Goal: Task Accomplishment & Management: Manage account settings

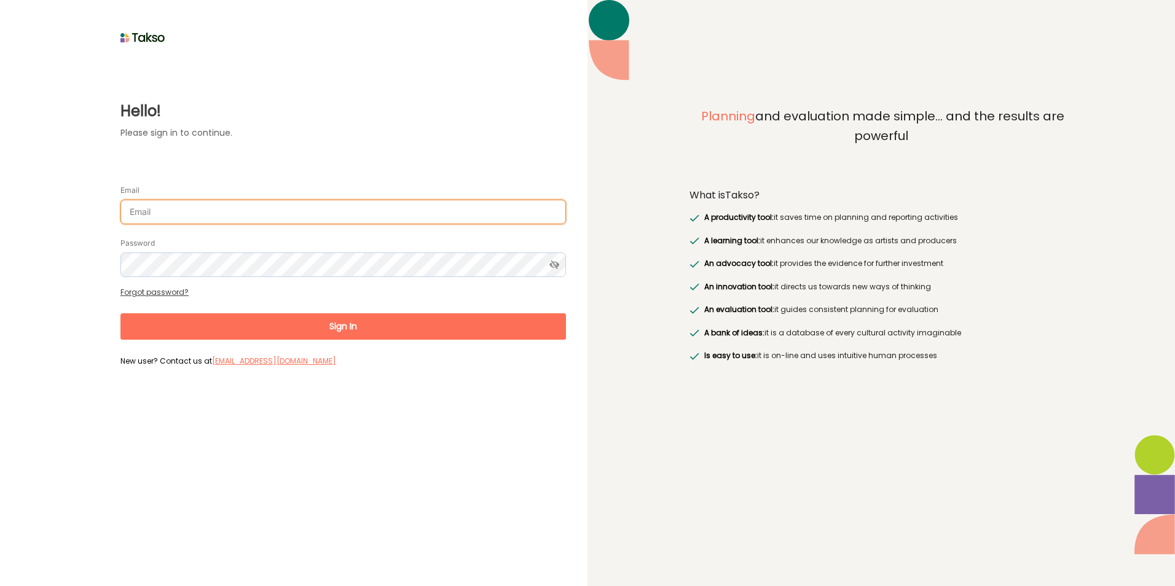
click at [203, 206] on input "Email" at bounding box center [342, 212] width 445 height 25
type input "[PERSON_NAME][EMAIL_ADDRESS][DOMAIN_NAME]"
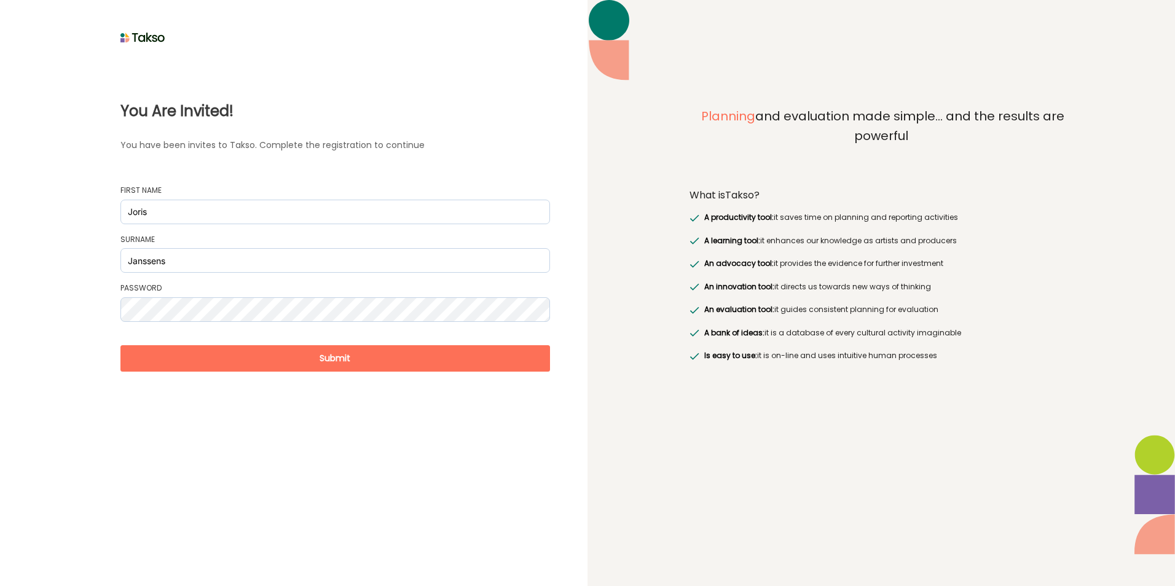
click at [352, 362] on button "Submit" at bounding box center [334, 358] width 429 height 26
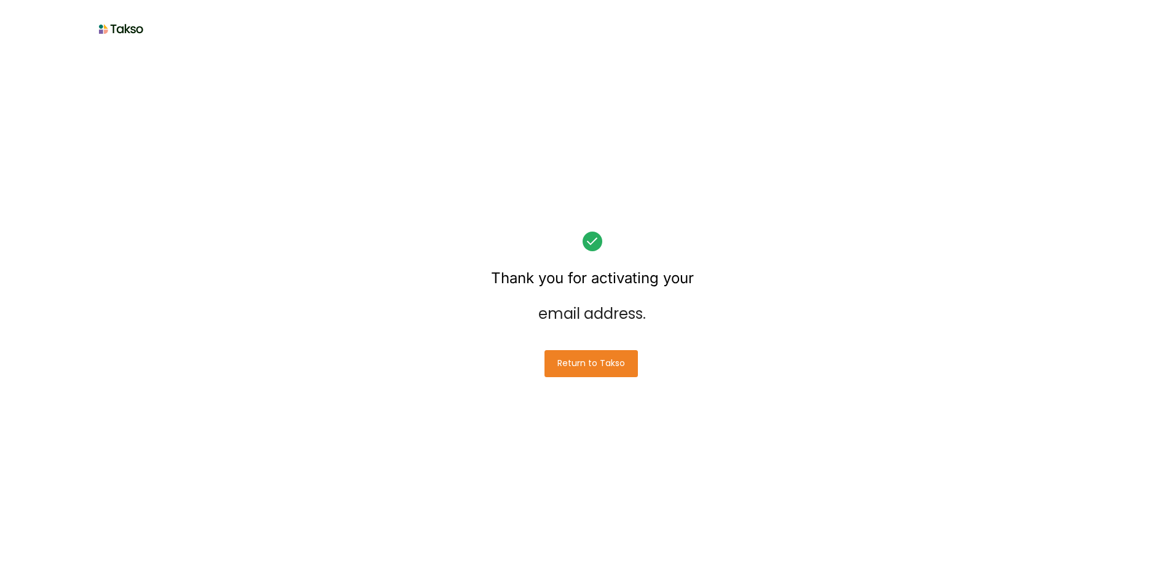
click at [612, 354] on button "Return to Takso" at bounding box center [590, 363] width 93 height 27
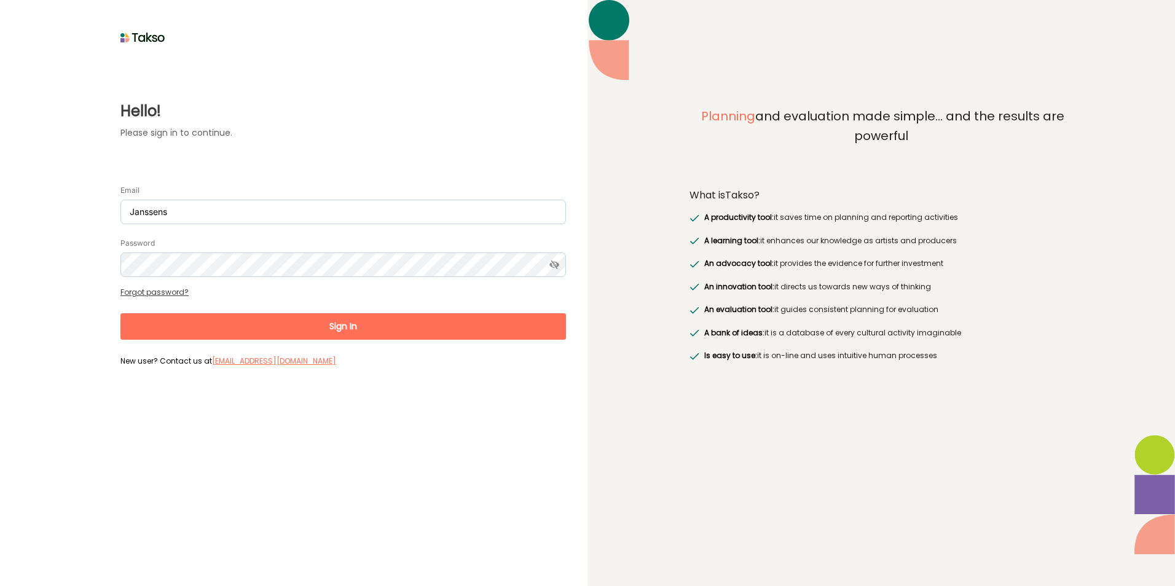
click at [346, 321] on button "Sign In" at bounding box center [342, 326] width 445 height 26
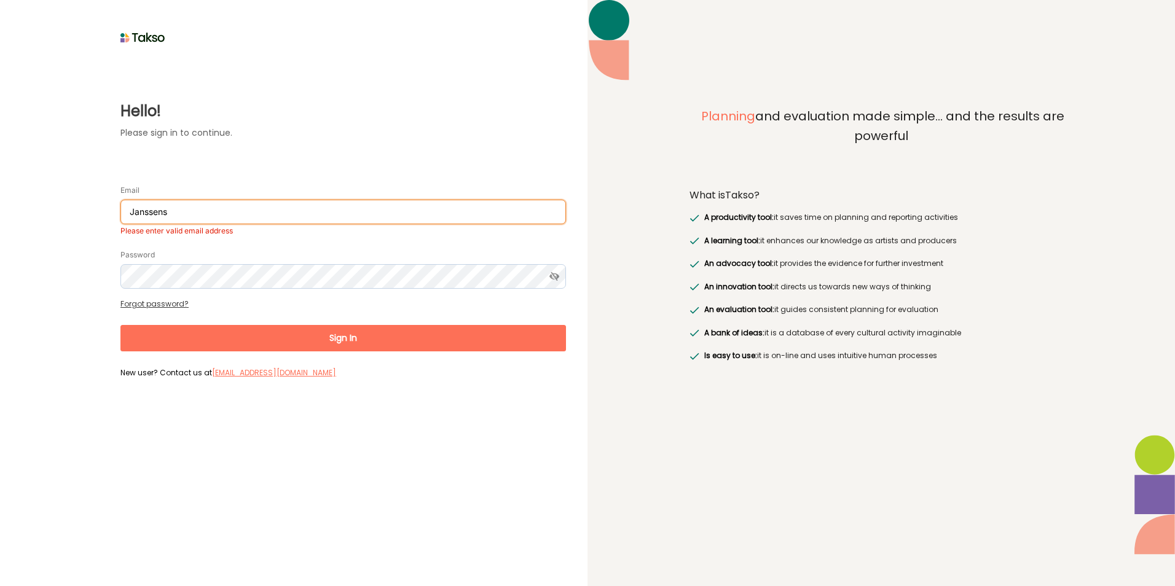
click at [224, 216] on input "Janssens" at bounding box center [342, 212] width 445 height 25
click at [163, 214] on input "Janssens" at bounding box center [342, 212] width 445 height 25
click at [162, 214] on input "Janssens" at bounding box center [342, 212] width 445 height 25
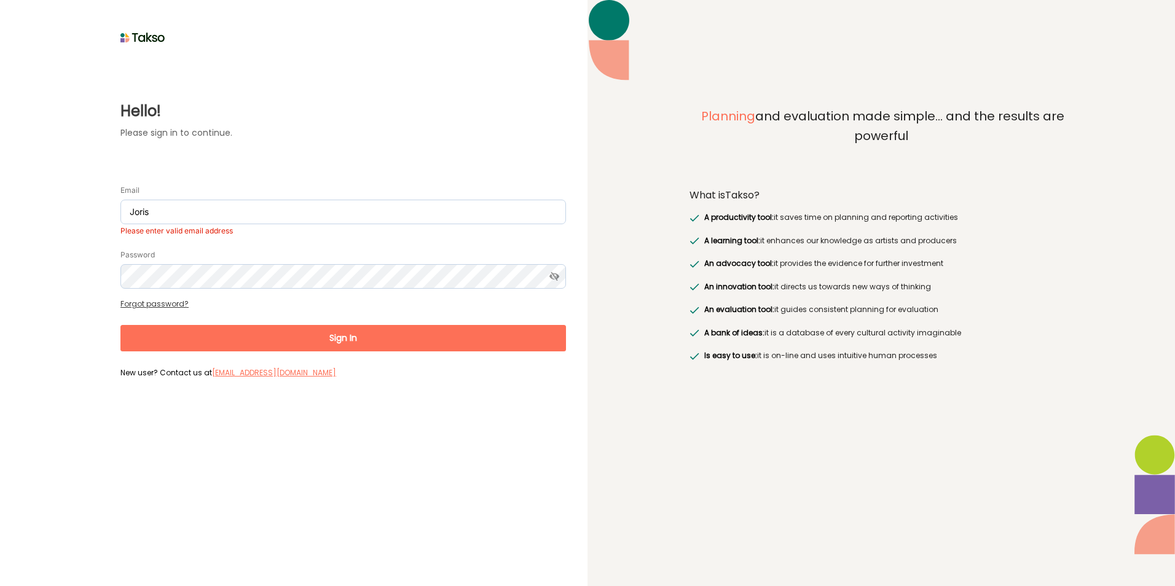
click at [318, 151] on div "Hello! Please sign in to continue. Email Joris Please enter valid email address…" at bounding box center [294, 214] width 544 height 335
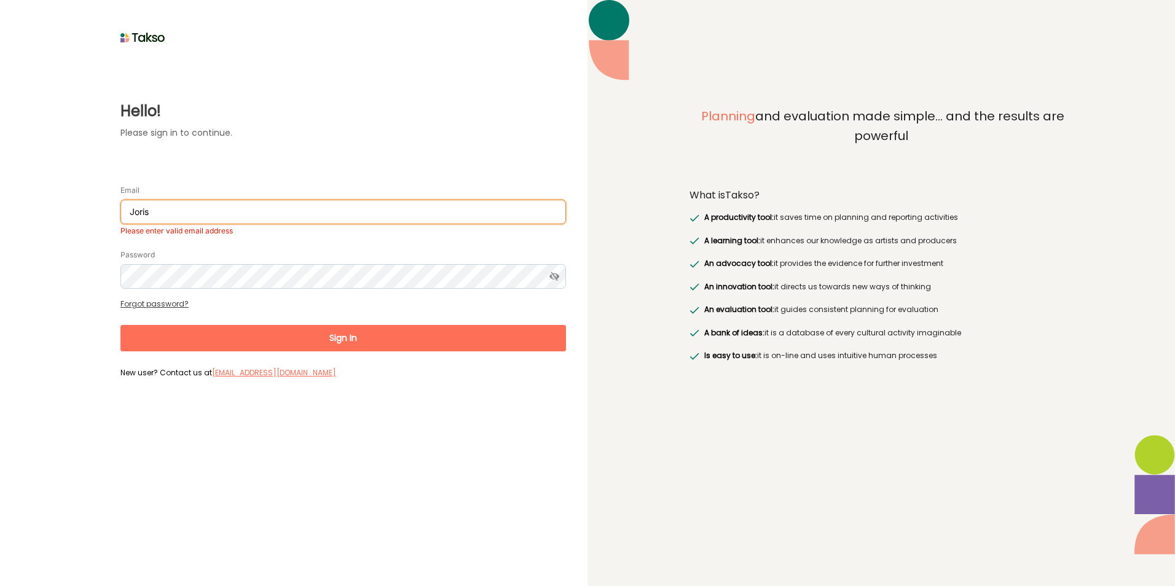
click at [184, 208] on input "Joris" at bounding box center [342, 212] width 445 height 25
type input "[PERSON_NAME][EMAIL_ADDRESS][DOMAIN_NAME]"
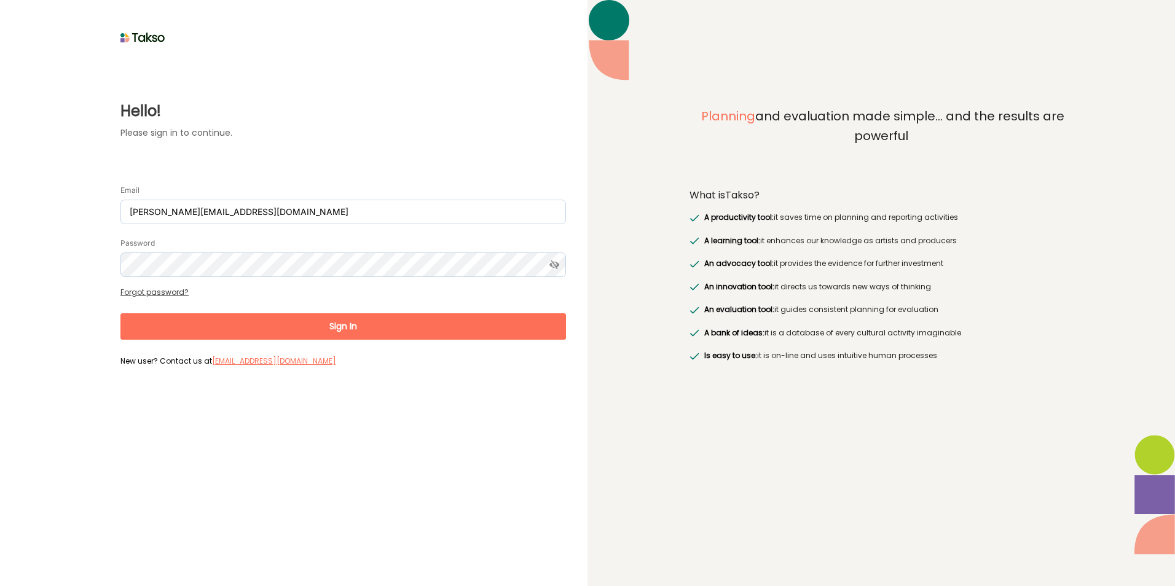
click at [264, 330] on button "Sign In" at bounding box center [342, 326] width 445 height 26
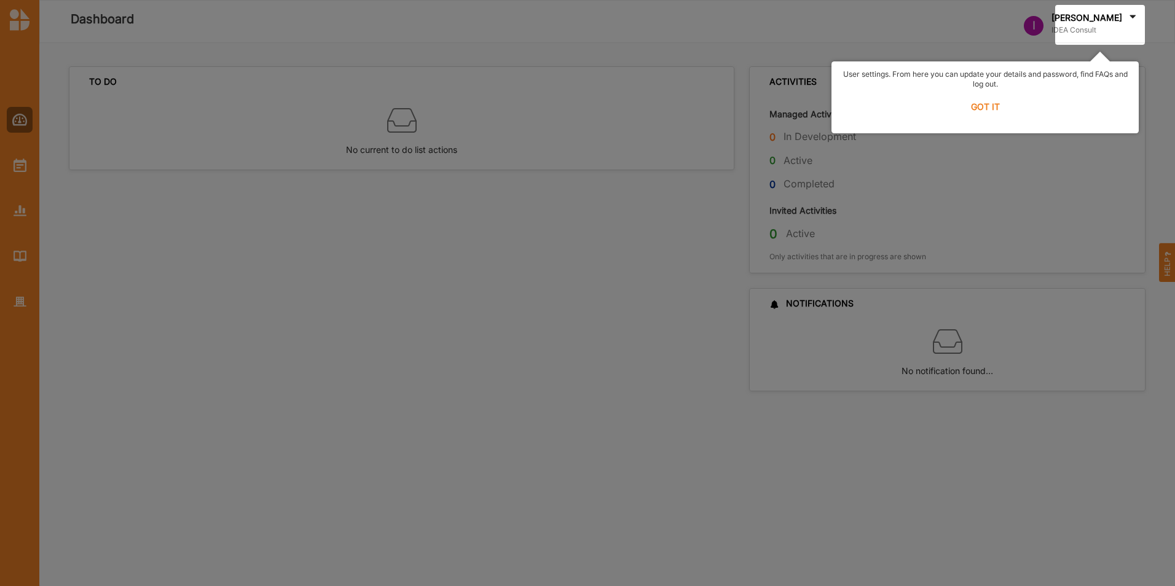
click at [986, 103] on label "GOT IT" at bounding box center [984, 106] width 291 height 27
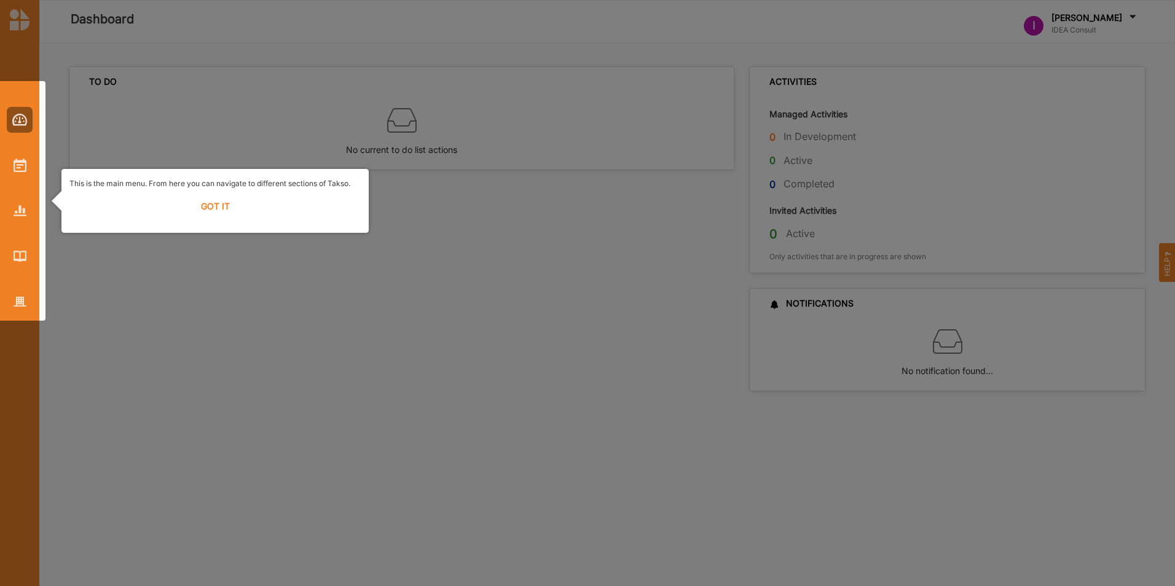
click at [1084, 15] on div at bounding box center [587, 293] width 1175 height 586
click at [221, 203] on label "GOT IT" at bounding box center [214, 206] width 291 height 27
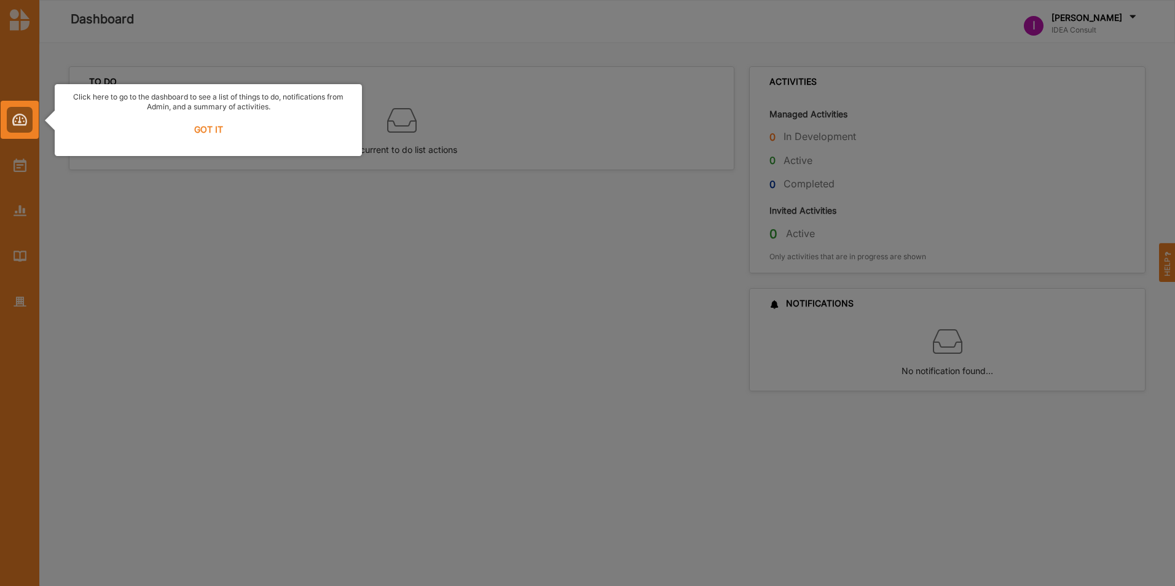
click at [201, 125] on label "GOT IT" at bounding box center [208, 129] width 291 height 27
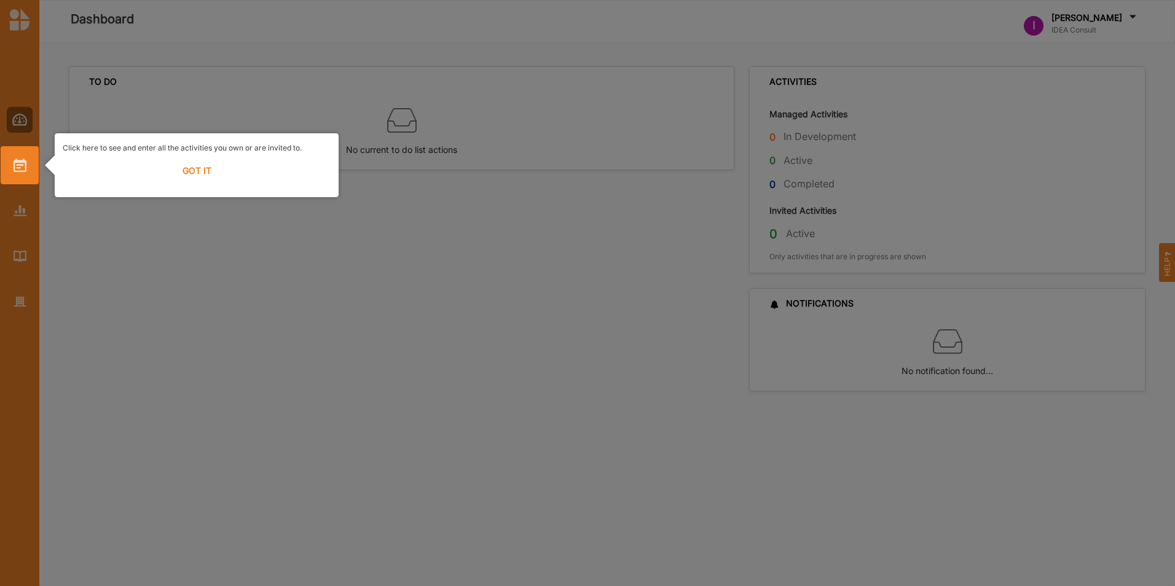
click at [186, 171] on label "GOT IT" at bounding box center [197, 170] width 268 height 27
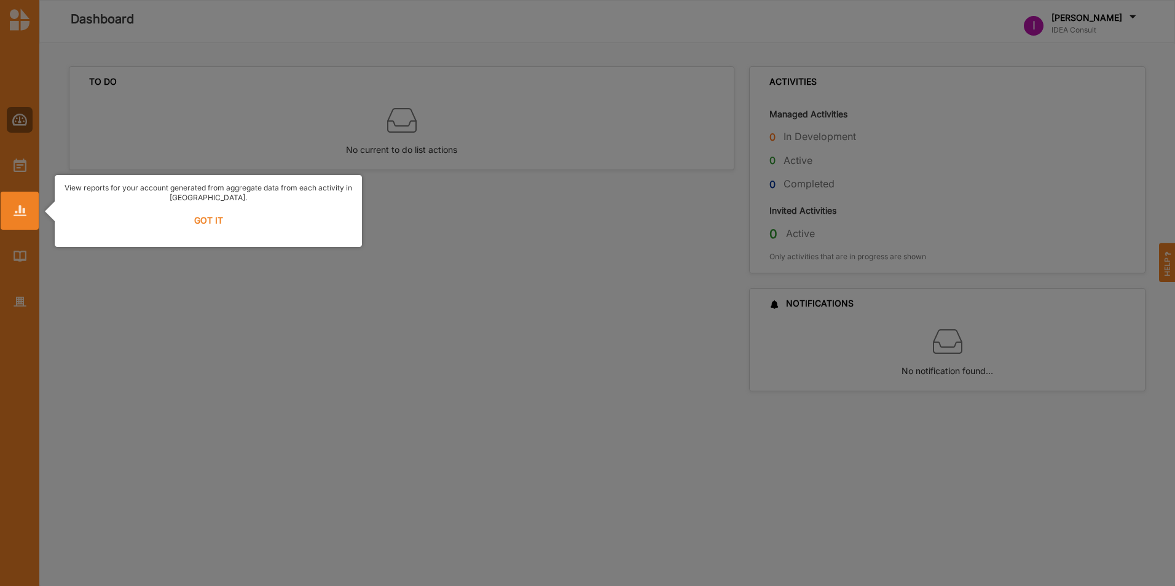
click at [21, 120] on div at bounding box center [587, 293] width 1175 height 586
click at [25, 123] on div at bounding box center [587, 293] width 1175 height 586
drag, startPoint x: 15, startPoint y: 171, endPoint x: 22, endPoint y: 183, distance: 14.3
click at [14, 171] on div at bounding box center [587, 293] width 1175 height 586
click at [159, 229] on label "GOT IT" at bounding box center [208, 220] width 291 height 27
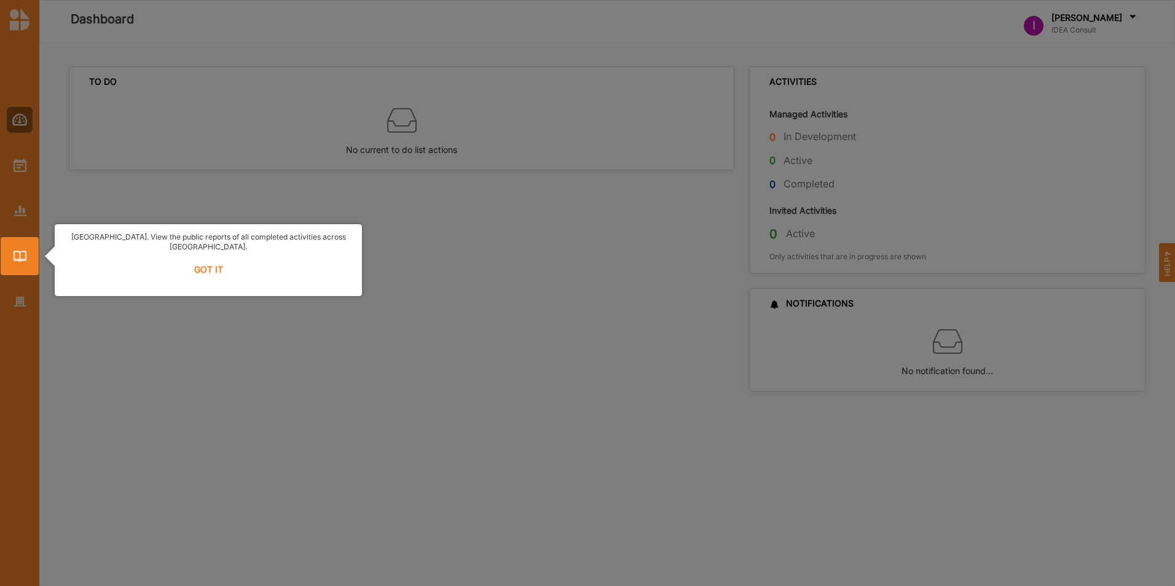
click at [214, 260] on label "GOT IT" at bounding box center [208, 269] width 291 height 27
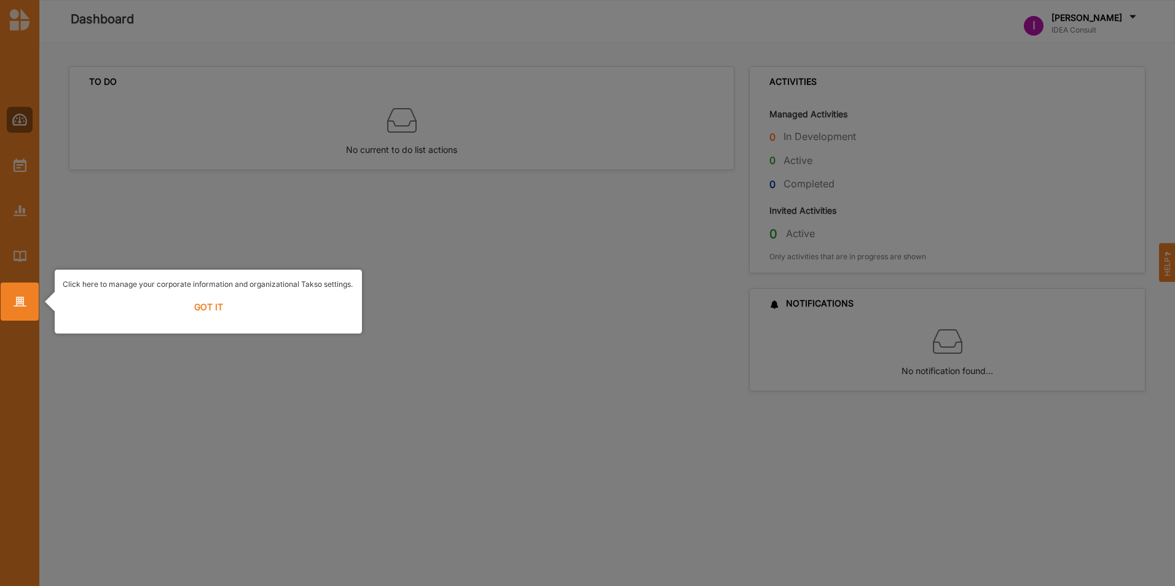
click at [210, 306] on label "GOT IT" at bounding box center [208, 307] width 291 height 27
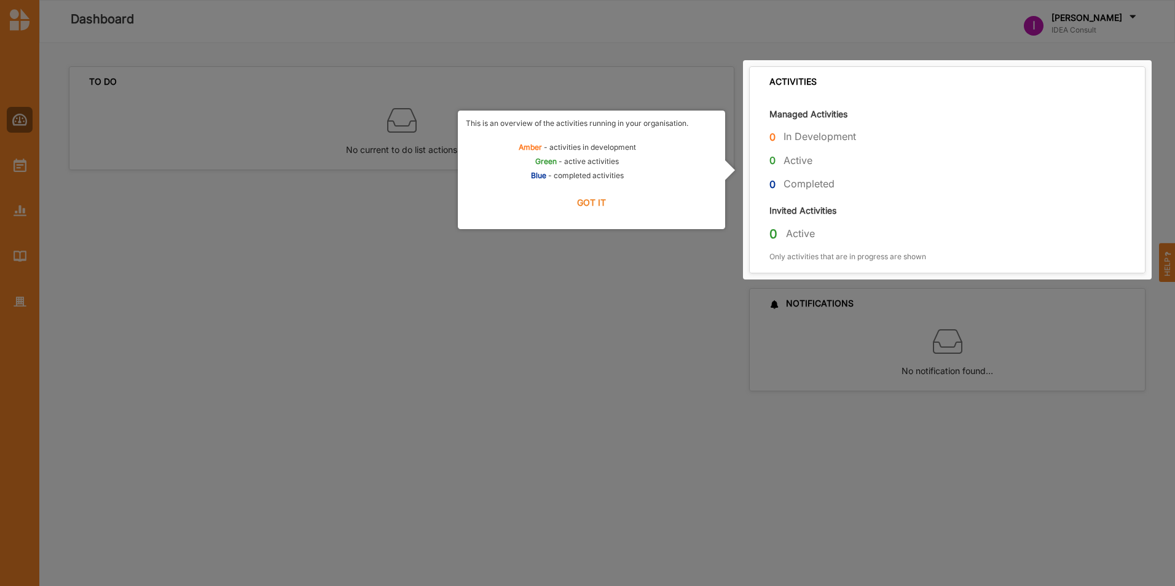
click at [591, 195] on label "GOT IT" at bounding box center [591, 202] width 251 height 27
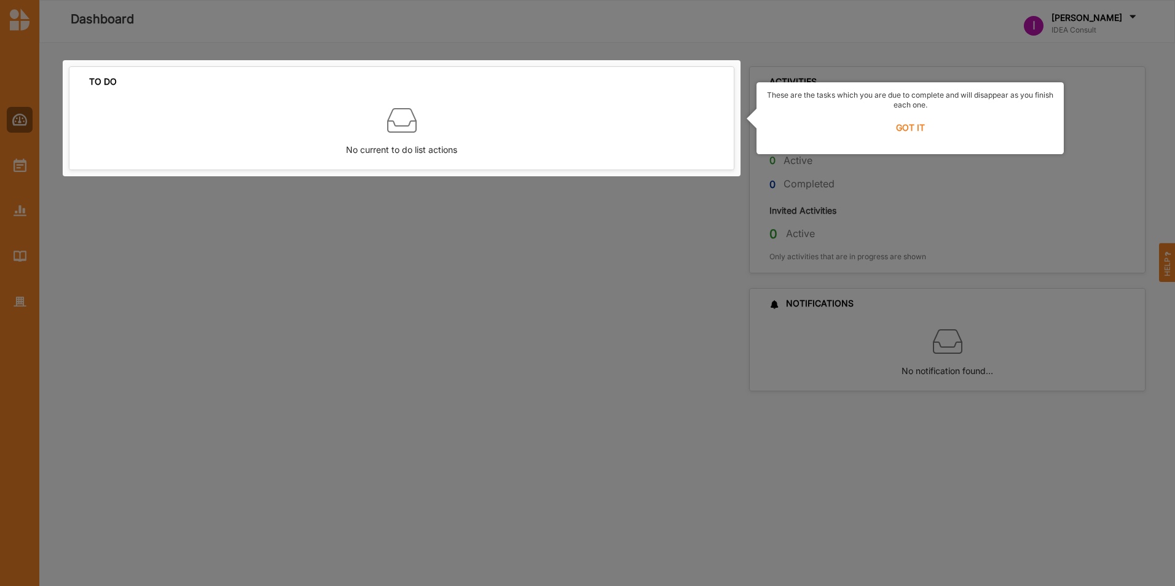
click at [914, 129] on label "GOT IT" at bounding box center [909, 127] width 291 height 27
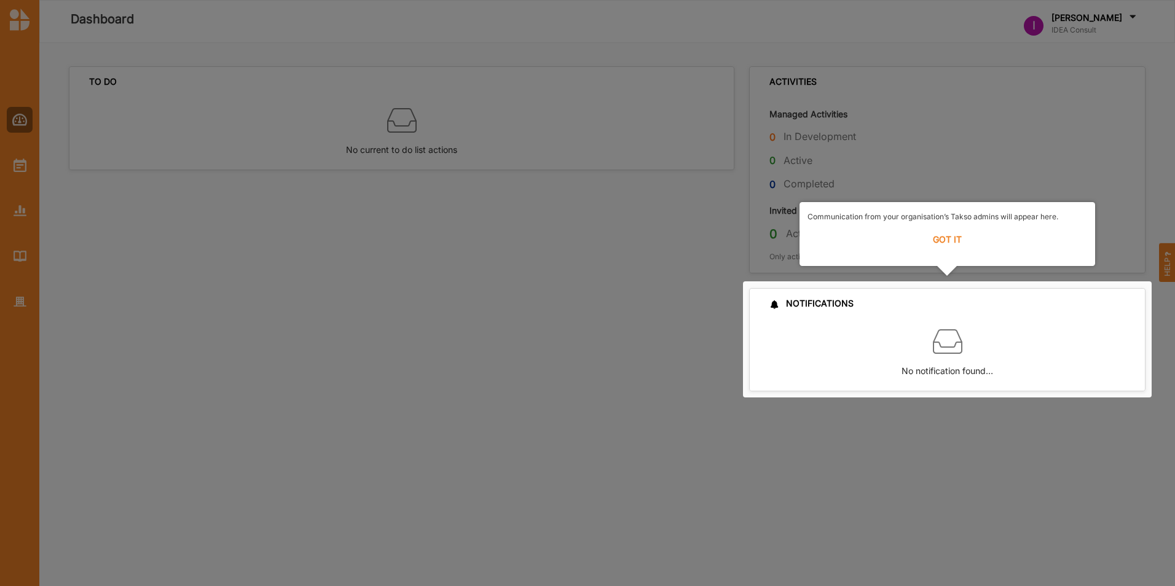
click at [947, 237] on label "GOT IT" at bounding box center [947, 239] width 280 height 27
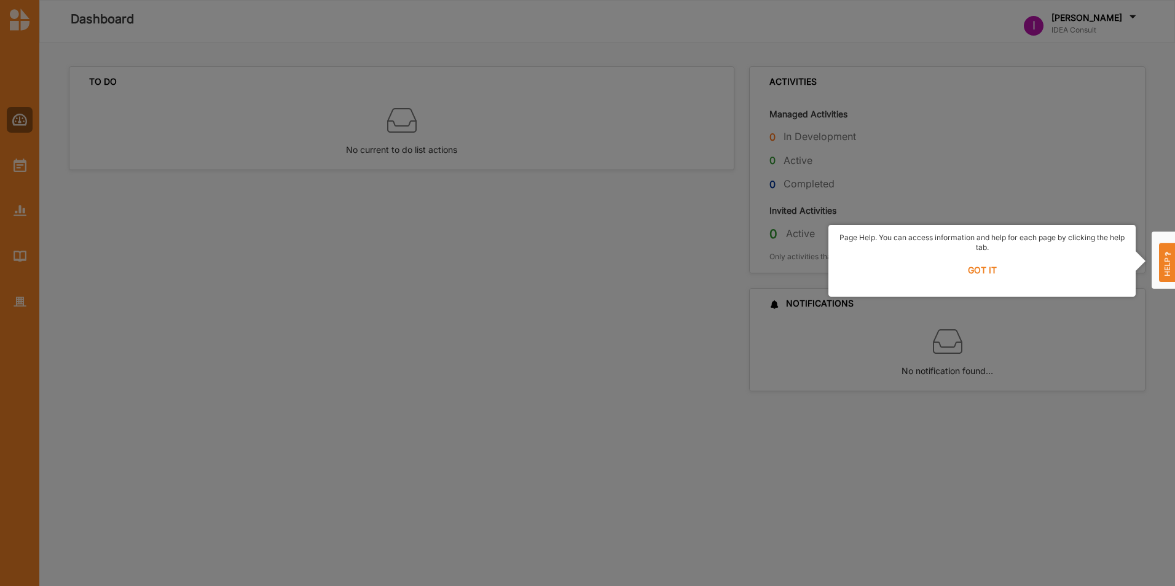
click at [985, 265] on label "GOT IT" at bounding box center [981, 270] width 291 height 27
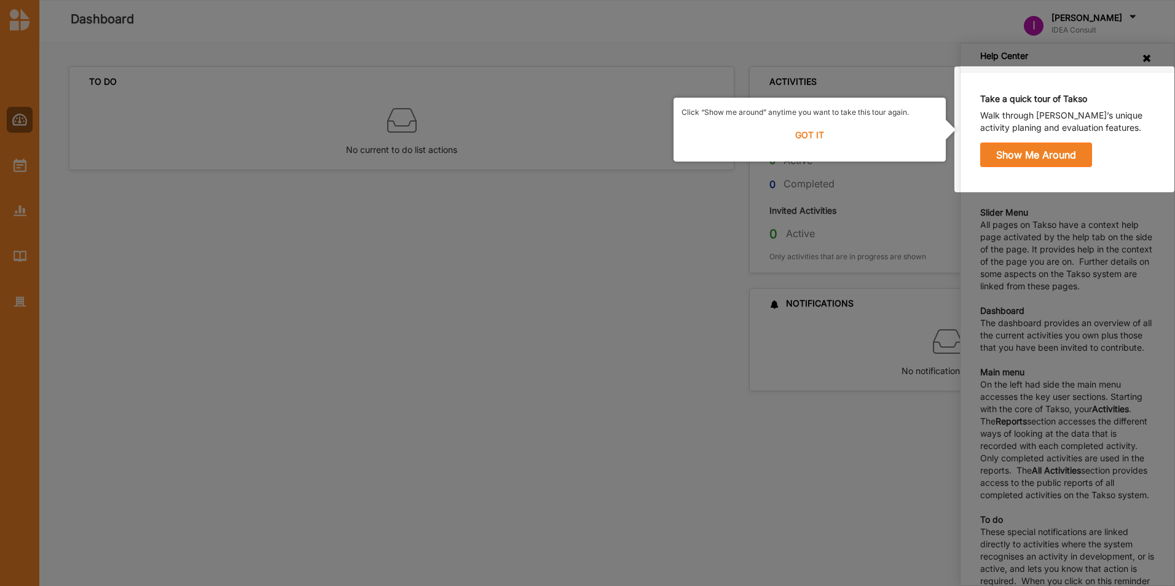
click at [823, 135] on label "GOT IT" at bounding box center [809, 135] width 256 height 27
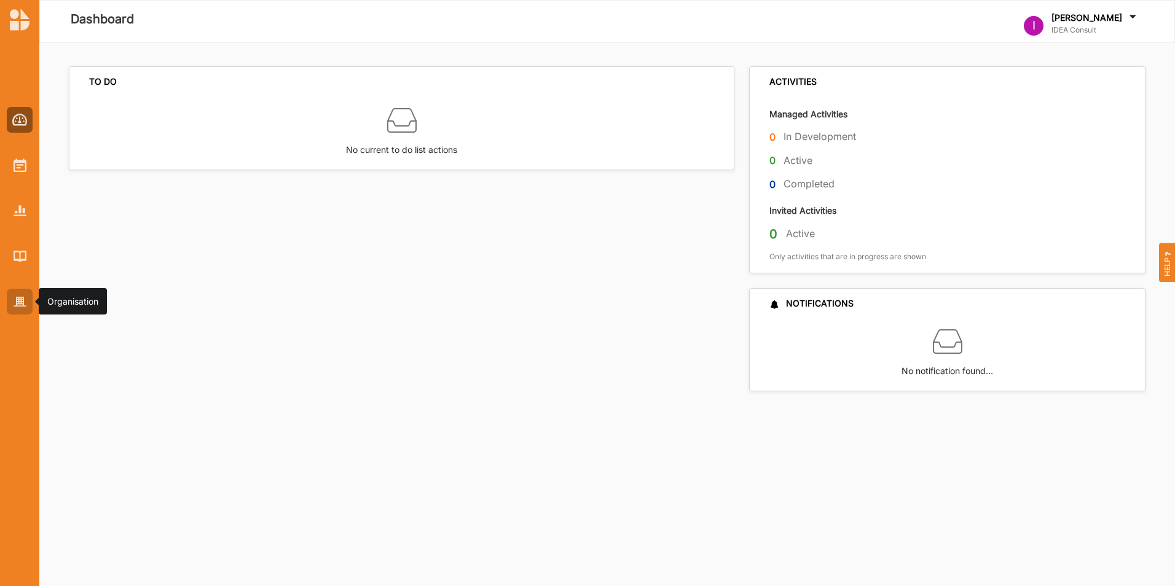
click at [18, 301] on img at bounding box center [20, 302] width 13 height 10
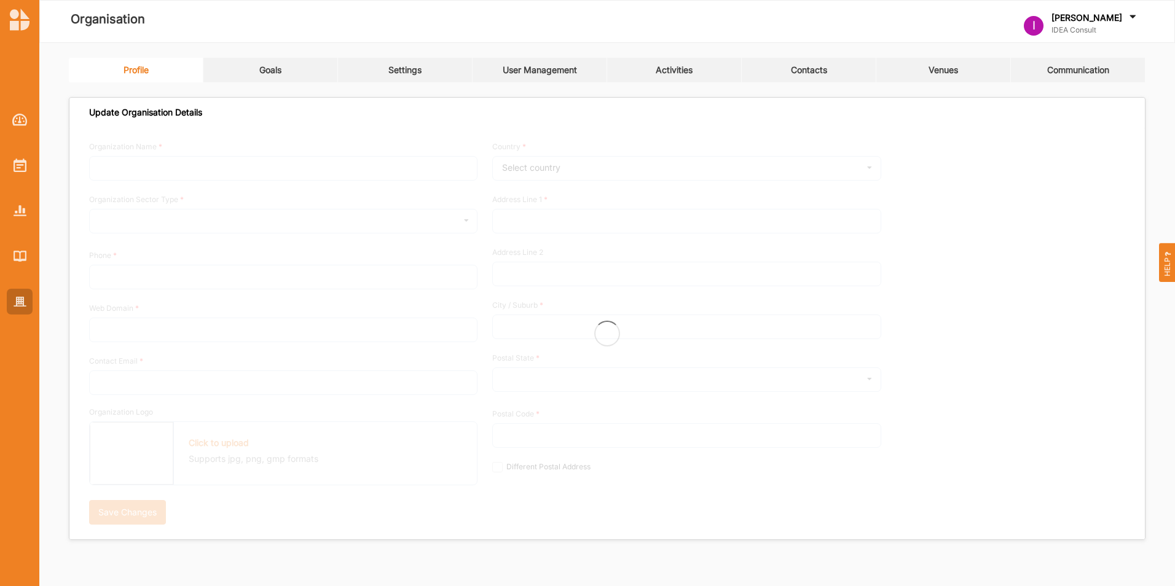
type input "IDEA Consult"
type input "0418999999"
type input "[DOMAIN_NAME]"
type input "[PERSON_NAME][EMAIL_ADDRESS][DOMAIN_NAME]"
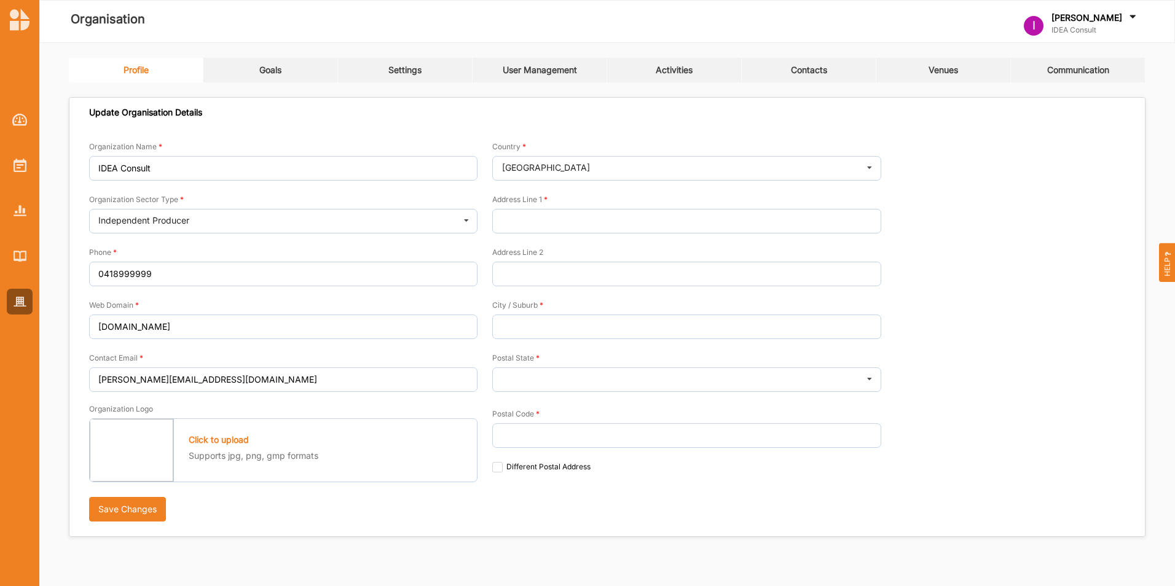
click at [268, 66] on div "Goals" at bounding box center [270, 70] width 22 height 11
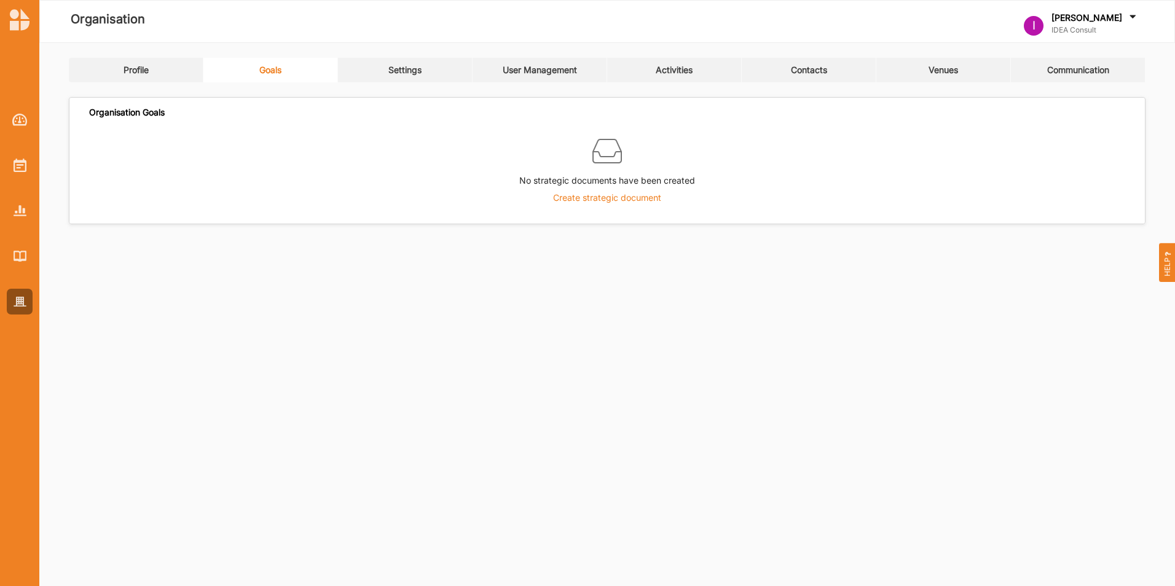
click at [602, 197] on label "Create strategic document" at bounding box center [607, 197] width 108 height 11
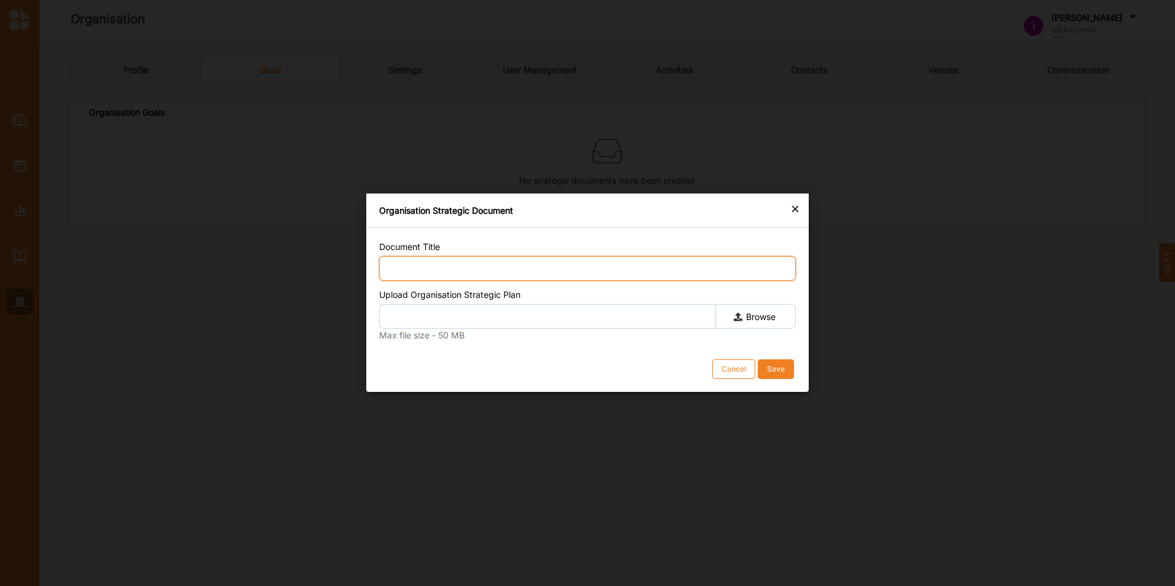
click at [526, 257] on input "Document Title" at bounding box center [587, 268] width 416 height 25
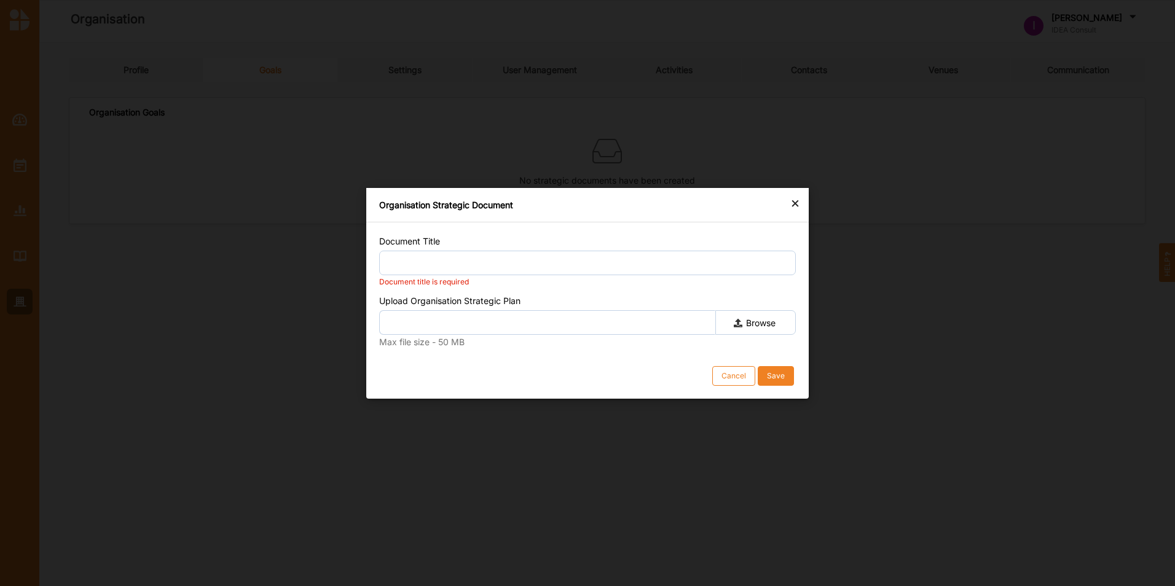
click at [793, 209] on div "×" at bounding box center [795, 202] width 10 height 15
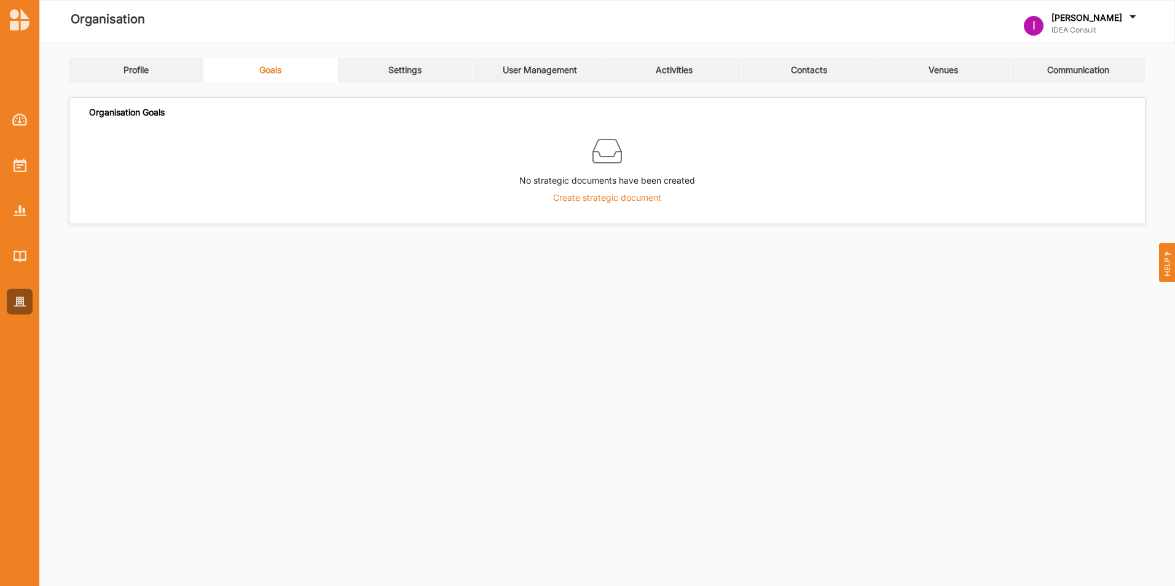
click at [581, 195] on label "Create strategic document" at bounding box center [607, 197] width 108 height 11
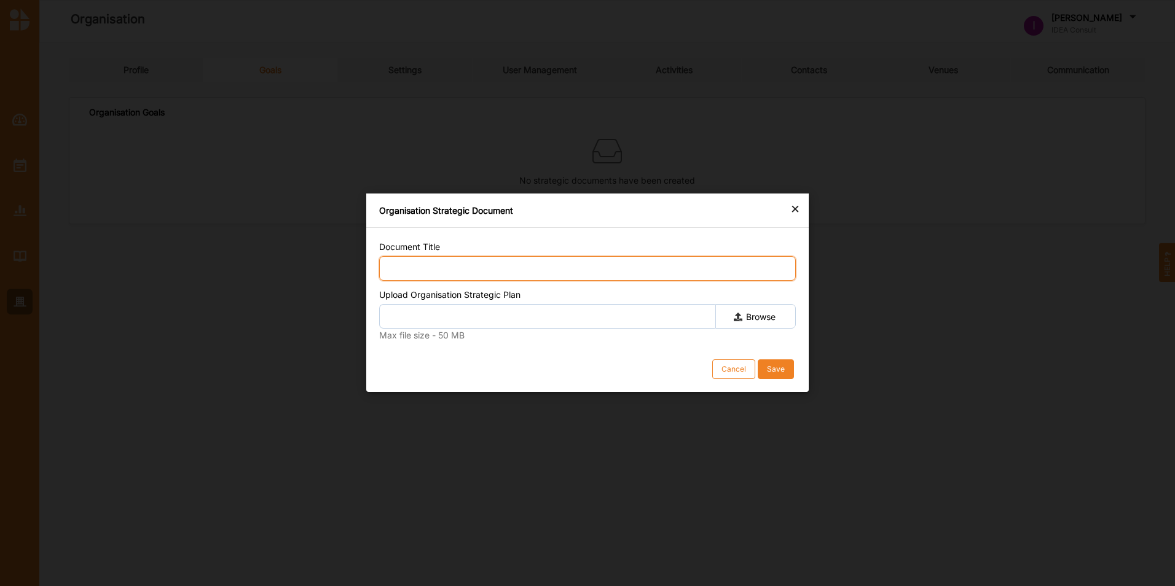
click at [541, 266] on input "Document Title" at bounding box center [587, 268] width 416 height 25
click at [794, 211] on div "×" at bounding box center [795, 208] width 10 height 15
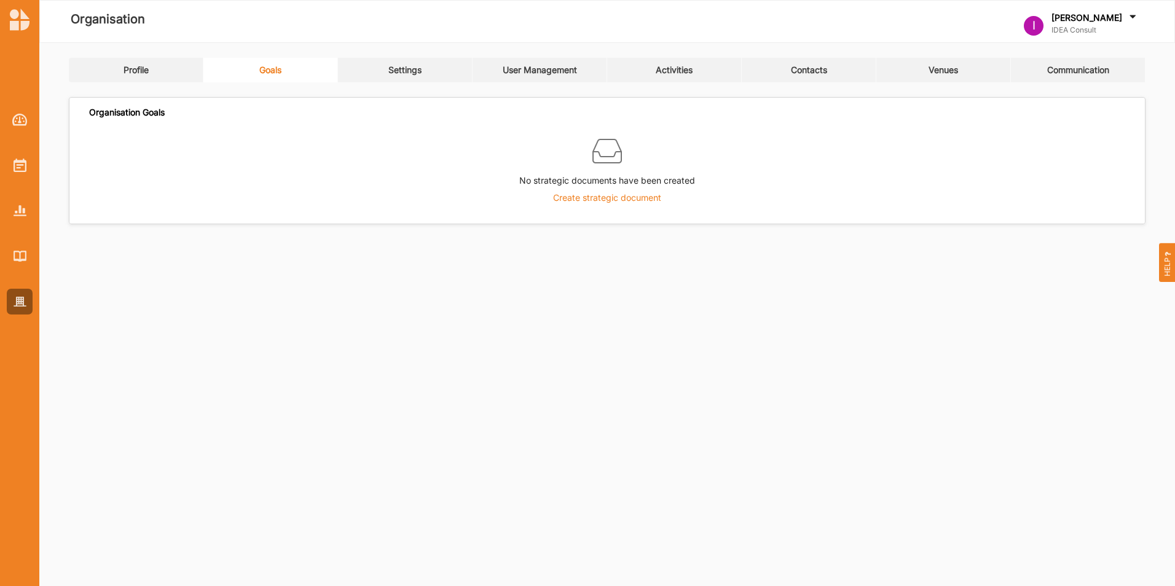
click at [579, 197] on label "Create strategic document" at bounding box center [607, 197] width 108 height 11
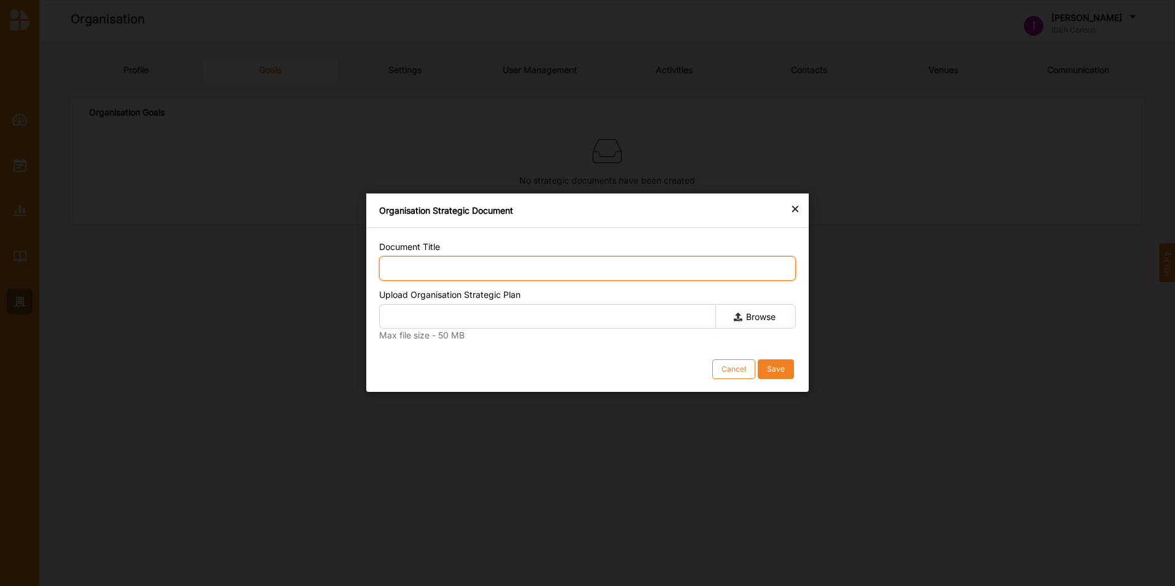
click at [479, 260] on input "Document Title" at bounding box center [587, 268] width 416 height 25
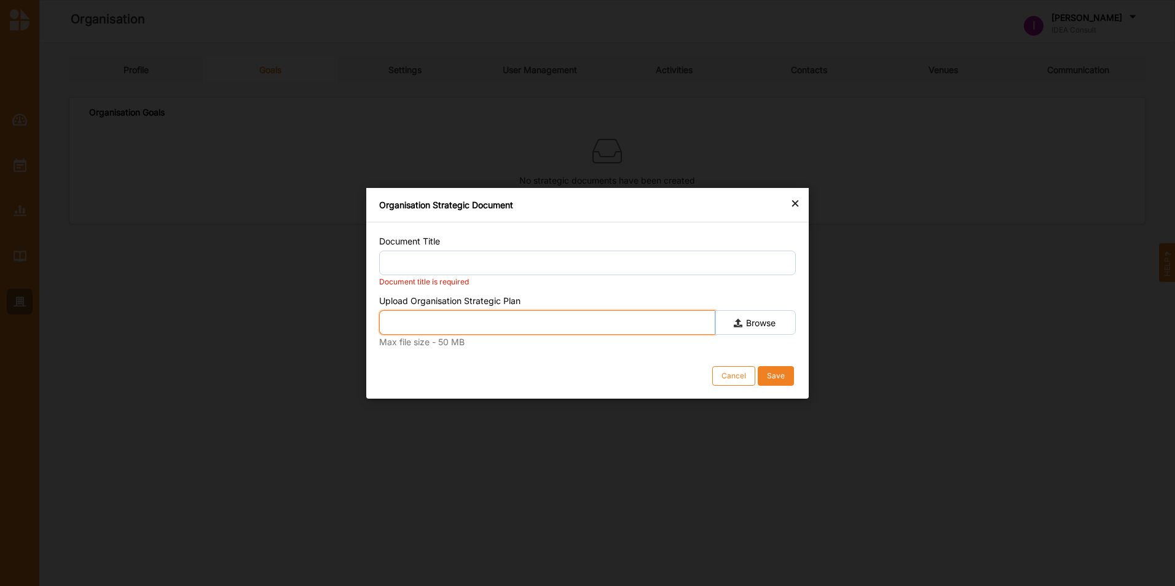
click at [498, 321] on input "text" at bounding box center [547, 322] width 336 height 25
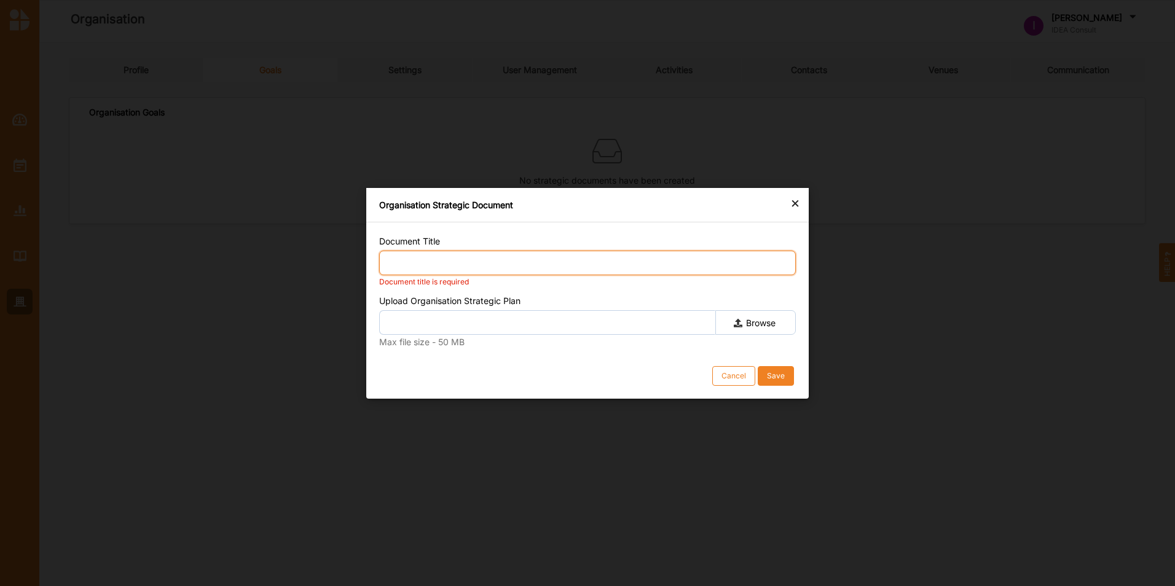
click at [453, 267] on input "Document Title" at bounding box center [587, 262] width 416 height 25
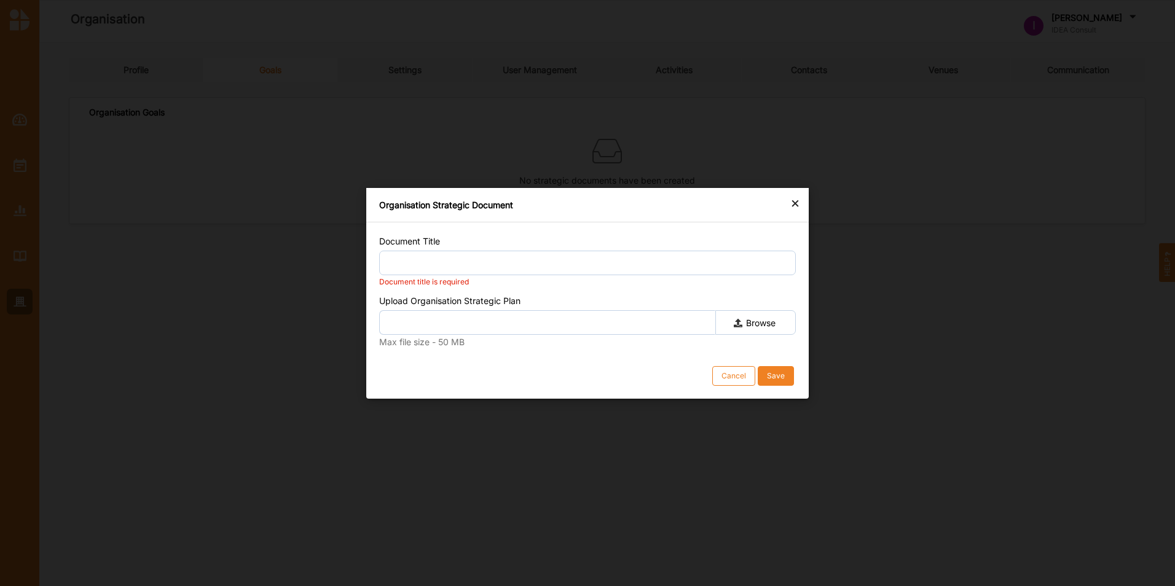
click at [741, 323] on icon at bounding box center [737, 321] width 9 height 7
click at [0, 0] on input "Browse" at bounding box center [0, 0] width 0 height 0
click at [739, 319] on icon at bounding box center [737, 321] width 9 height 7
click at [0, 0] on input "Browse" at bounding box center [0, 0] width 0 height 0
type input "Meerjarenplan-[GEOGRAPHIC_DATA]-2025-2028-online.pdf"
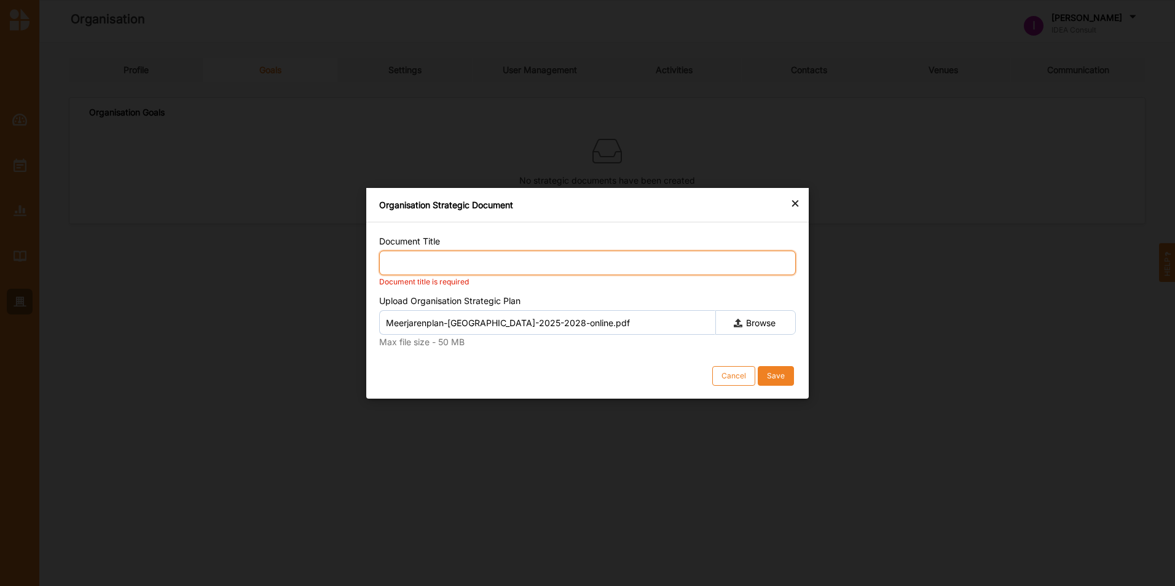
click at [461, 265] on input "Document Title" at bounding box center [587, 262] width 416 height 25
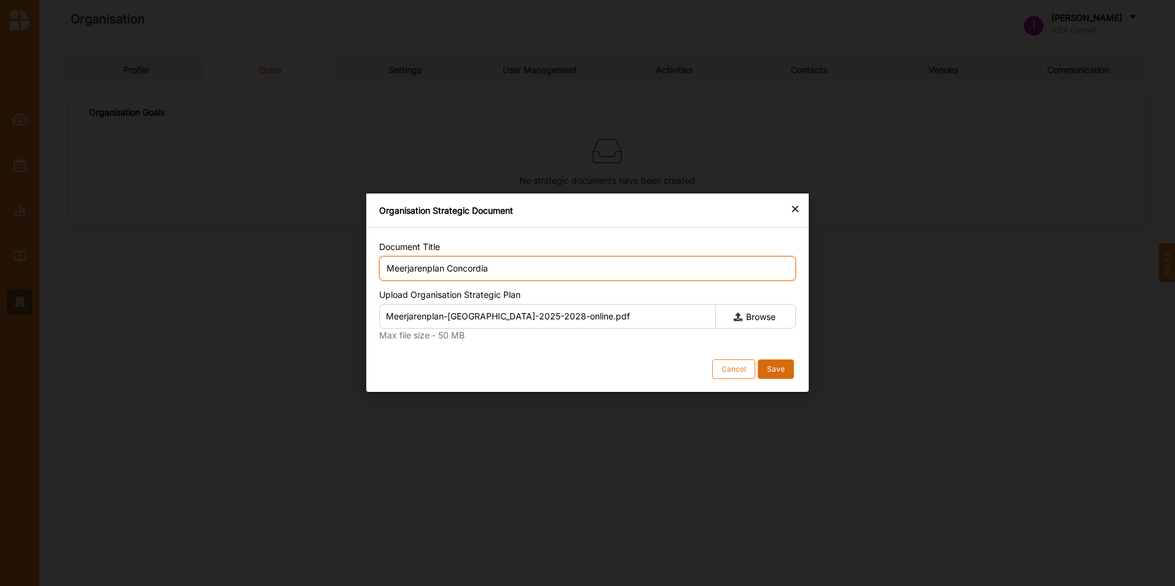
type input "Meerjarenplan Concordia"
click at [773, 365] on div "Save" at bounding box center [776, 370] width 18 height 10
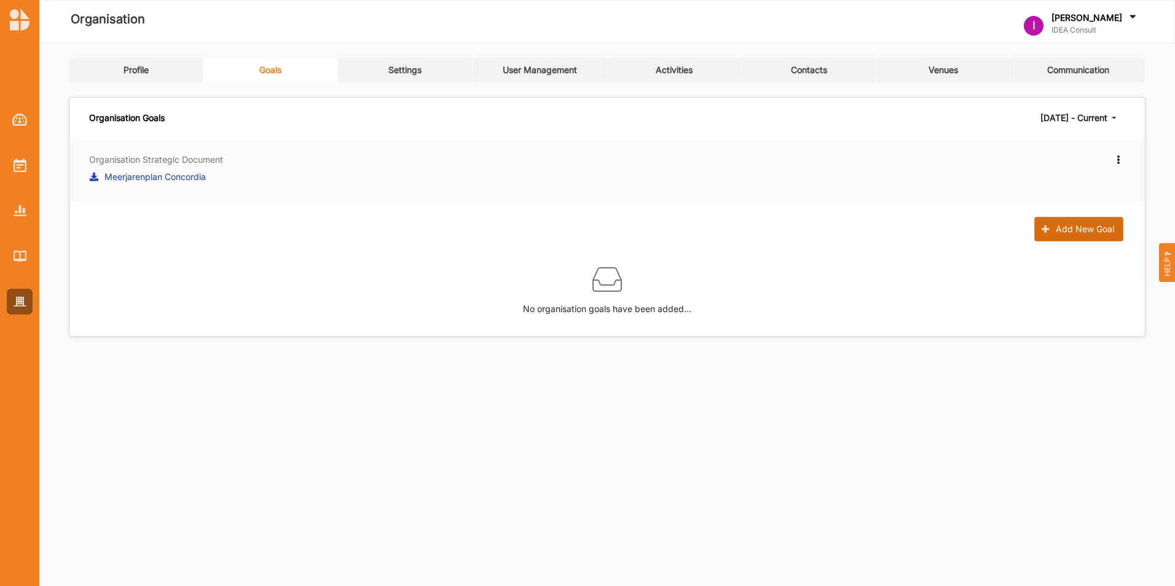
click at [1076, 224] on button "Add New Goal" at bounding box center [1078, 229] width 89 height 25
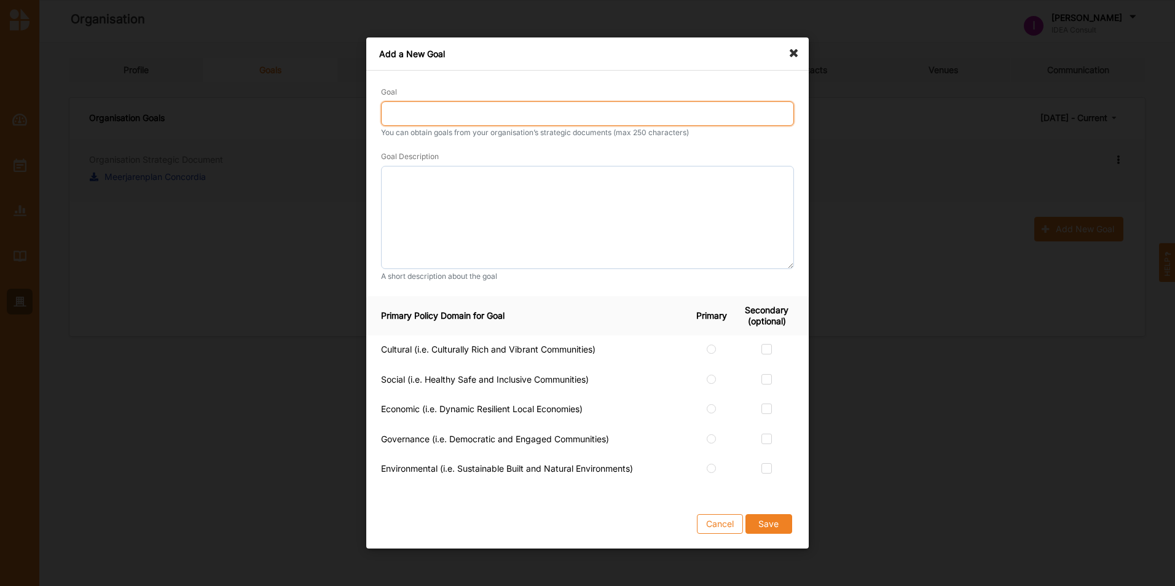
click at [508, 114] on input "Goal" at bounding box center [587, 113] width 413 height 25
type input "Moving society"
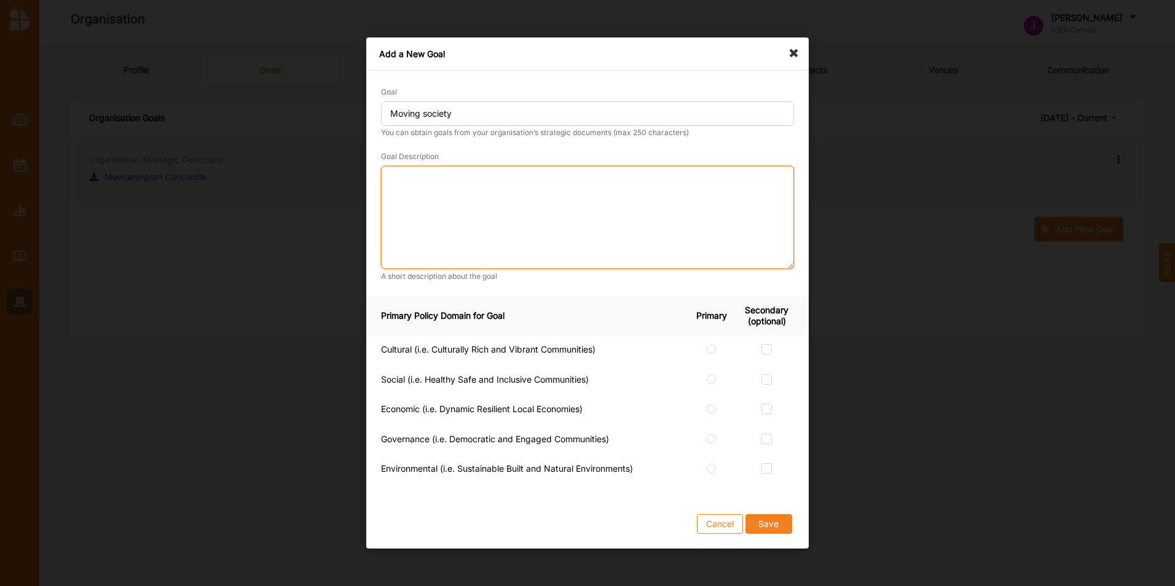
click at [469, 193] on textarea at bounding box center [587, 217] width 413 height 103
type textarea "Here's more info about the one or more goals"
click at [711, 344] on label at bounding box center [711, 344] width 10 height 0
radio input "true"
click at [765, 404] on label at bounding box center [766, 404] width 10 height 0
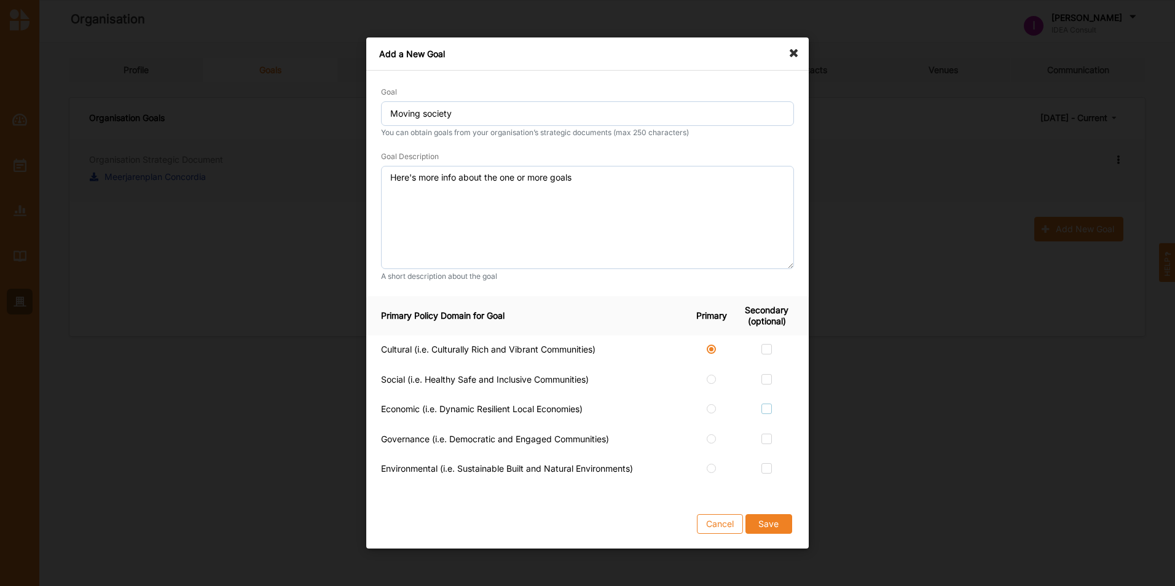
click at [765, 409] on input "checkbox" at bounding box center [766, 409] width 10 height 10
drag, startPoint x: 765, startPoint y: 413, endPoint x: 764, endPoint y: 405, distance: 8.2
click at [765, 404] on label at bounding box center [766, 404] width 10 height 0
click at [765, 412] on input "checkbox" at bounding box center [766, 409] width 10 height 10
checkbox input "false"
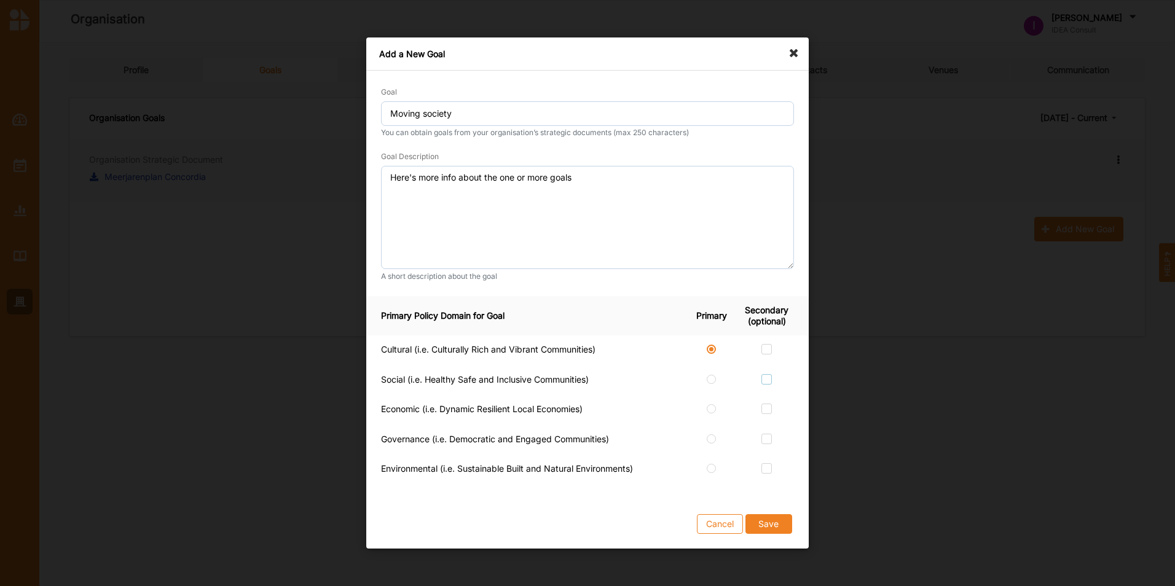
click at [764, 374] on label at bounding box center [766, 374] width 10 height 0
click at [764, 380] on input "checkbox" at bounding box center [766, 379] width 10 height 10
checkbox input "true"
drag, startPoint x: 768, startPoint y: 344, endPoint x: 776, endPoint y: 346, distance: 8.9
click at [771, 344] on label at bounding box center [766, 344] width 10 height 0
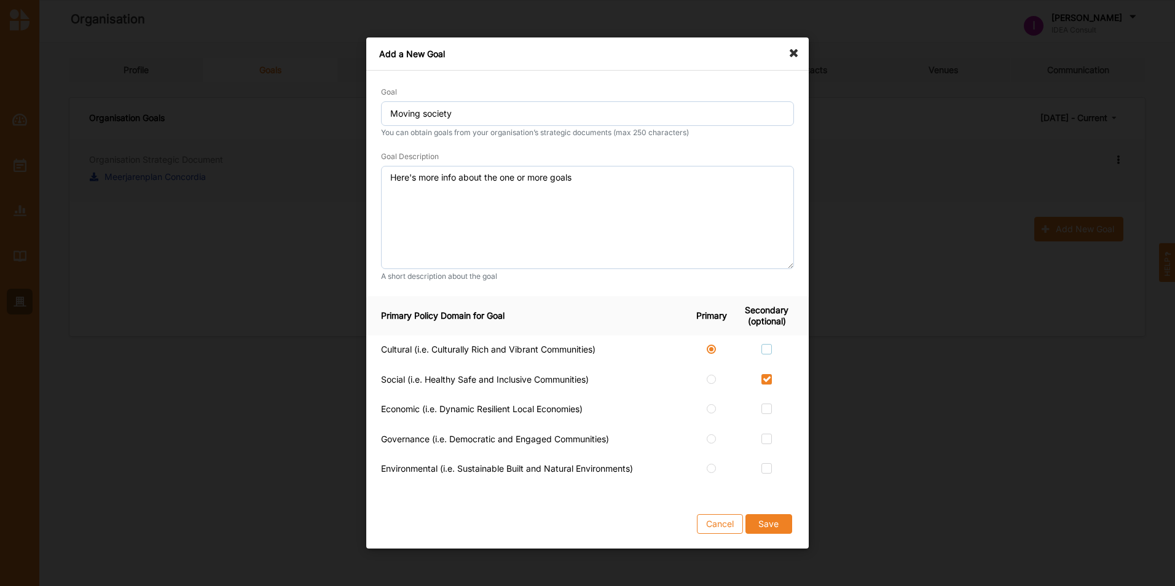
click at [771, 345] on input "checkbox" at bounding box center [766, 349] width 10 height 10
checkbox input "true"
click at [768, 374] on label at bounding box center [766, 374] width 10 height 0
click at [768, 378] on input "checkbox" at bounding box center [766, 379] width 10 height 10
click at [768, 374] on label at bounding box center [766, 374] width 10 height 0
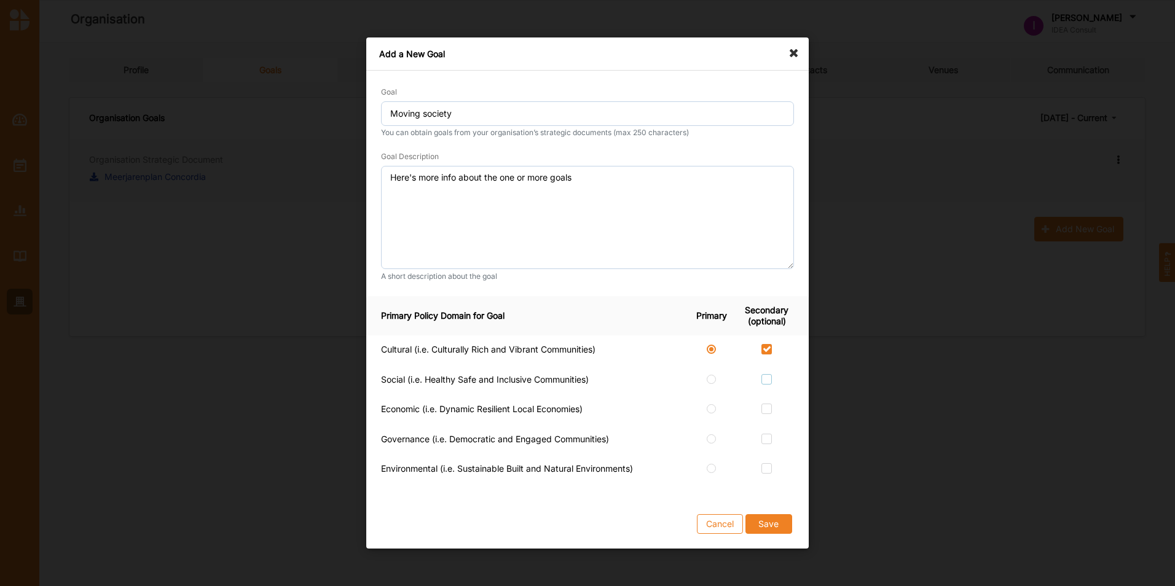
click at [768, 380] on input "checkbox" at bounding box center [766, 379] width 10 height 10
checkbox input "true"
click at [768, 344] on label at bounding box center [766, 344] width 10 height 0
click at [768, 350] on input "checkbox" at bounding box center [766, 349] width 10 height 10
checkbox input "false"
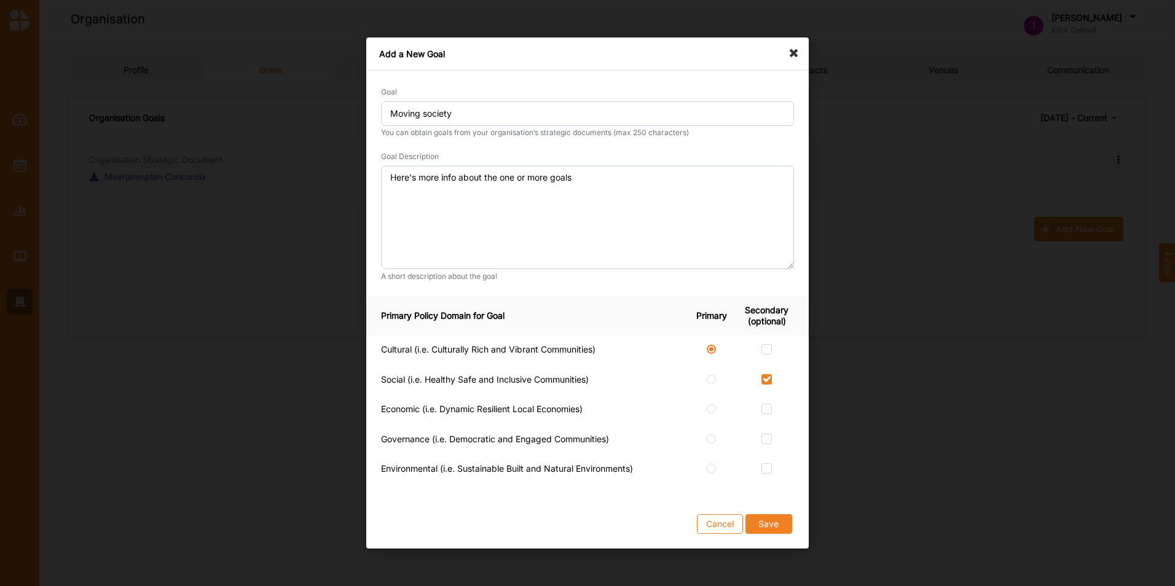
click at [764, 374] on label at bounding box center [766, 374] width 10 height 0
click at [764, 377] on input "checkbox" at bounding box center [766, 379] width 10 height 10
click at [766, 374] on label at bounding box center [766, 374] width 10 height 0
click at [766, 383] on input "checkbox" at bounding box center [766, 379] width 10 height 10
checkbox input "true"
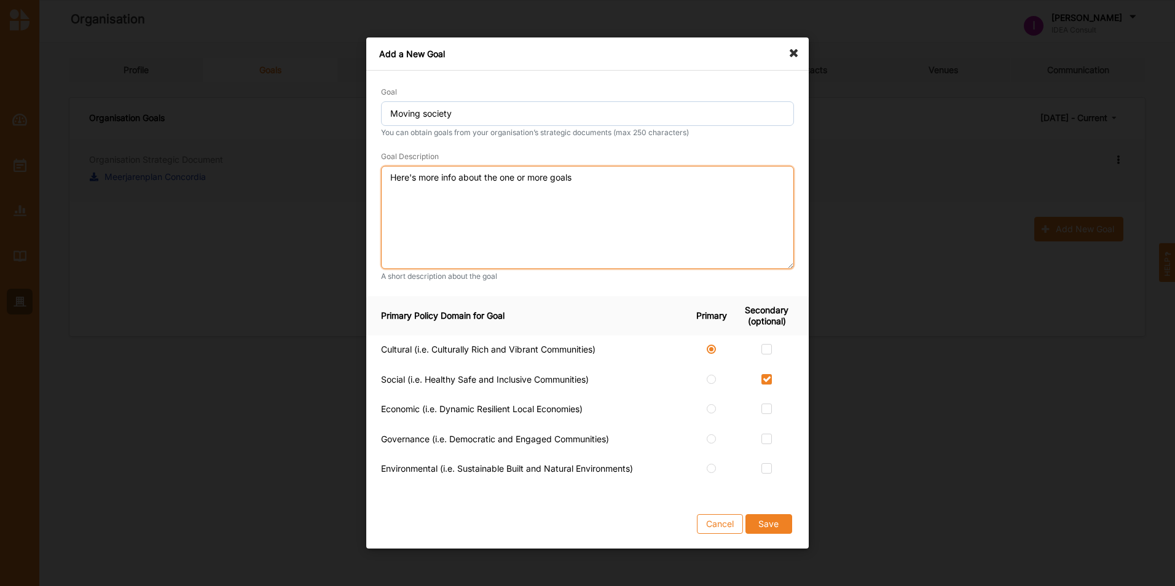
drag, startPoint x: 649, startPoint y: 169, endPoint x: 645, endPoint y: 177, distance: 9.1
click at [649, 170] on textarea "Here's more info about the one or more goals" at bounding box center [587, 217] width 413 height 103
type textarea "Here's more info about the one or more goals: we are a cultural organisation wo…"
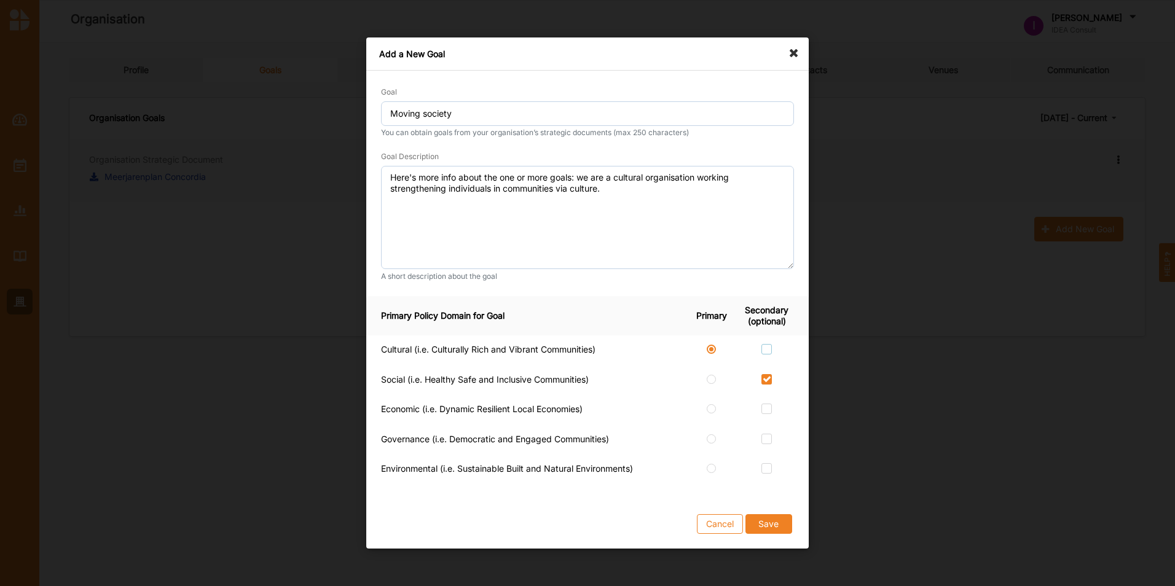
click at [767, 344] on label at bounding box center [766, 344] width 10 height 0
click at [767, 349] on input "checkbox" at bounding box center [766, 349] width 10 height 10
checkbox input "true"
click at [631, 200] on textarea "Here's more info about the one or more goals: we are a cultural organisation wo…" at bounding box center [587, 217] width 413 height 103
click at [624, 191] on textarea "Here's more info about the one or more goals: we are a cultural organisation wo…" at bounding box center [587, 217] width 413 height 103
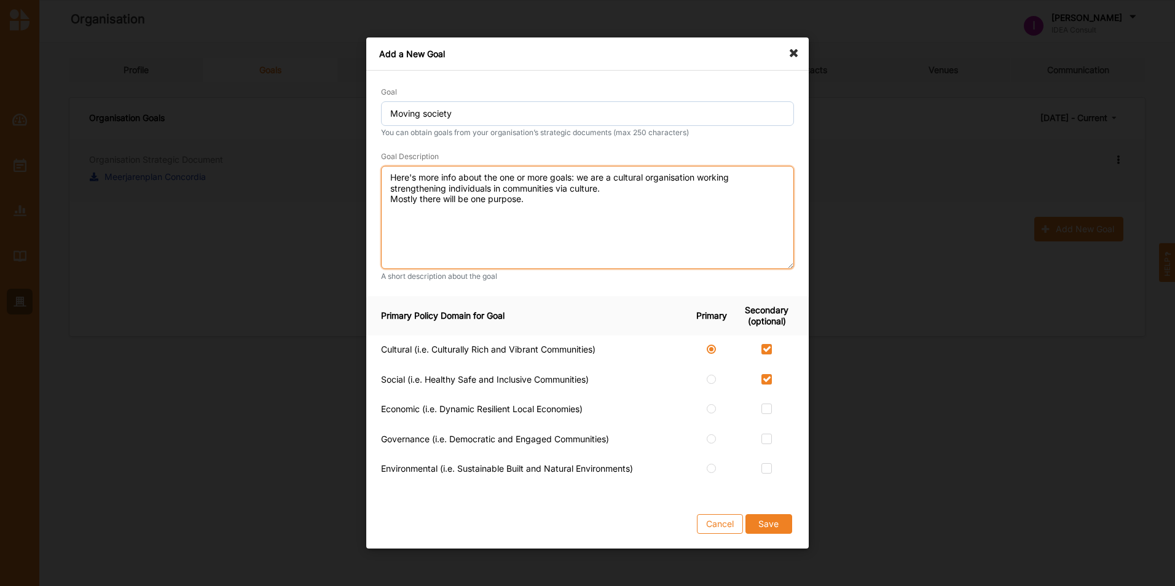
click at [628, 194] on textarea "Here's more info about the one or more goals: we are a cultural organisation wo…" at bounding box center [587, 217] width 413 height 103
type textarea "Here's more info about the one or more goals: we are a cultural organisation wo…"
click at [765, 522] on button "Save" at bounding box center [768, 524] width 47 height 20
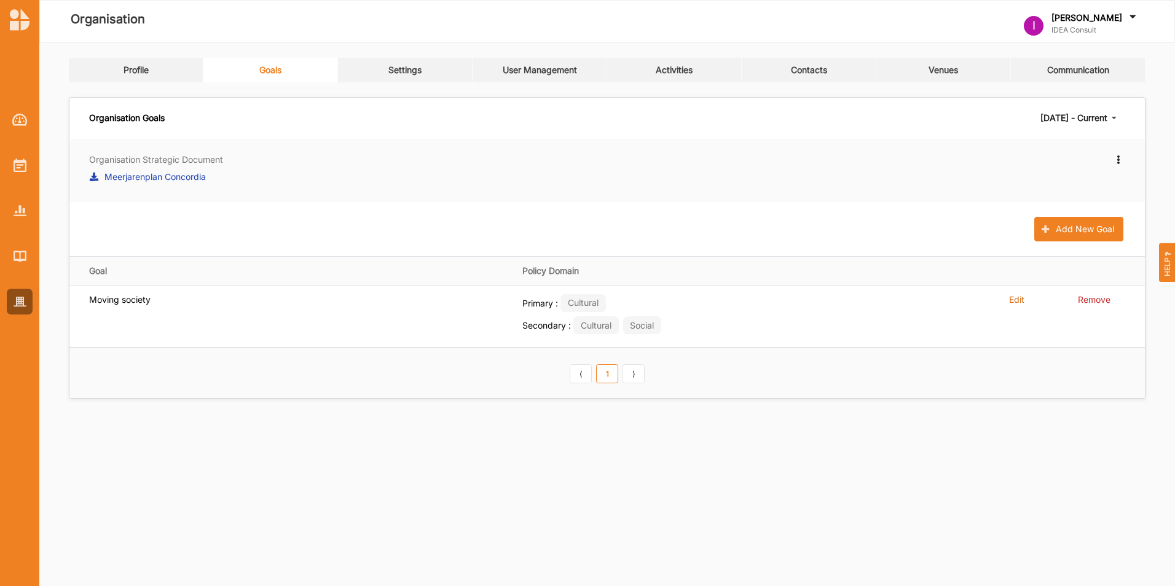
drag, startPoint x: 705, startPoint y: 173, endPoint x: 733, endPoint y: 171, distance: 28.9
drag, startPoint x: 733, startPoint y: 171, endPoint x: 1117, endPoint y: 152, distance: 384.4
click at [1117, 152] on div "Organisation Strategic Document Meerjarenplan Concordia Edit New strategic docu…" at bounding box center [606, 170] width 1075 height 63
click at [1117, 157] on icon at bounding box center [1117, 158] width 10 height 9
click at [1035, 208] on label "New strategic document" at bounding box center [1064, 211] width 100 height 11
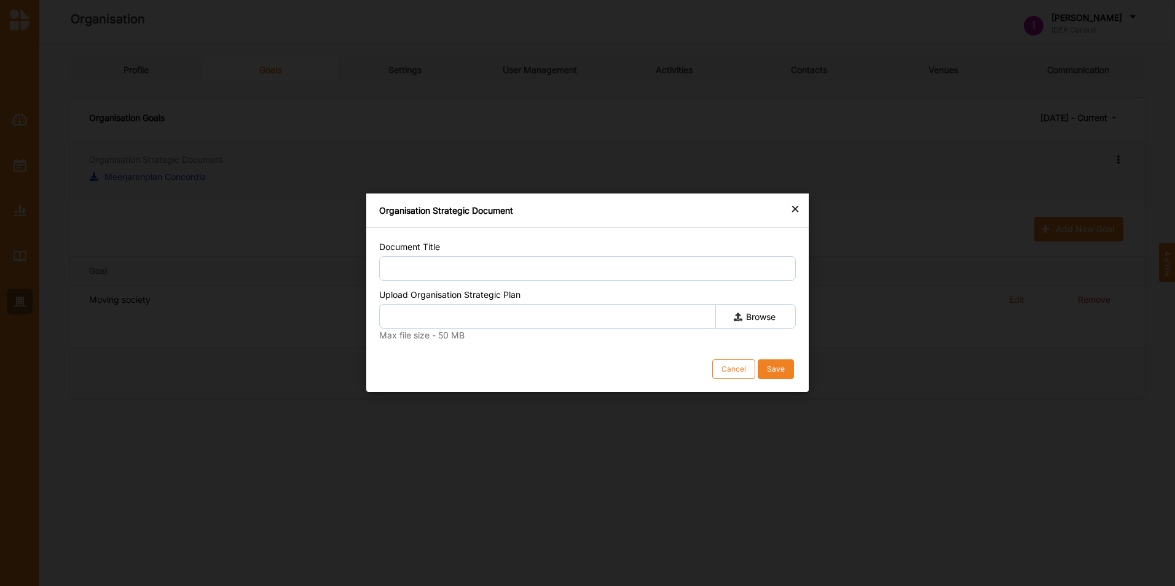
click at [767, 307] on label "Browse" at bounding box center [755, 316] width 80 height 25
click at [0, 0] on input "Browse" at bounding box center [0, 0] width 0 height 0
type input "Meerjarenplan-[GEOGRAPHIC_DATA]-2025-2028-online.pdf"
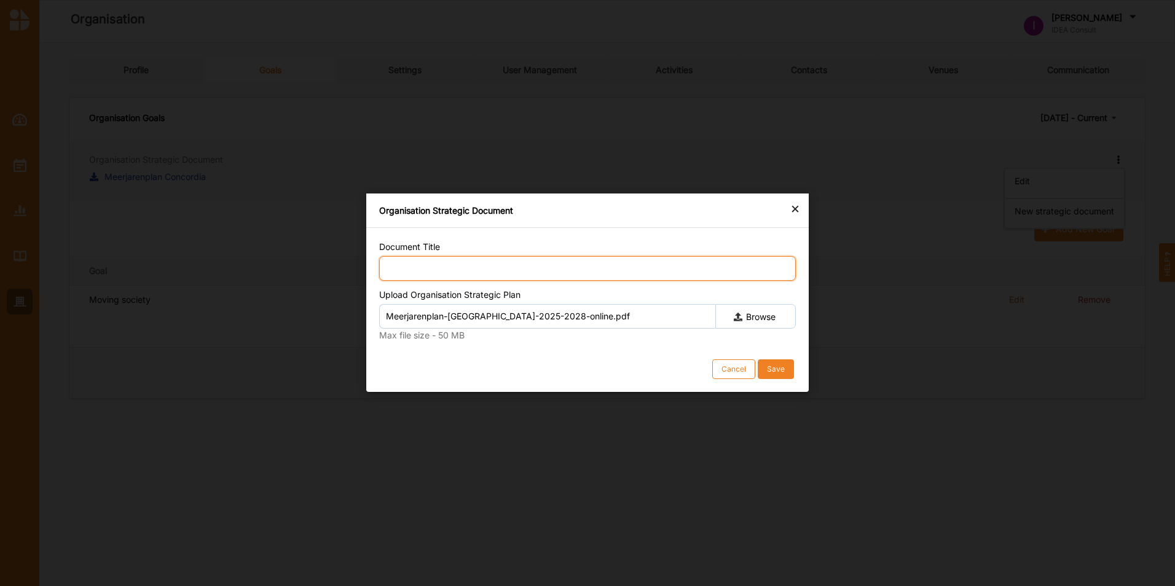
click at [576, 265] on input "Document Title" at bounding box center [587, 268] width 416 height 25
type input "Nieuw meerjarenplan"
click at [780, 366] on div "Save" at bounding box center [776, 370] width 18 height 10
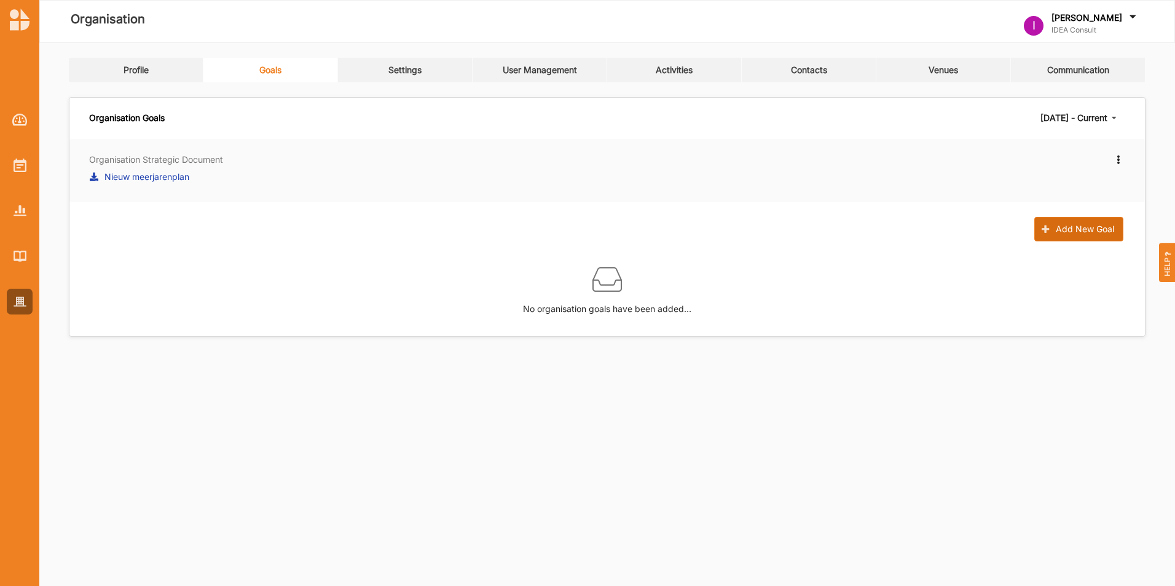
click at [1064, 227] on button "Add New Goal" at bounding box center [1078, 229] width 89 height 25
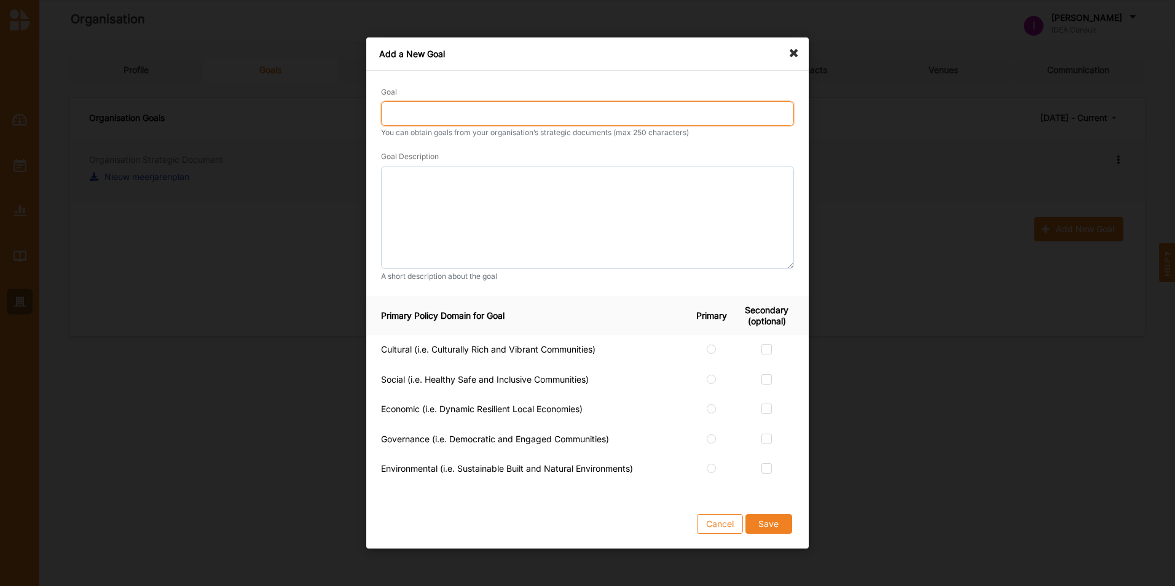
click at [446, 112] on input "Goal" at bounding box center [587, 113] width 413 height 25
type input "Moving society"
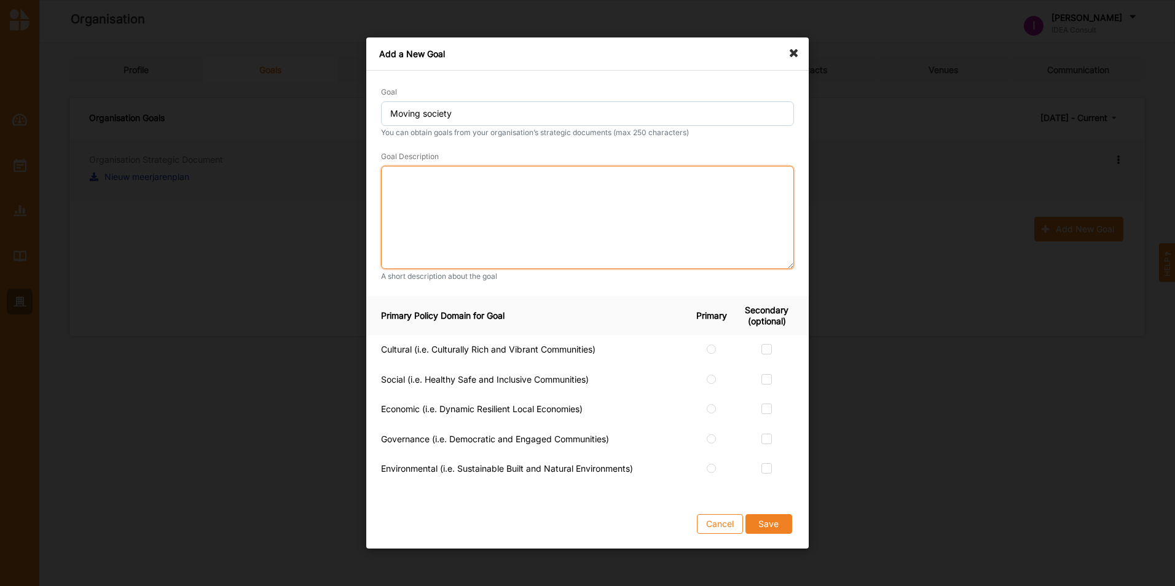
click at [514, 195] on textarea at bounding box center [587, 217] width 413 height 103
type textarea "Here was my purpose"
click at [714, 345] on div at bounding box center [711, 348] width 10 height 9
radio input "true"
click at [771, 344] on label at bounding box center [766, 344] width 10 height 0
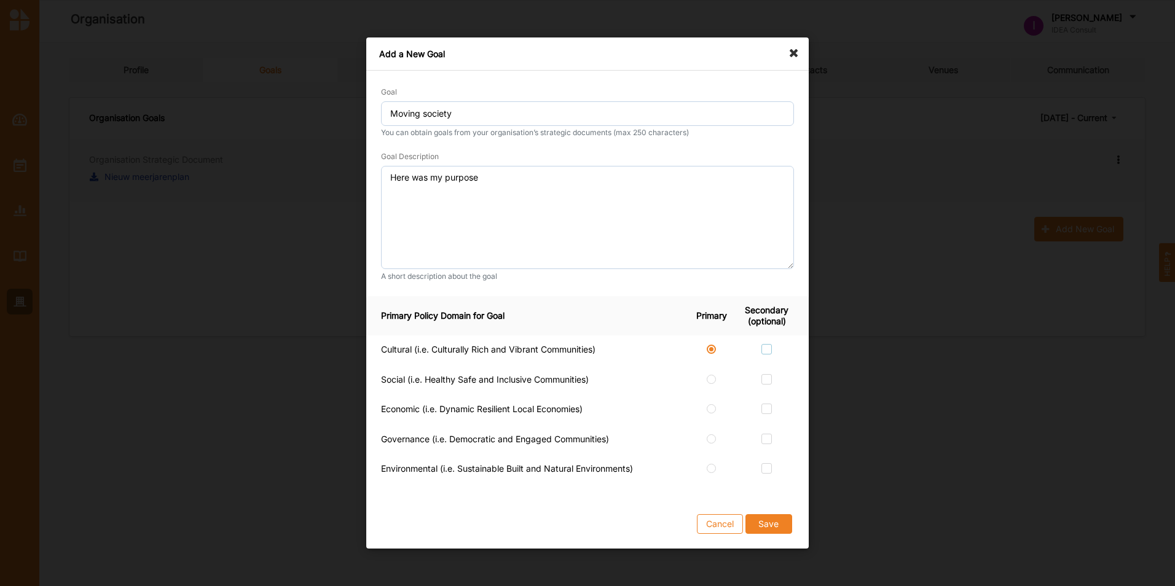
click at [771, 349] on input "checkbox" at bounding box center [766, 349] width 10 height 10
checkbox input "true"
drag, startPoint x: 767, startPoint y: 375, endPoint x: 768, endPoint y: 381, distance: 6.8
click at [767, 374] on label at bounding box center [766, 374] width 10 height 0
click at [767, 377] on input "checkbox" at bounding box center [766, 379] width 10 height 10
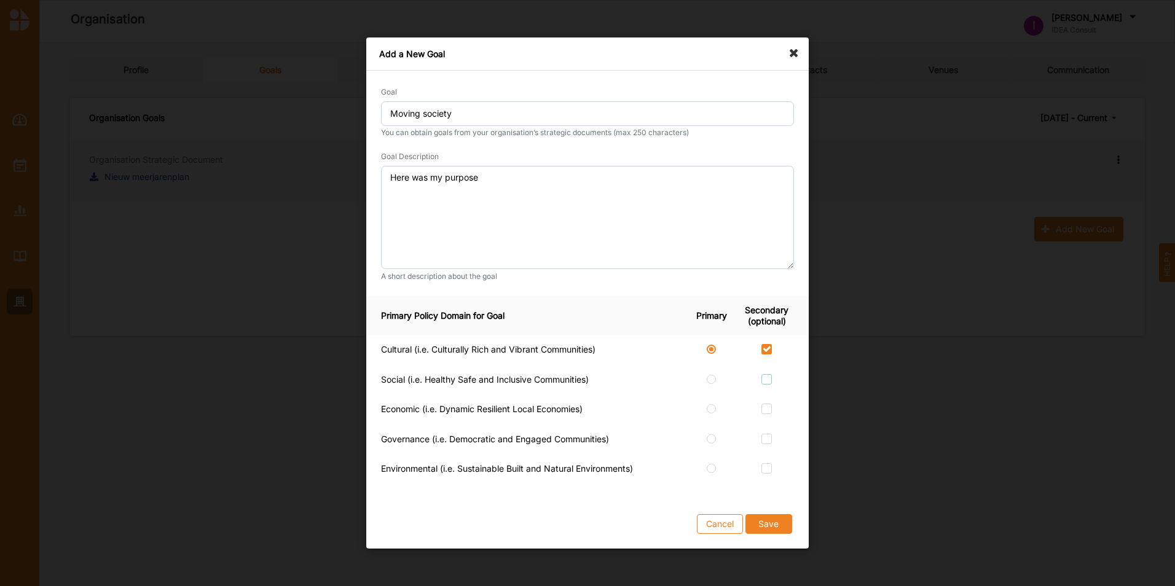
checkbox input "true"
click at [772, 520] on button "Save" at bounding box center [768, 524] width 47 height 20
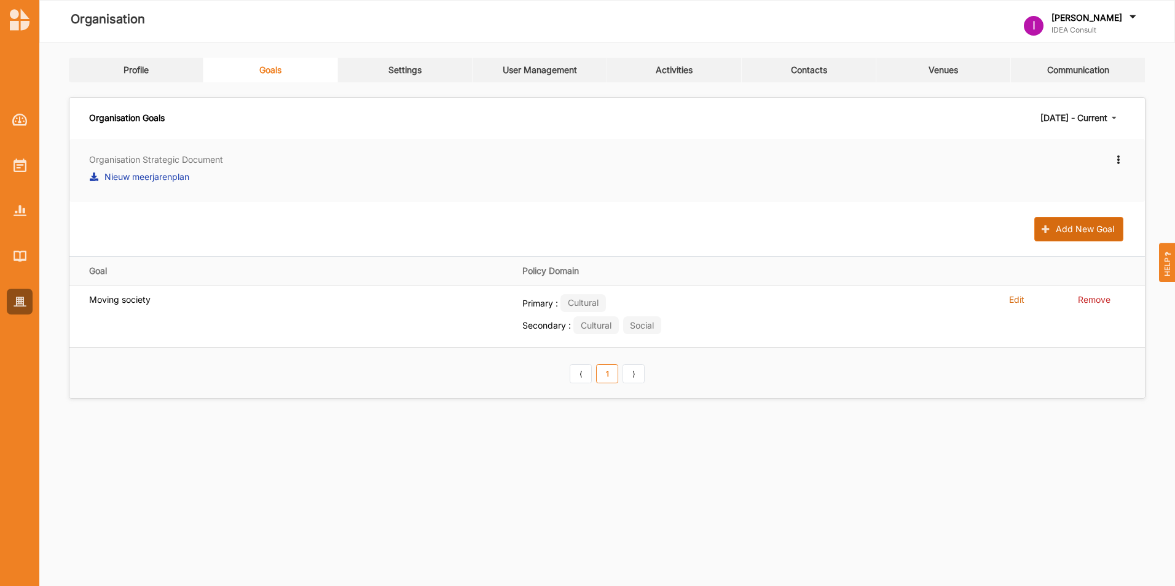
click at [1096, 221] on button "Add New Goal" at bounding box center [1078, 229] width 89 height 25
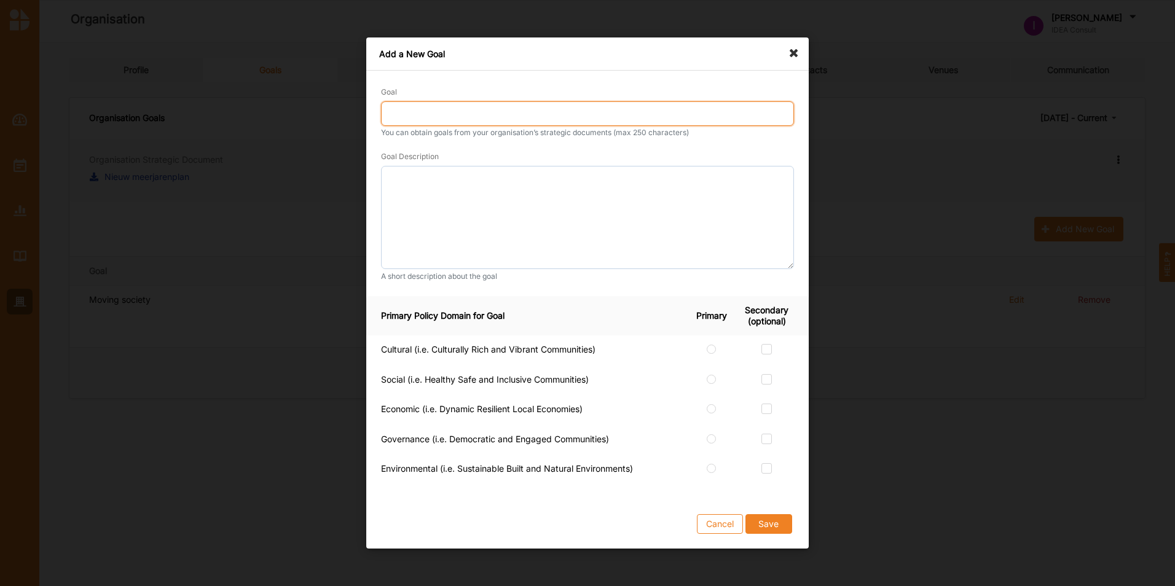
click at [492, 106] on input "Goal" at bounding box center [587, 113] width 413 height 25
click at [423, 120] on input "Moving society" at bounding box center [587, 113] width 413 height 25
type input "Moving another society"
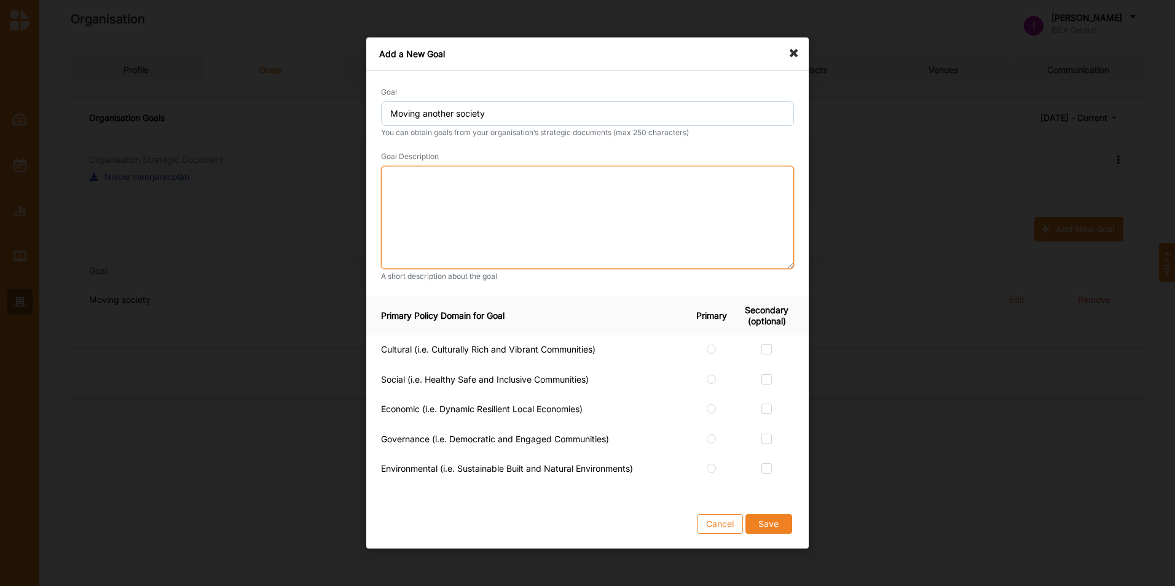
click at [449, 197] on textarea at bounding box center [587, 217] width 413 height 103
type textarea "This is more economic"
click at [710, 404] on label at bounding box center [711, 404] width 10 height 0
checkbox input "true"
radio input "true"
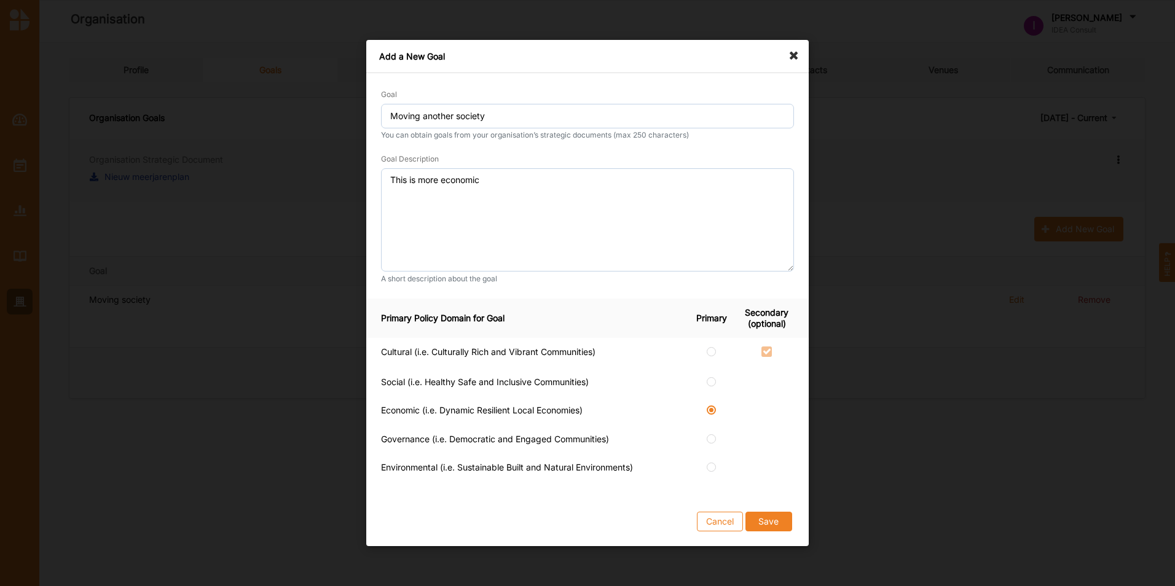
click at [778, 510] on div "Cancel Save" at bounding box center [587, 521] width 442 height 49
click at [770, 525] on button "Save" at bounding box center [768, 522] width 47 height 20
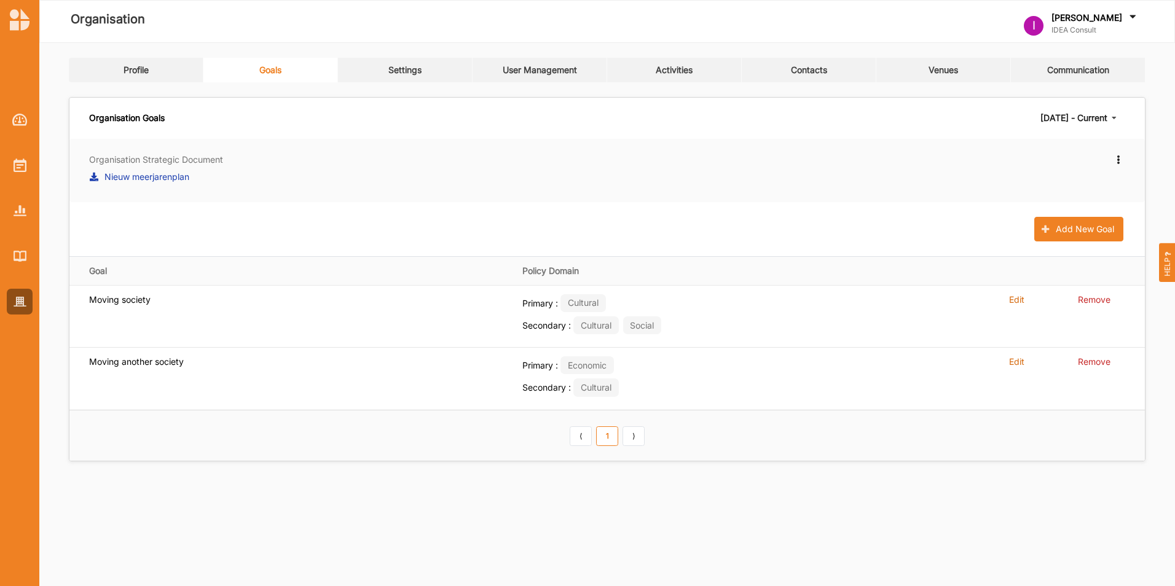
click at [1117, 158] on icon at bounding box center [1117, 158] width 10 height 9
click at [901, 211] on div "Organisation Strategic Document Nieuw meerjarenplan Edit New strategic document…" at bounding box center [606, 300] width 1075 height 322
click at [1114, 159] on icon at bounding box center [1117, 158] width 10 height 9
click at [1084, 208] on label "New strategic document" at bounding box center [1064, 211] width 100 height 11
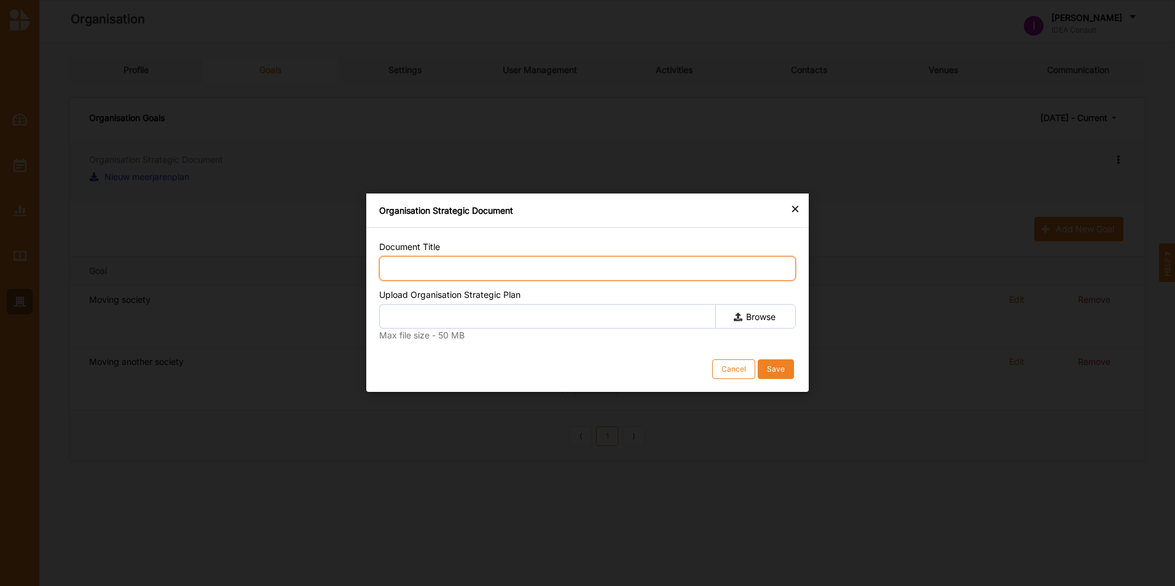
click at [623, 272] on input "Document Title" at bounding box center [587, 268] width 416 height 25
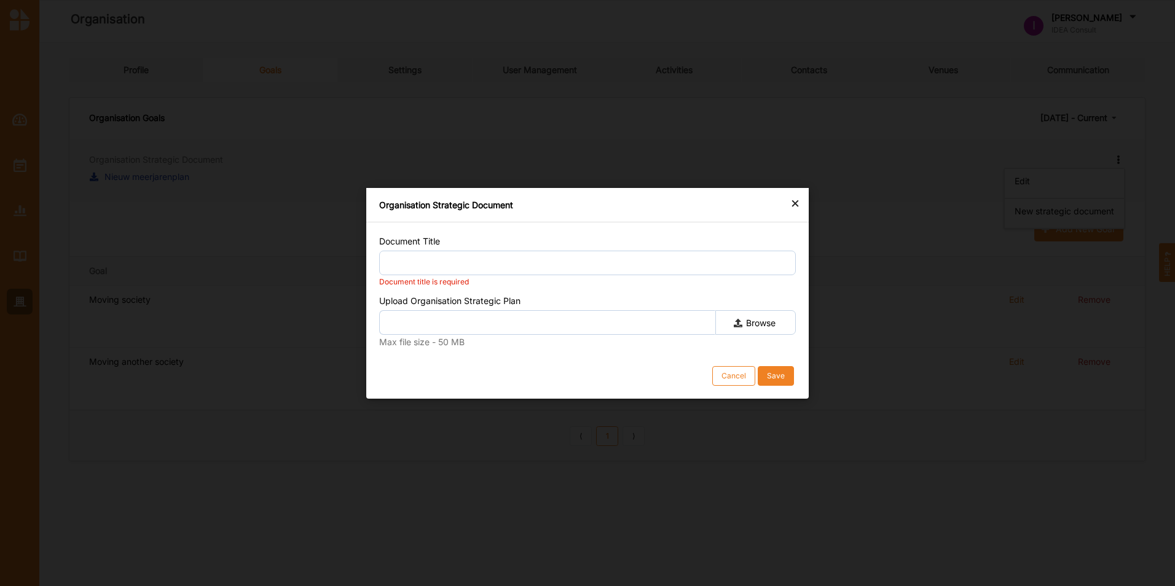
click at [739, 313] on label "Browse" at bounding box center [755, 322] width 80 height 25
click at [0, 0] on input "Browse" at bounding box center [0, 0] width 0 height 0
type input "AKO_Memorandum_2024 (1).pdf"
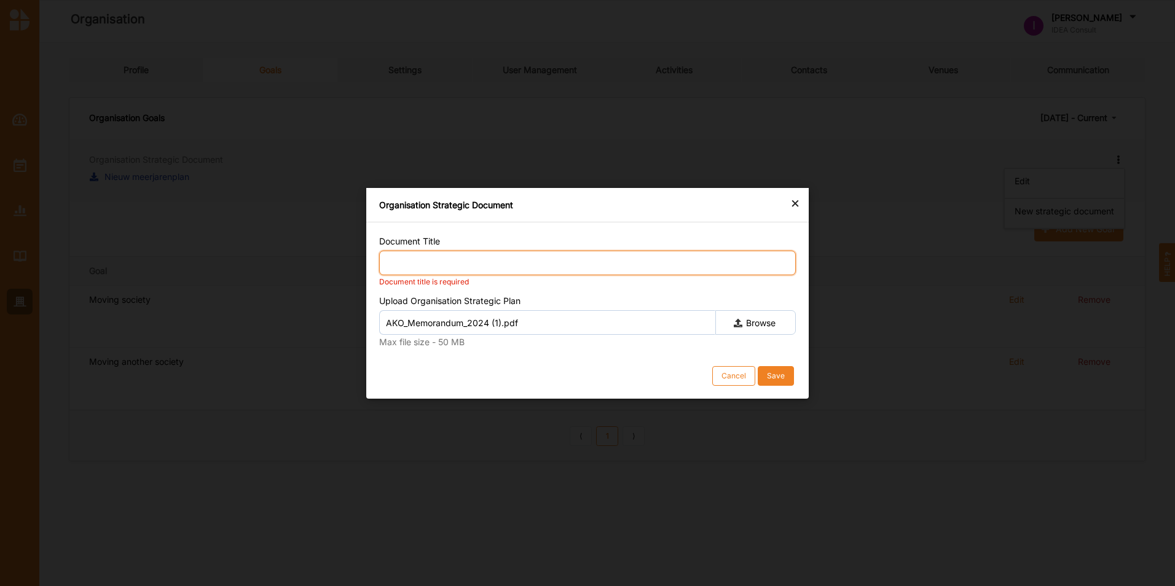
click at [484, 265] on input "Document Title" at bounding box center [587, 262] width 416 height 25
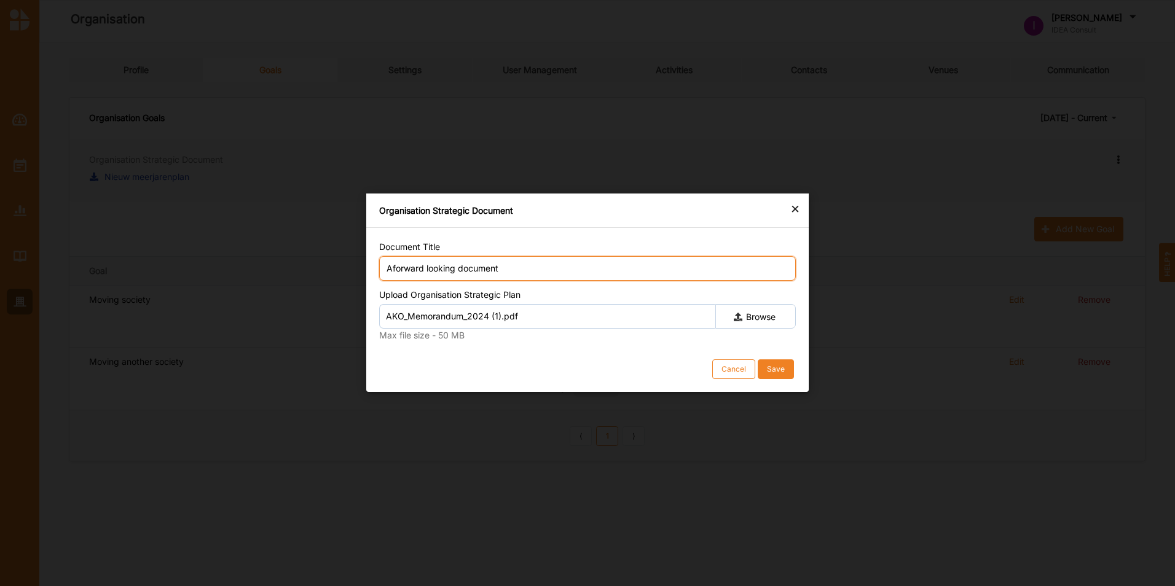
click at [393, 270] on input "Aforward looking document" at bounding box center [587, 268] width 416 height 25
type input "Aforward looking document"
click at [781, 367] on div "Save" at bounding box center [776, 370] width 18 height 10
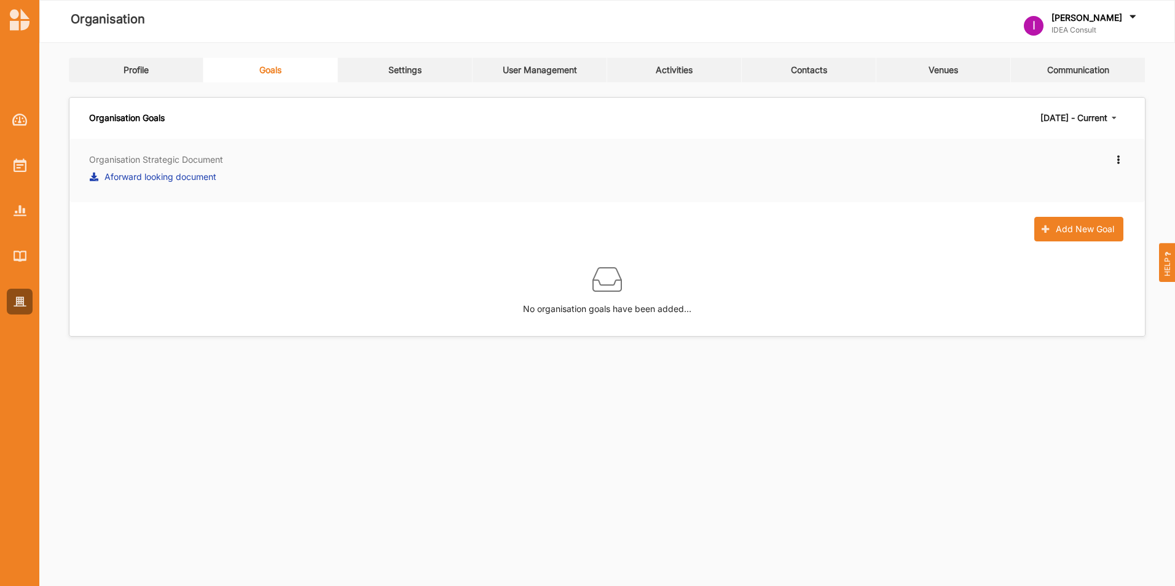
click at [1117, 162] on icon at bounding box center [1117, 158] width 10 height 9
click at [1083, 212] on label "New strategic document" at bounding box center [1064, 211] width 100 height 11
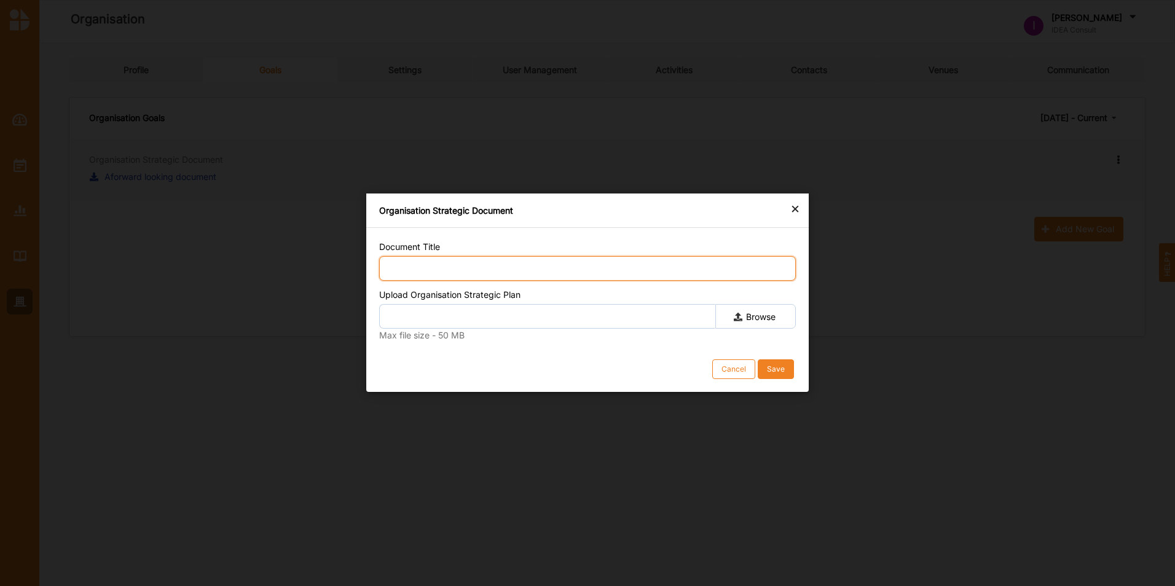
click at [515, 263] on input "Document Title" at bounding box center [587, 268] width 416 height 25
click at [800, 208] on div "Organisation Strategic Document" at bounding box center [587, 211] width 442 height 34
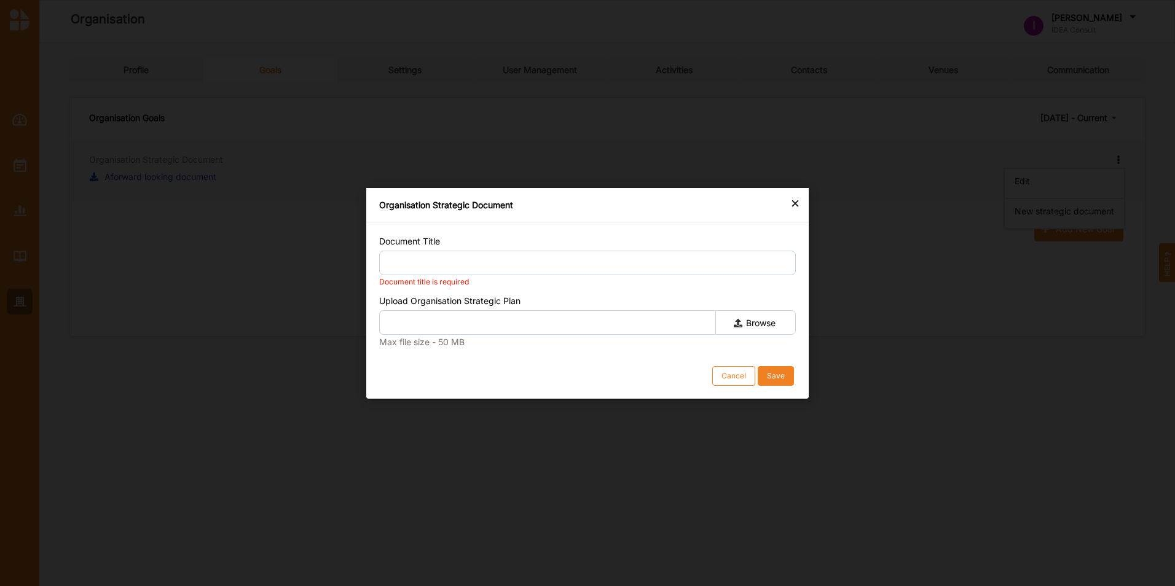
click at [797, 202] on div "×" at bounding box center [795, 202] width 10 height 15
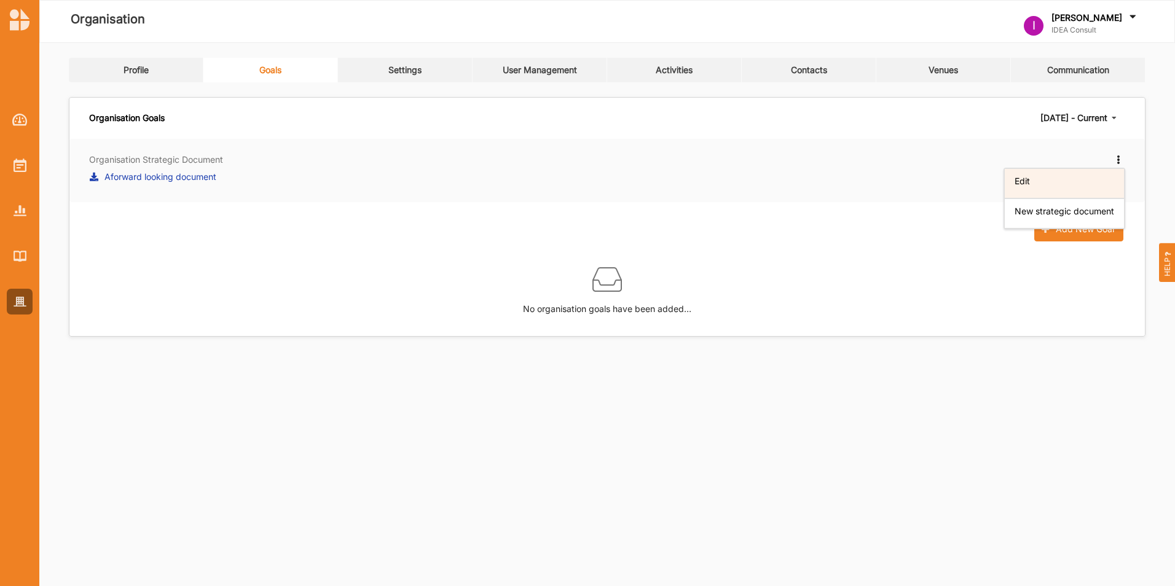
click at [1017, 178] on label "Edit" at bounding box center [1021, 181] width 15 height 11
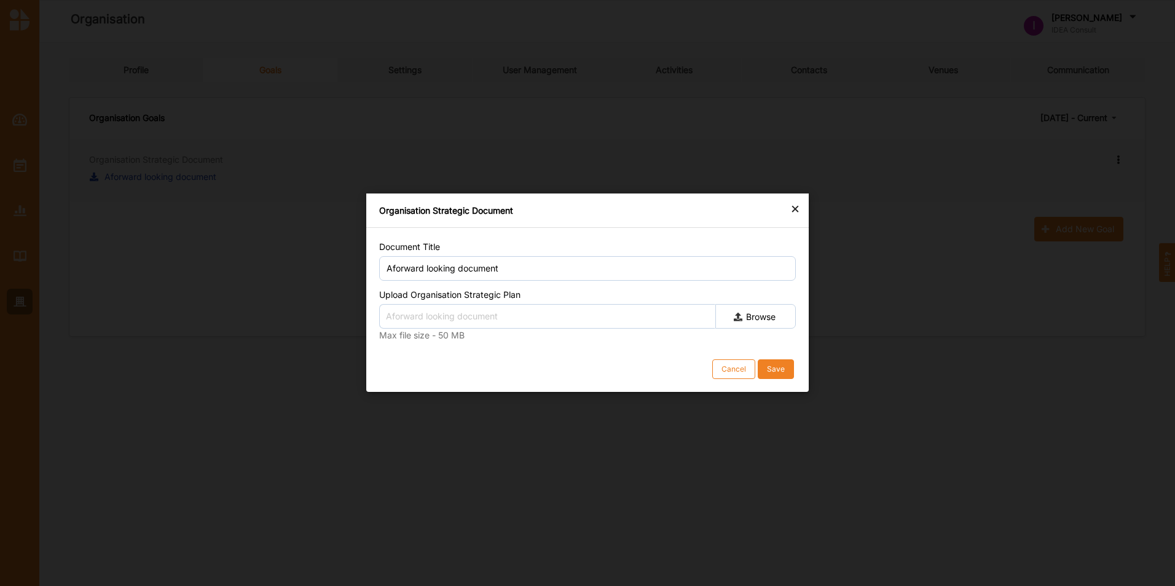
click at [791, 205] on div "×" at bounding box center [795, 208] width 10 height 15
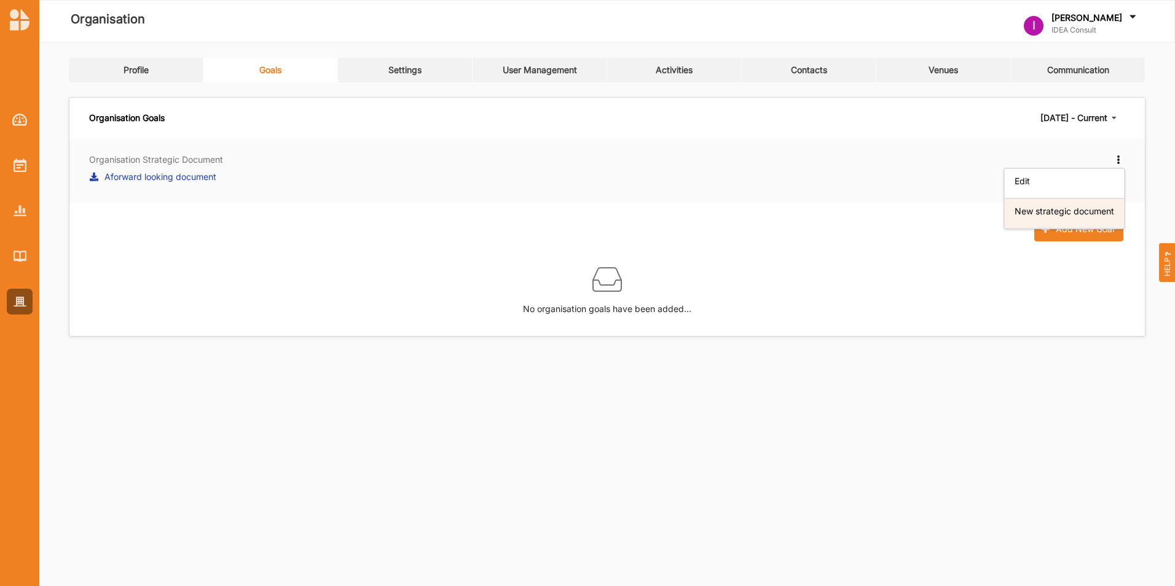
click at [1030, 205] on div "New strategic document" at bounding box center [1064, 213] width 120 height 30
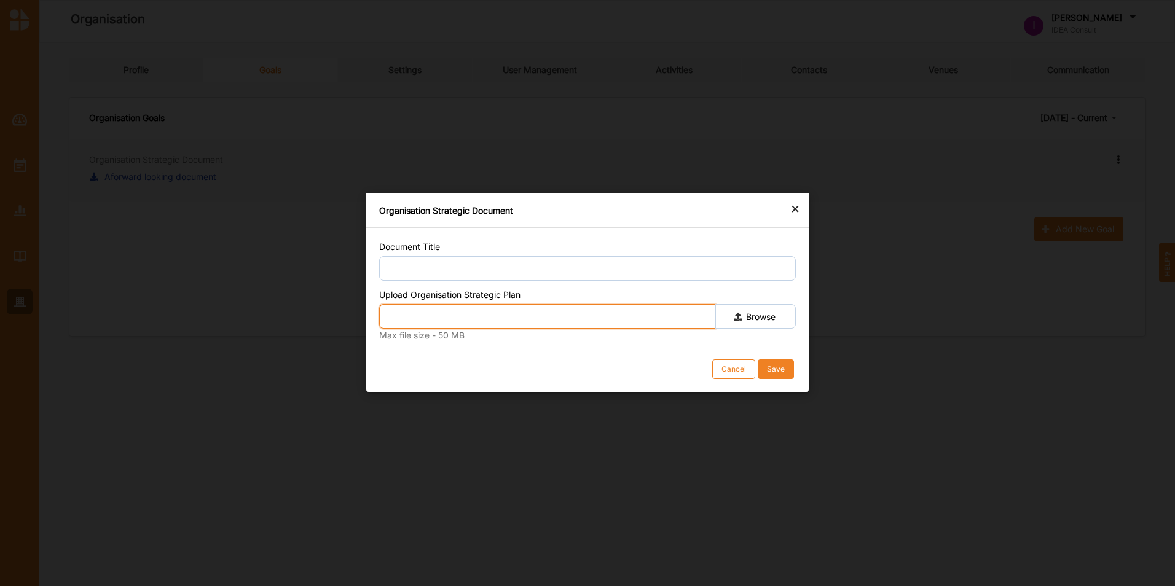
click at [434, 313] on input "text" at bounding box center [547, 316] width 336 height 25
click at [751, 315] on label "Browse" at bounding box center [755, 316] width 80 height 25
click at [0, 0] on input "Browse" at bounding box center [0, 0] width 0 height 0
type input "Meerjarenplan-[GEOGRAPHIC_DATA]-2025-2028-online.pdf"
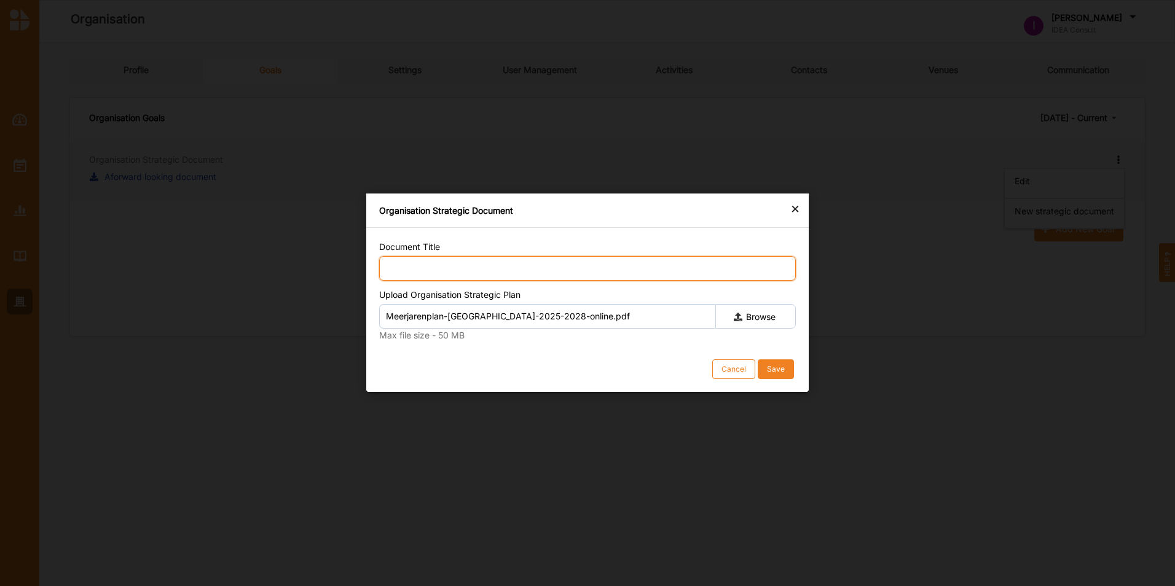
click at [446, 265] on input "Document Title" at bounding box center [587, 268] width 416 height 25
type input "MJPConcordia"
click at [786, 366] on button "Save" at bounding box center [775, 370] width 36 height 20
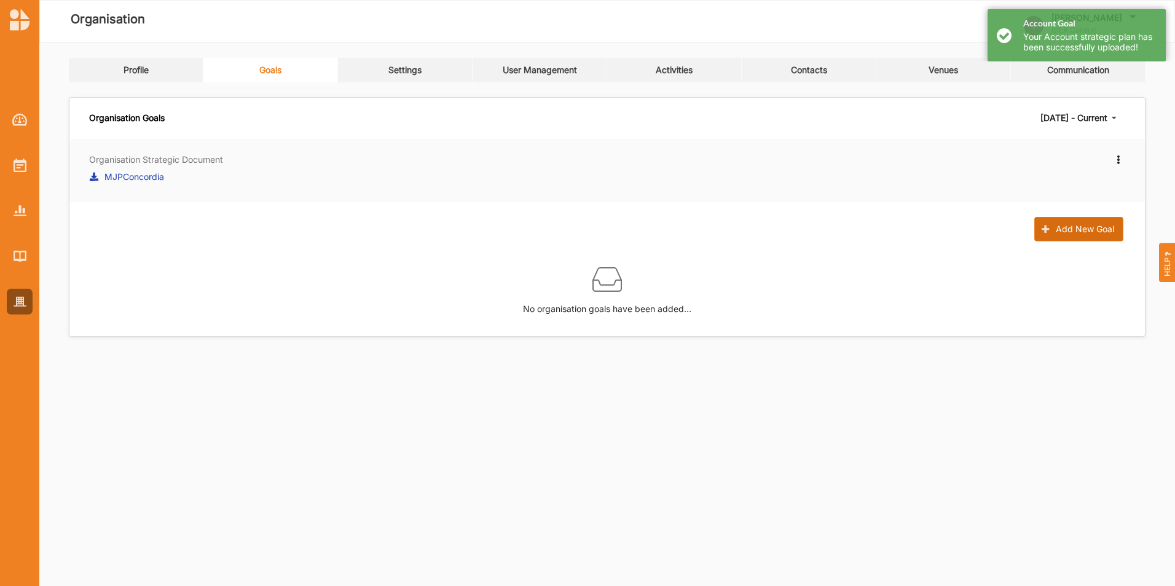
click at [1068, 227] on button "Add New Goal" at bounding box center [1078, 229] width 89 height 25
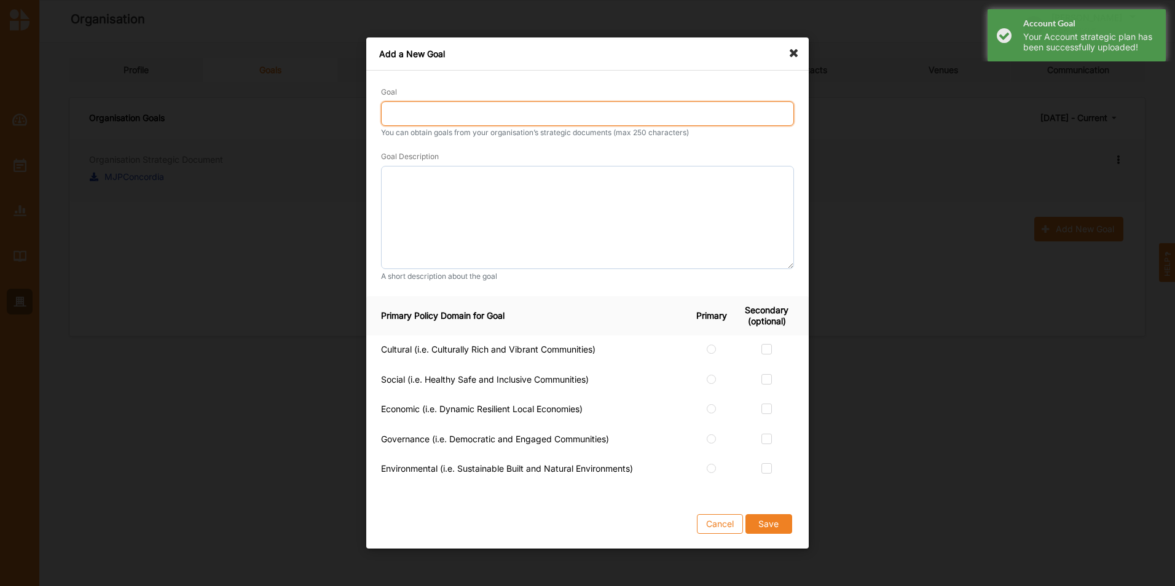
click at [501, 121] on input "Goal" at bounding box center [587, 113] width 413 height 25
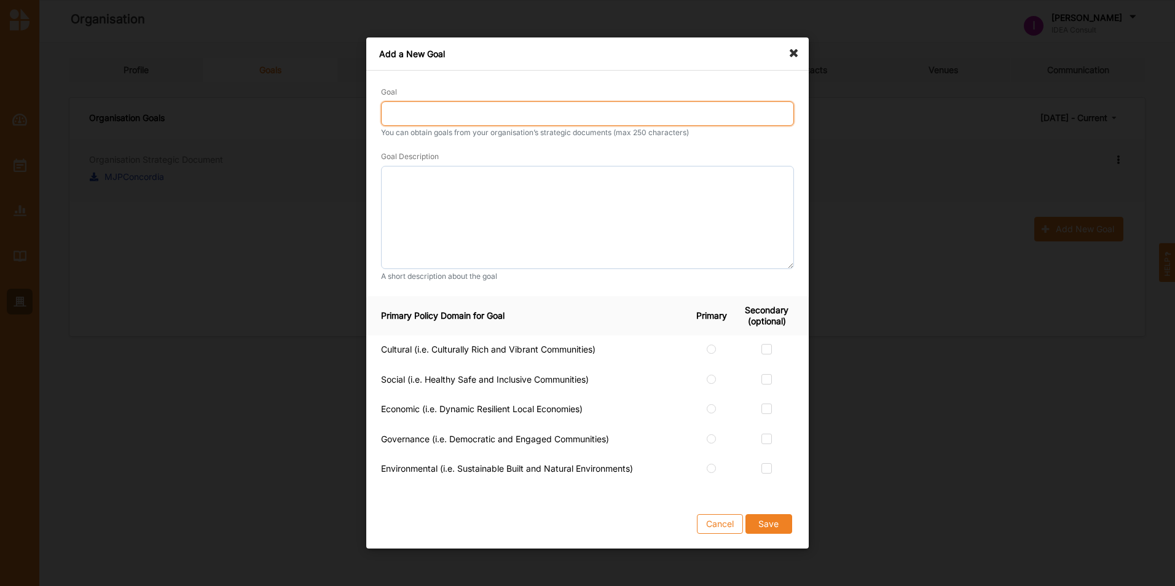
type input "Moving society"
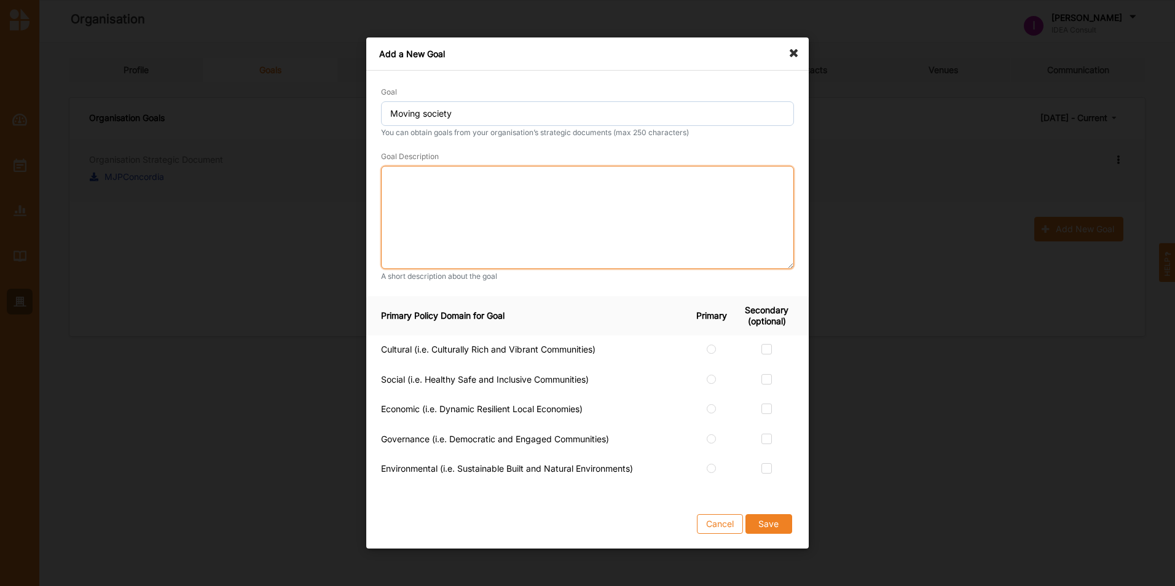
click at [475, 225] on textarea at bounding box center [587, 217] width 413 height 103
click at [714, 346] on div at bounding box center [711, 348] width 10 height 9
radio input "true"
click at [765, 344] on label at bounding box center [766, 344] width 10 height 0
click at [765, 349] on input "checkbox" at bounding box center [766, 349] width 10 height 10
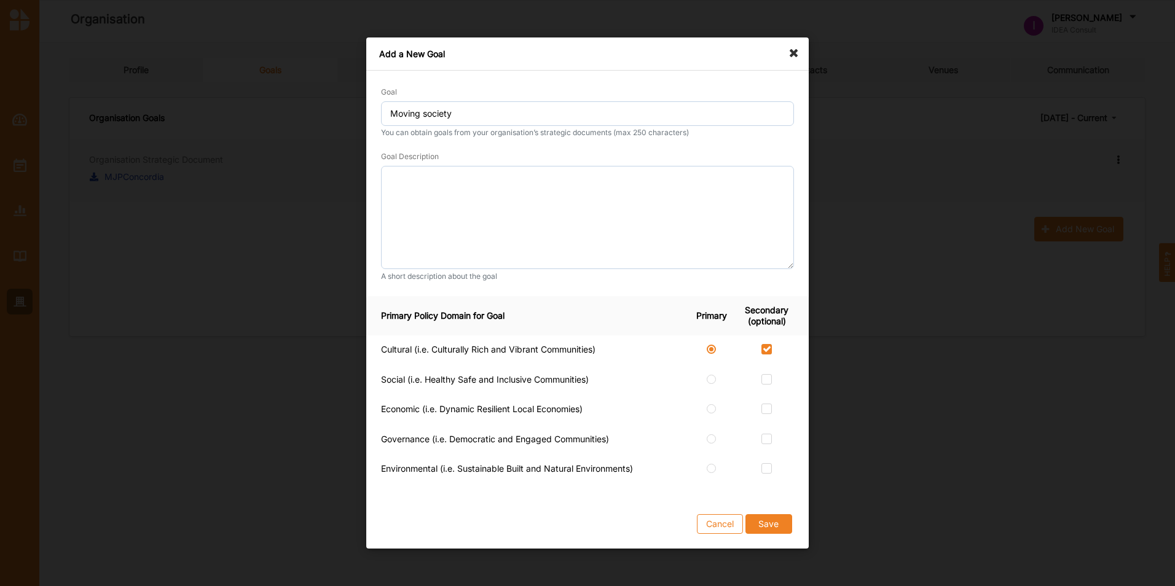
checkbox input "true"
click at [768, 374] on label at bounding box center [766, 374] width 10 height 0
click at [768, 378] on input "checkbox" at bounding box center [766, 379] width 10 height 10
checkbox input "true"
click at [587, 187] on textarea at bounding box center [587, 217] width 413 height 103
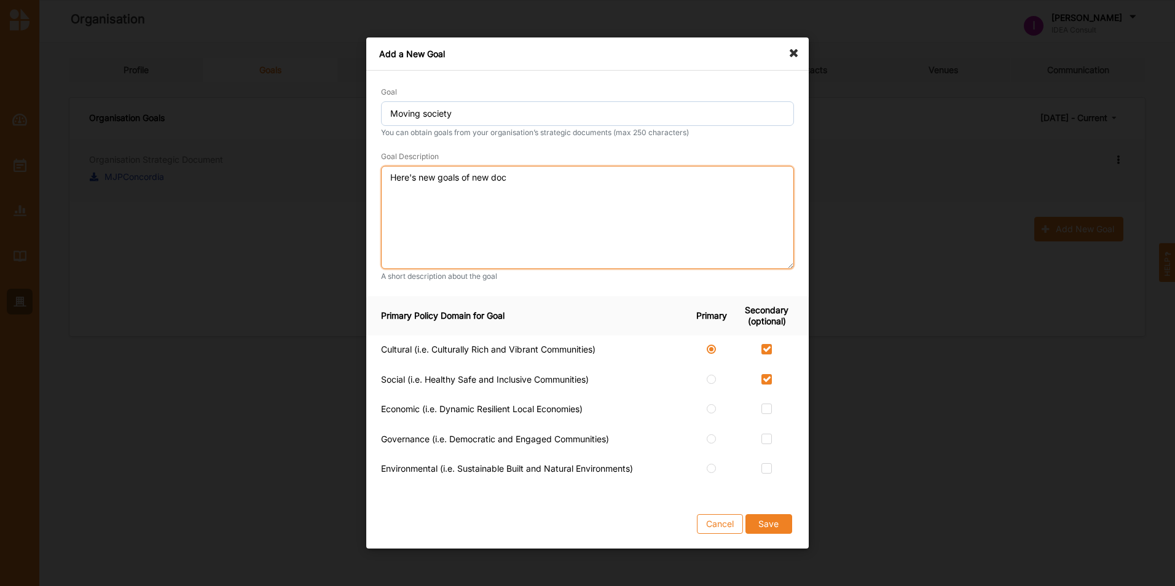
type textarea "Here's new goals of new doc"
click at [770, 526] on button "Save" at bounding box center [768, 524] width 47 height 20
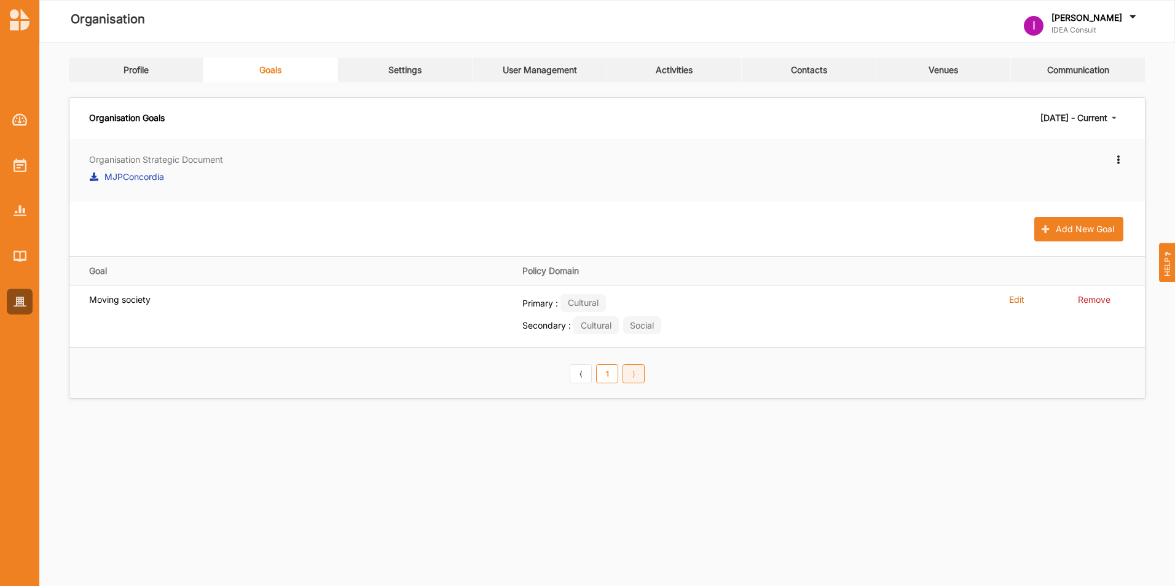
click at [638, 373] on link "⟩" at bounding box center [633, 374] width 22 height 20
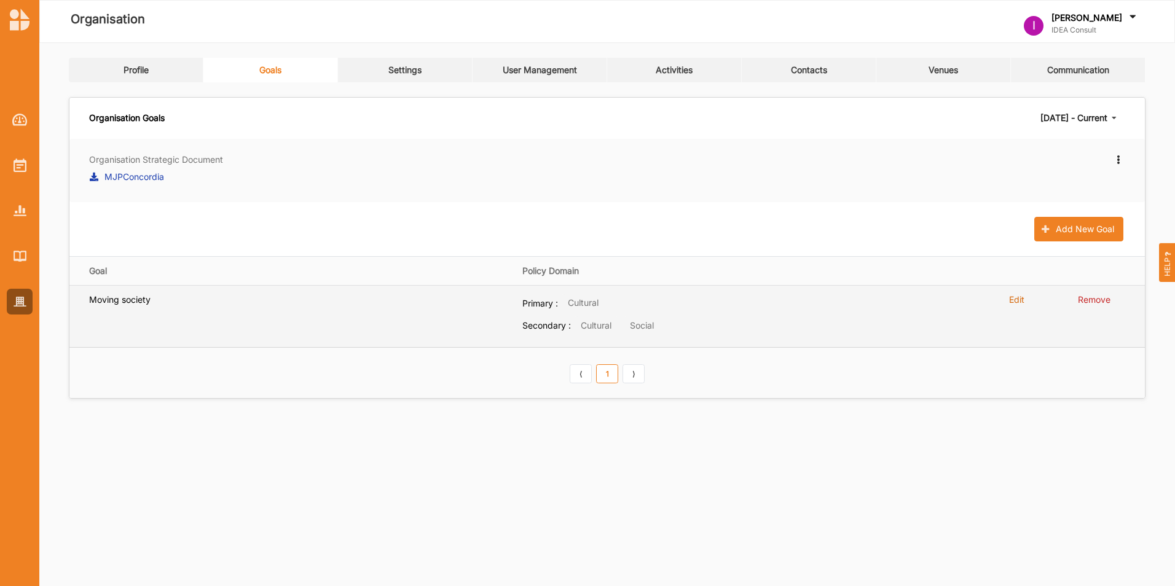
click at [1019, 294] on label "Edit" at bounding box center [1016, 299] width 15 height 11
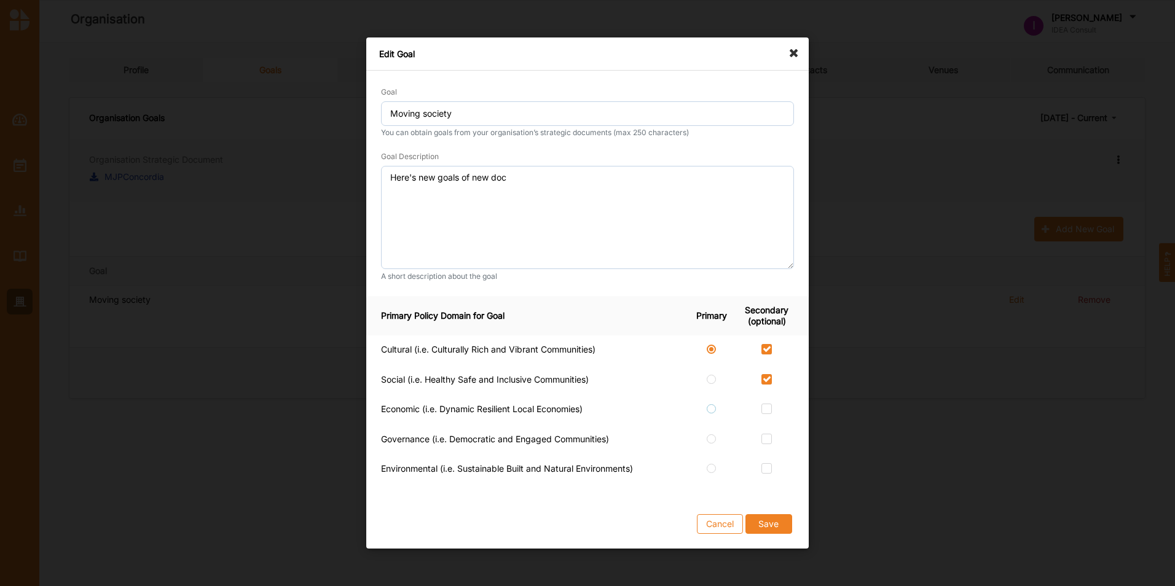
click at [711, 404] on label at bounding box center [711, 404] width 10 height 0
radio input "false"
radio input "true"
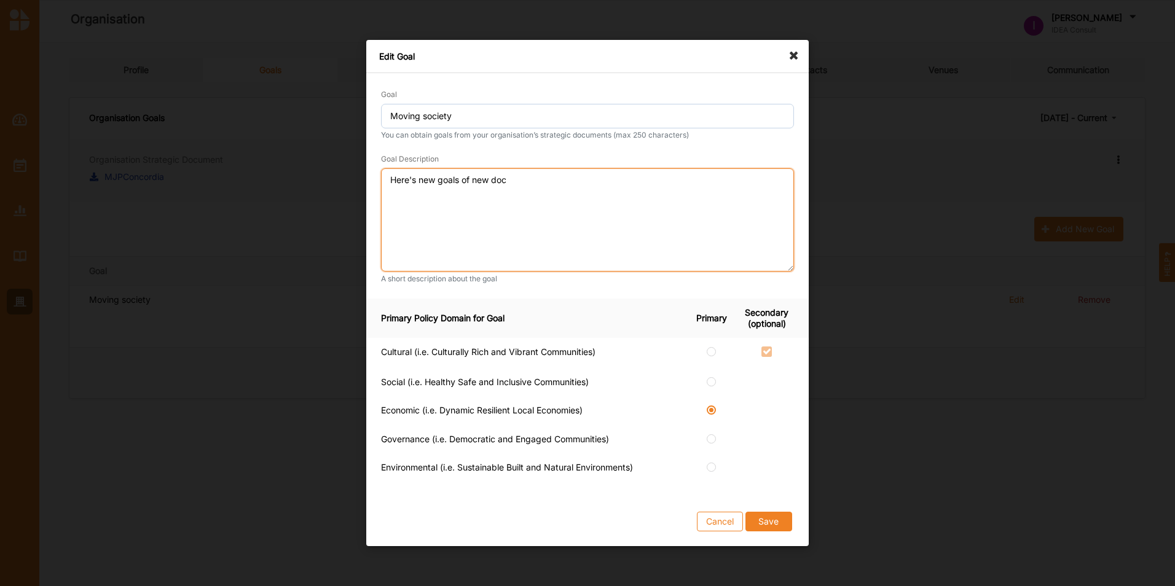
click at [523, 182] on textarea "Here's new goals of new doc" at bounding box center [587, 219] width 413 height 103
click at [528, 182] on textarea "Here's new goals of new doc" at bounding box center [587, 219] width 413 height 103
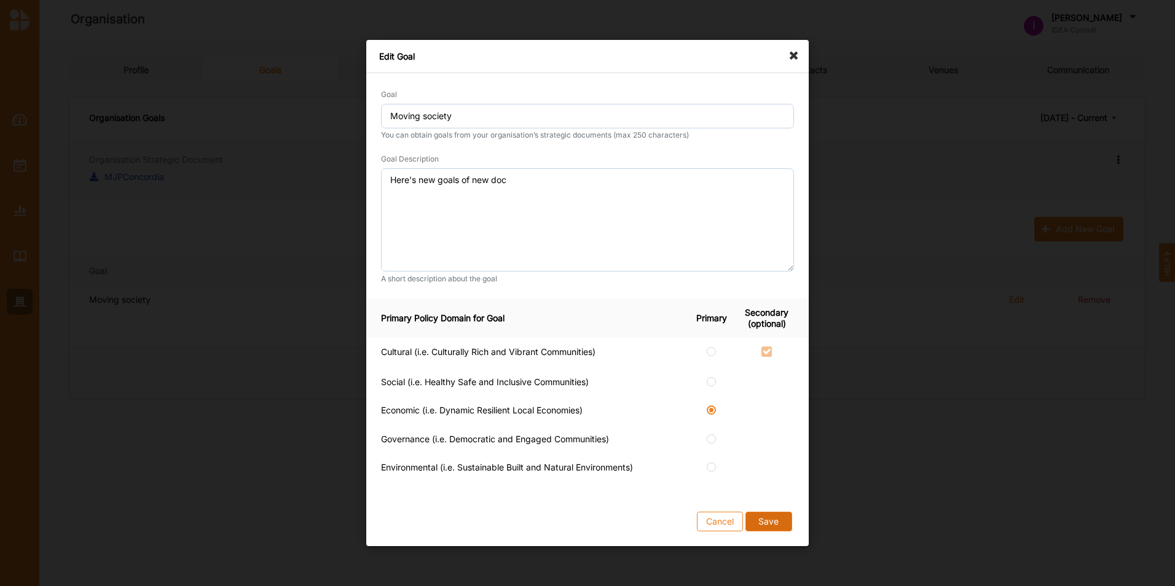
click at [768, 513] on div "Cancel Save" at bounding box center [587, 521] width 442 height 49
click at [769, 515] on button "Save" at bounding box center [768, 522] width 47 height 20
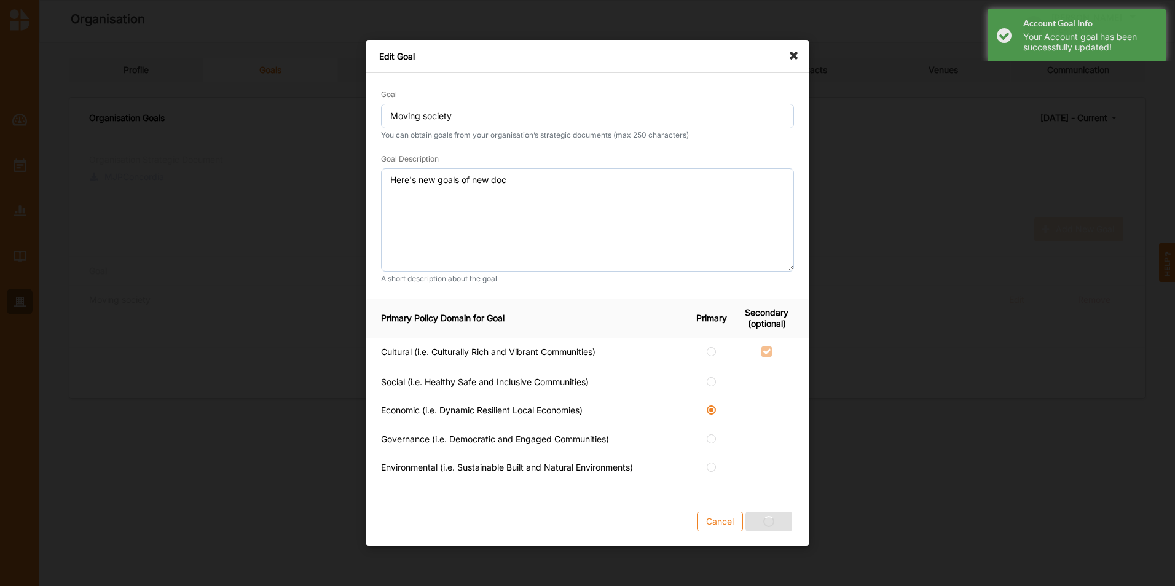
click at [793, 54] on icon at bounding box center [797, 50] width 20 height 20
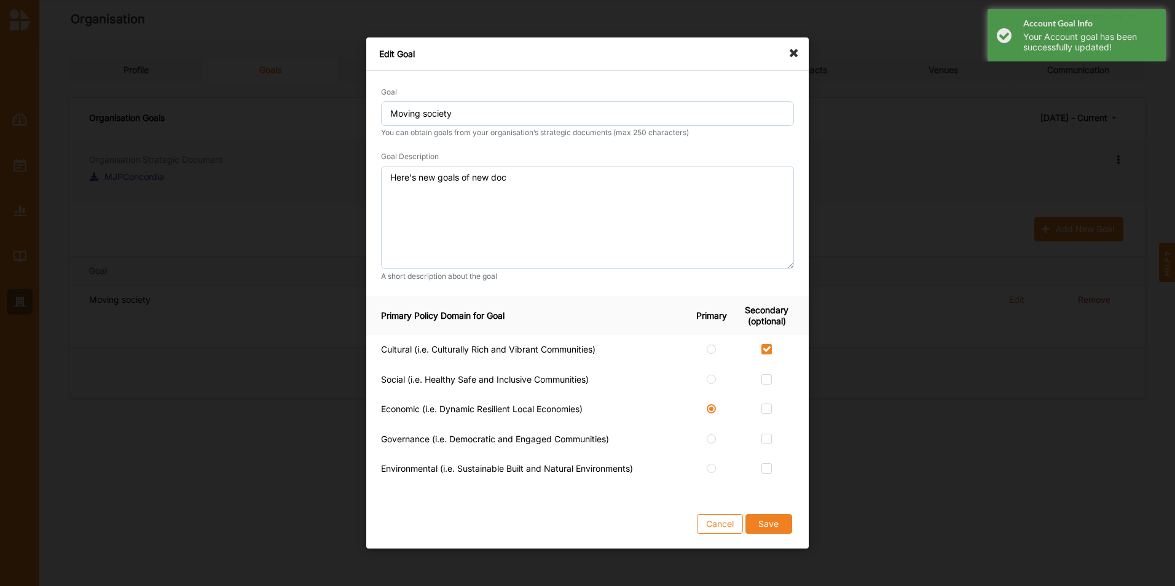
checkbox input "true"
radio input "true"
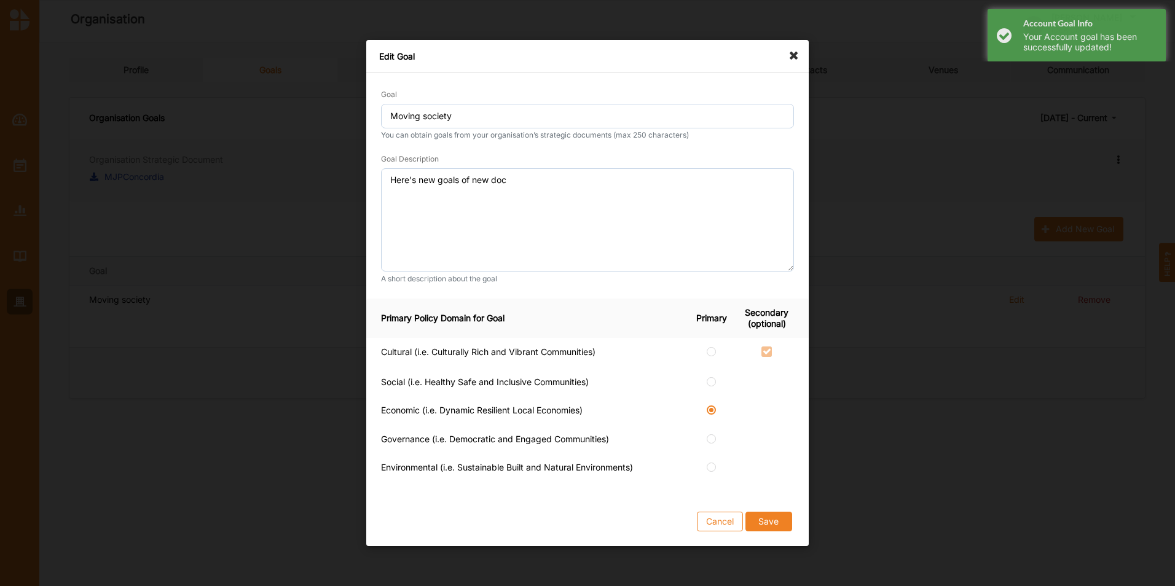
click at [799, 55] on icon at bounding box center [797, 50] width 20 height 20
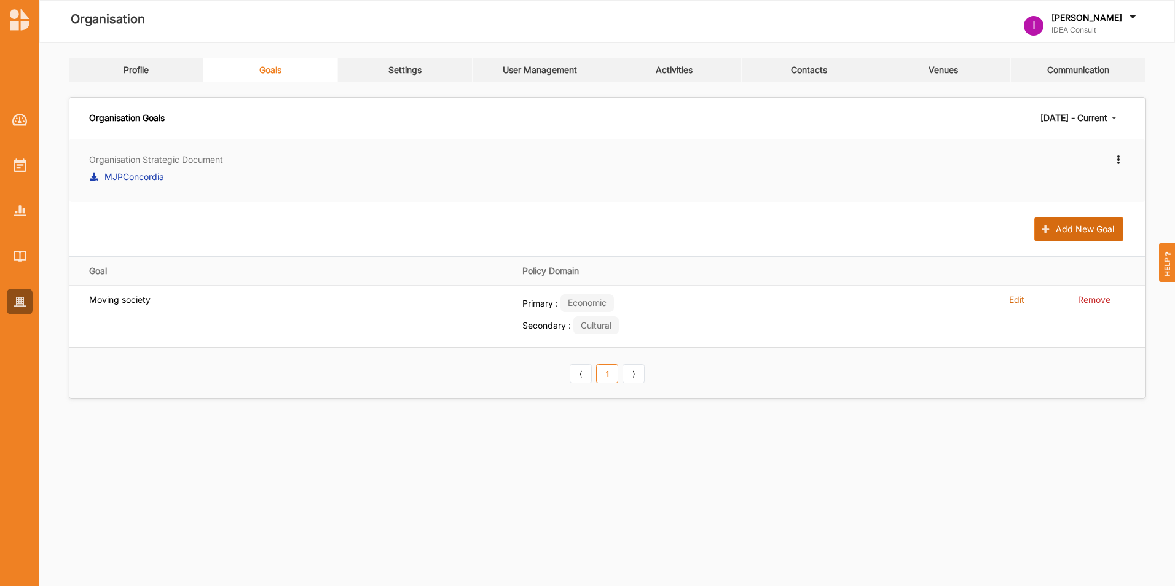
click at [1084, 230] on button "Add New Goal" at bounding box center [1078, 229] width 89 height 25
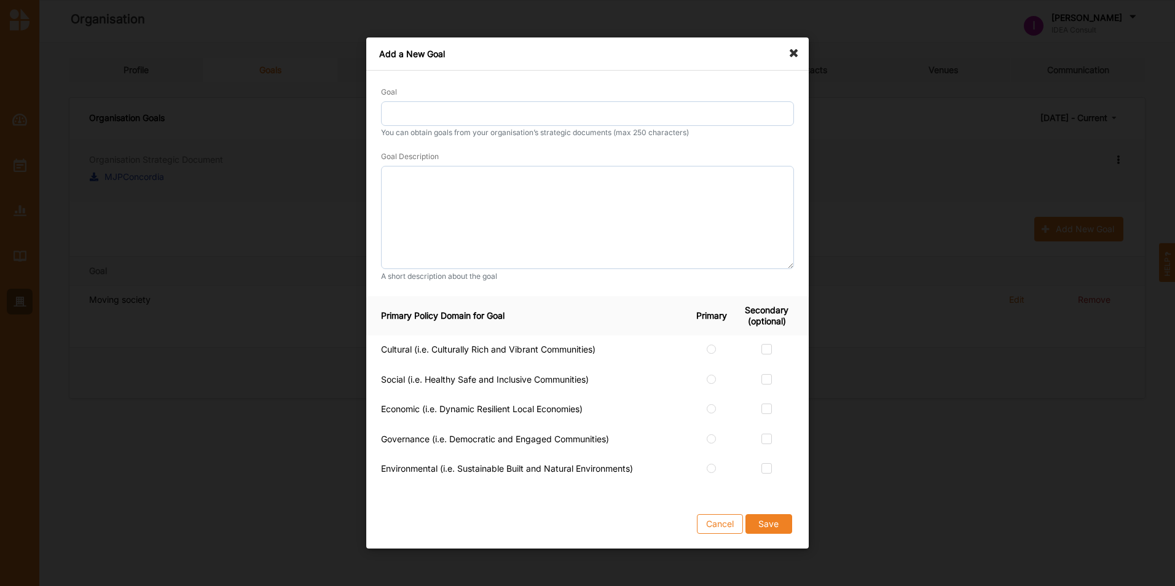
click at [710, 343] on td at bounding box center [715, 350] width 47 height 30
click at [716, 350] on input "radio" at bounding box center [711, 349] width 10 height 10
radio input "true"
click at [766, 344] on label at bounding box center [766, 344] width 10 height 0
click at [766, 351] on input "checkbox" at bounding box center [766, 349] width 10 height 10
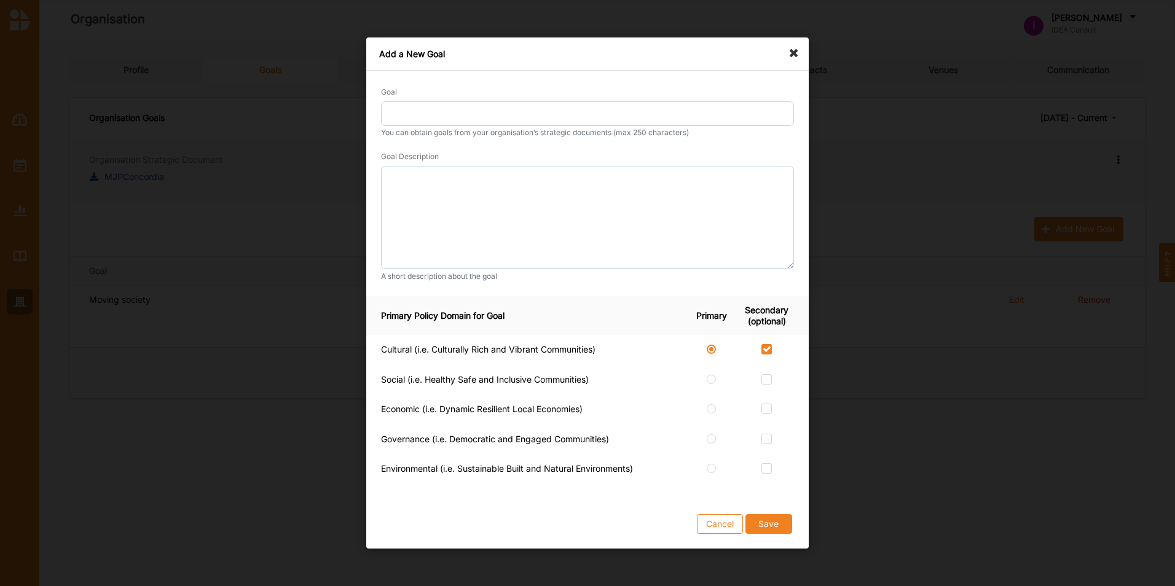
checkbox input "true"
click at [767, 374] on label at bounding box center [766, 374] width 10 height 0
click at [767, 377] on input "checkbox" at bounding box center [766, 379] width 10 height 10
checkbox input "true"
click at [768, 524] on button "Save" at bounding box center [768, 524] width 47 height 20
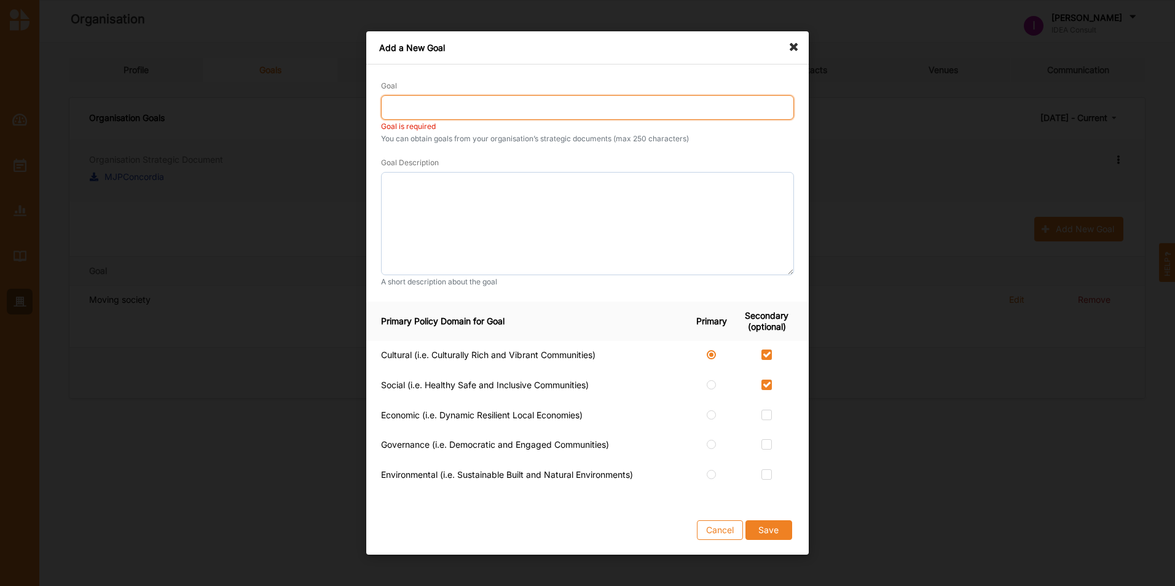
click at [500, 101] on input "Goal" at bounding box center [587, 107] width 413 height 25
type input "Moving another society"
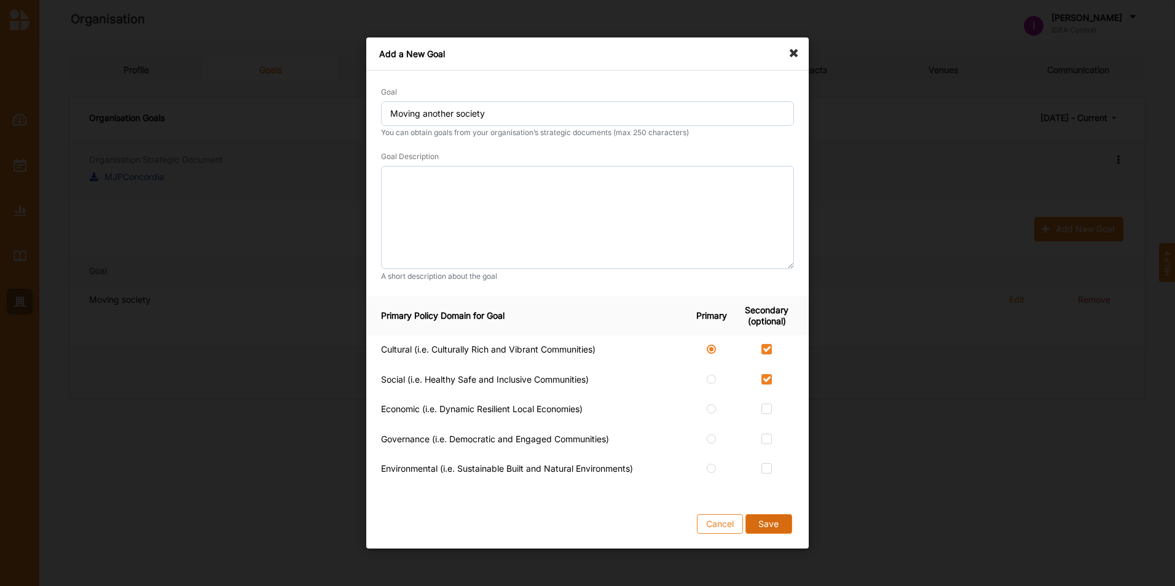
click at [768, 522] on button "Save" at bounding box center [768, 524] width 47 height 20
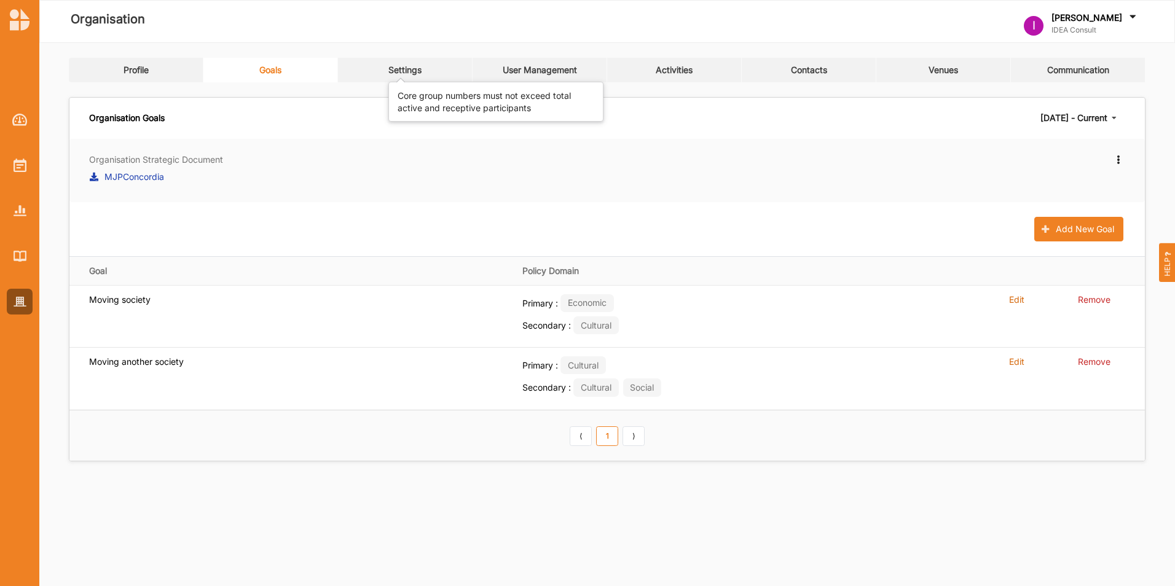
click at [409, 74] on div "Settings" at bounding box center [404, 70] width 33 height 11
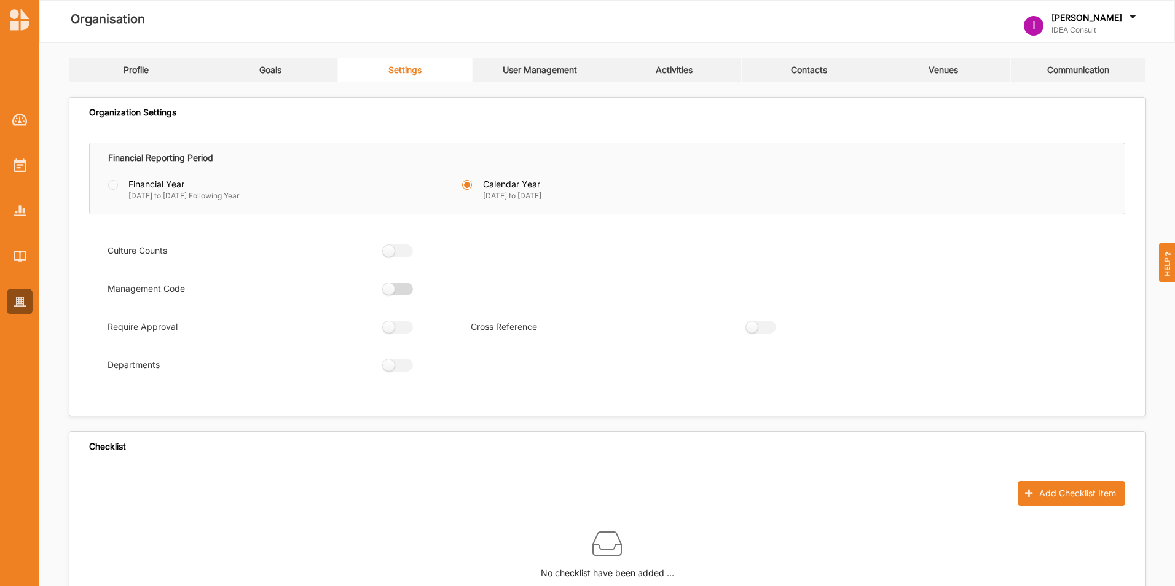
click at [405, 287] on label at bounding box center [394, 289] width 22 height 13
radio input "true"
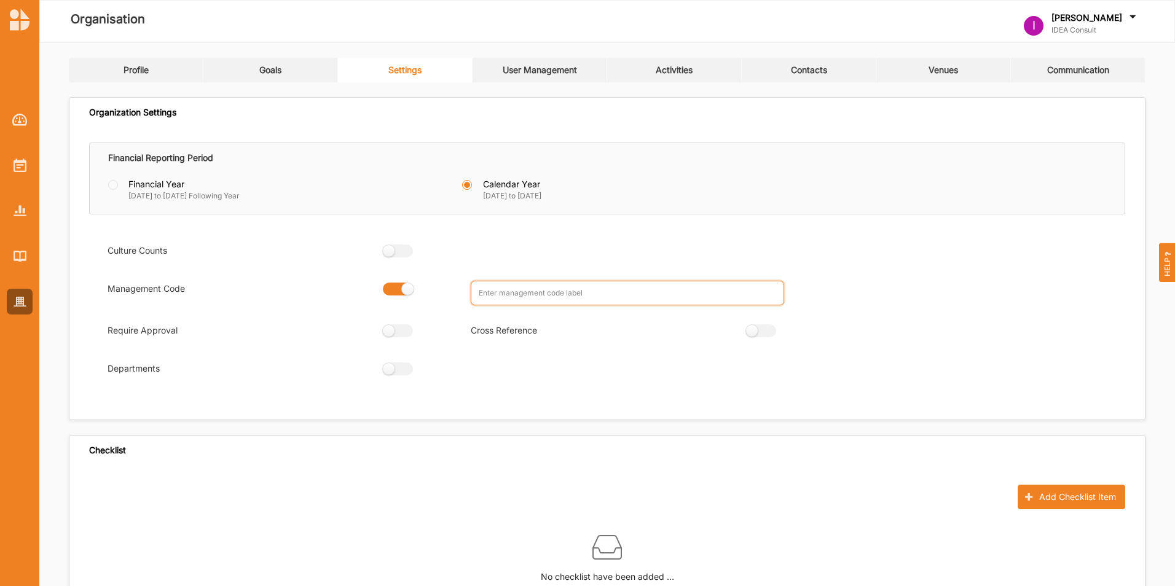
click at [549, 294] on input "text" at bounding box center [627, 293] width 313 height 25
type input "O"
type input "Project ID"
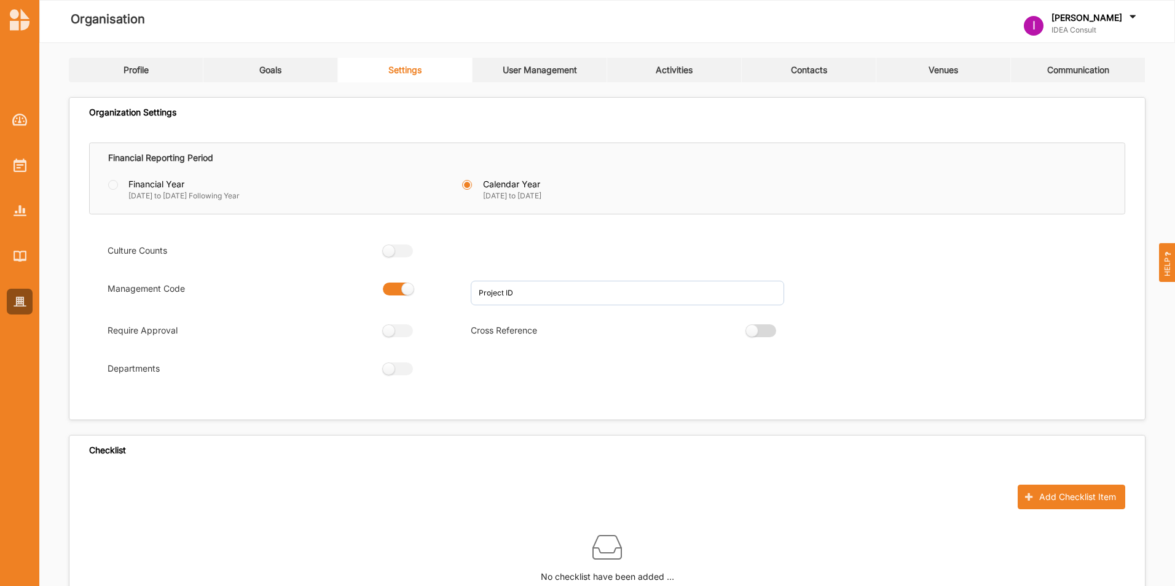
click at [775, 324] on div "Organization Settings Financial Reporting Period Financial Year [DATE] to [DATE…" at bounding box center [607, 258] width 1076 height 323
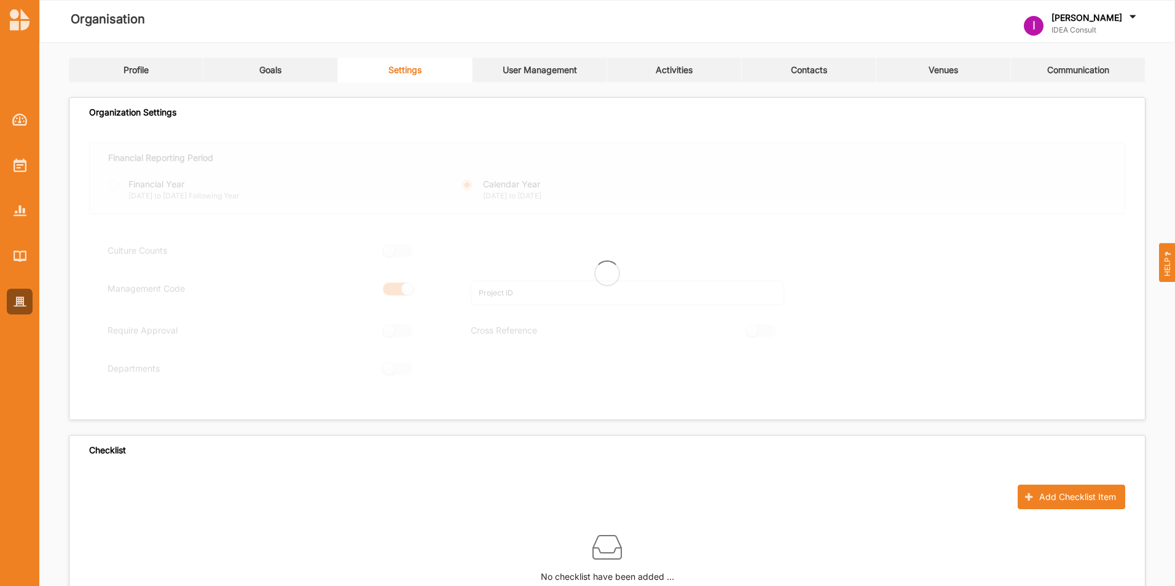
click at [773, 327] on div "Organization Settings Financial Reporting Period Financial Year [DATE] to [DATE…" at bounding box center [607, 258] width 1076 height 323
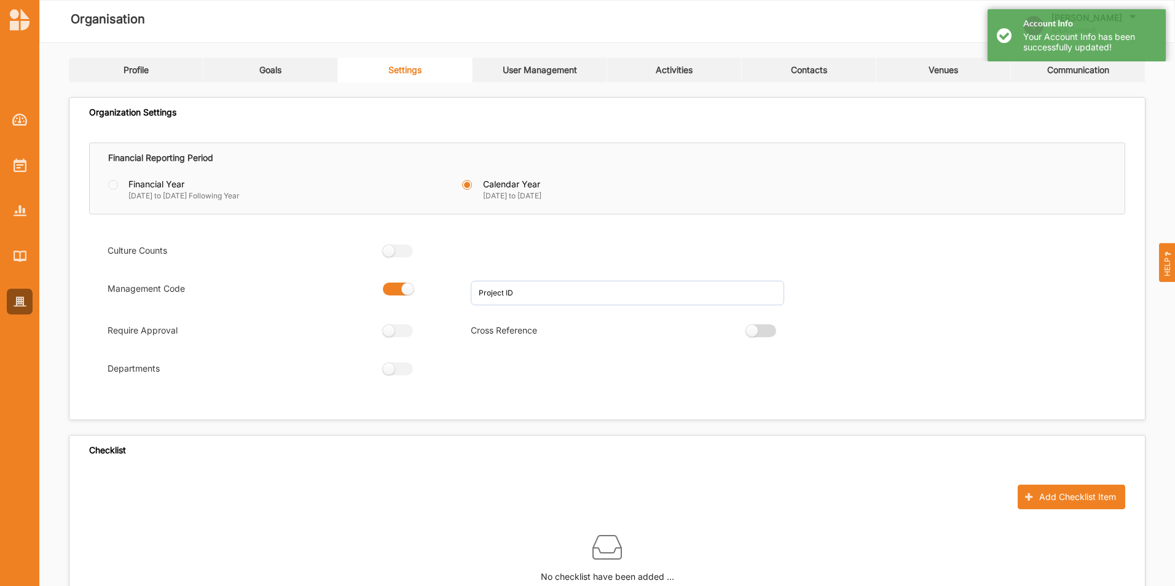
click at [768, 329] on label at bounding box center [757, 330] width 22 height 13
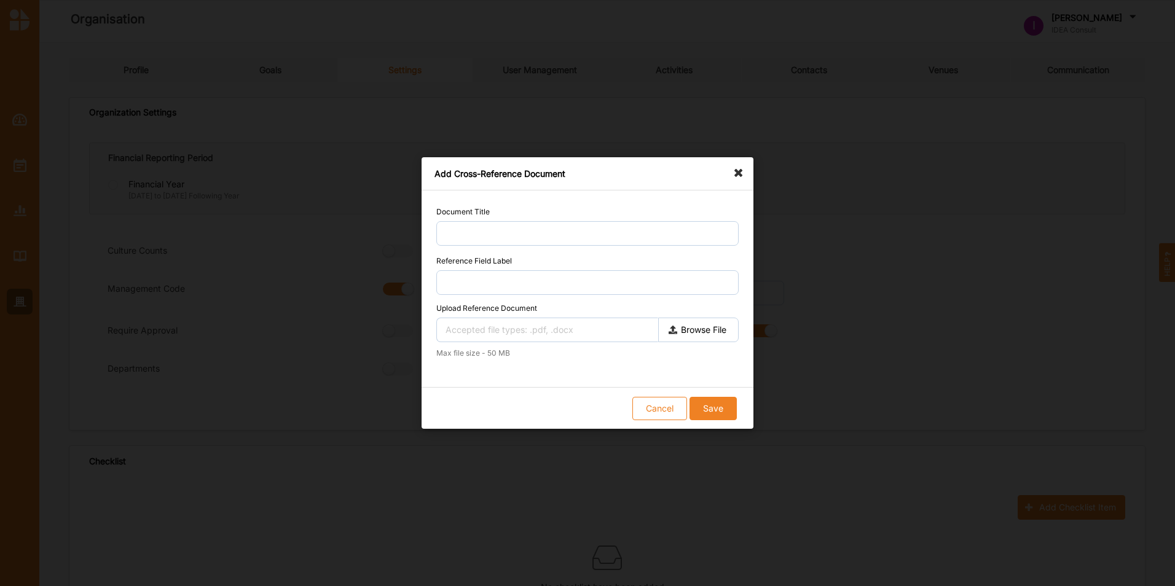
click at [740, 172] on icon at bounding box center [742, 167] width 20 height 20
radio input "false"
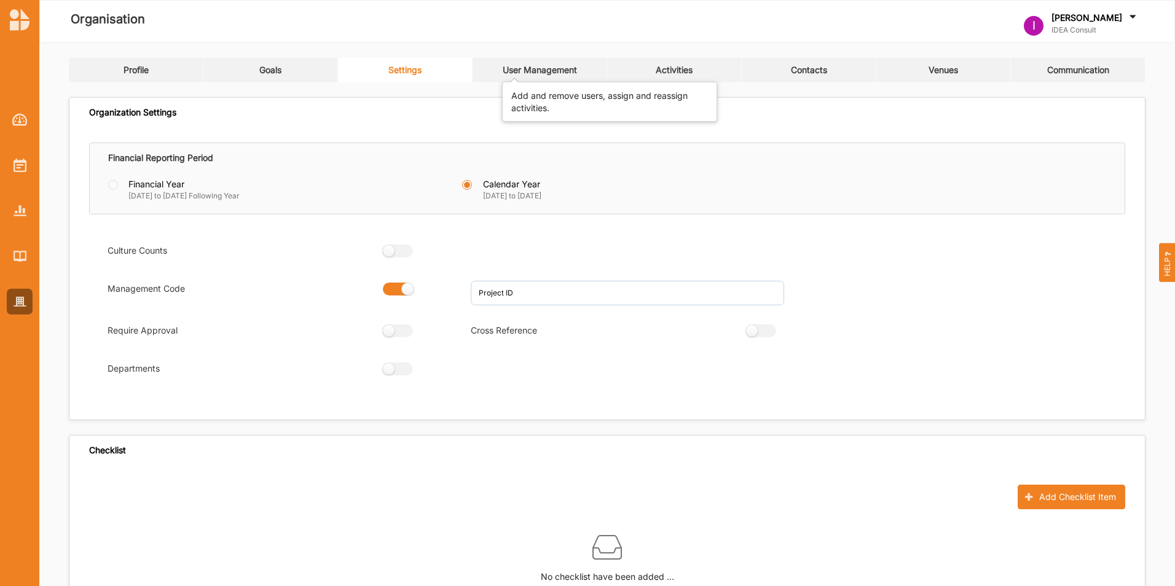
click at [545, 71] on div "User Management" at bounding box center [539, 70] width 74 height 11
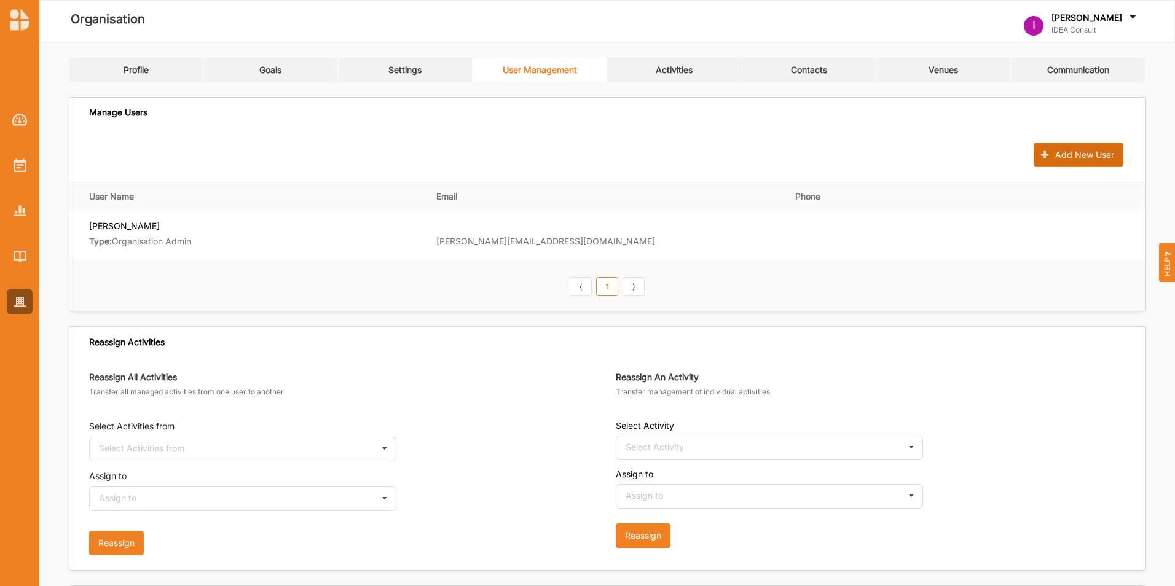
click at [1058, 157] on button "Add New User" at bounding box center [1078, 155] width 90 height 25
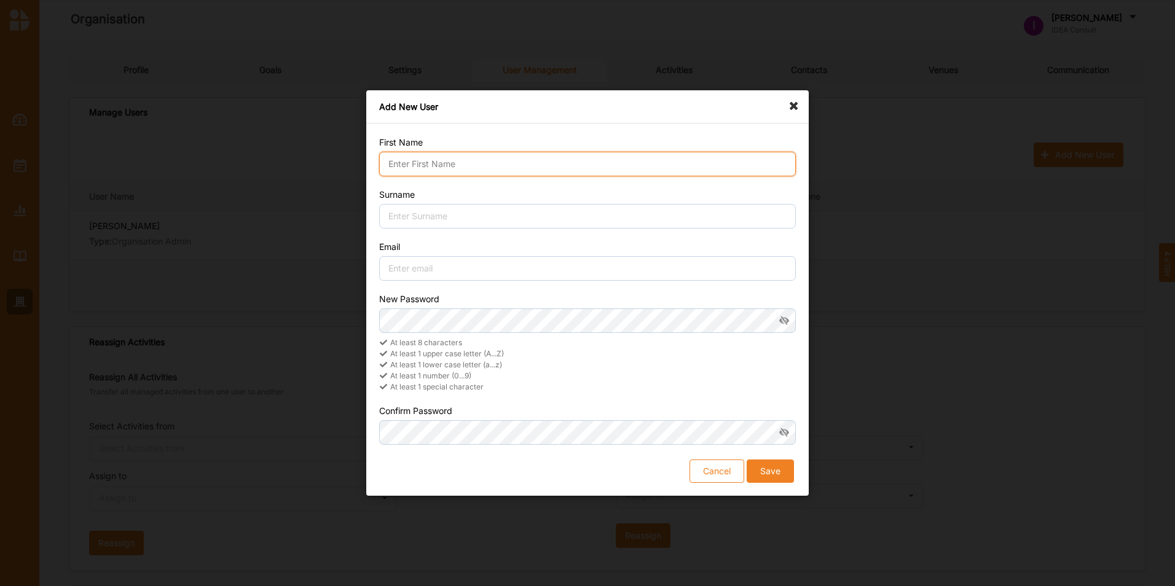
click at [537, 173] on input "First Name" at bounding box center [587, 164] width 416 height 25
type input "Katelijn"
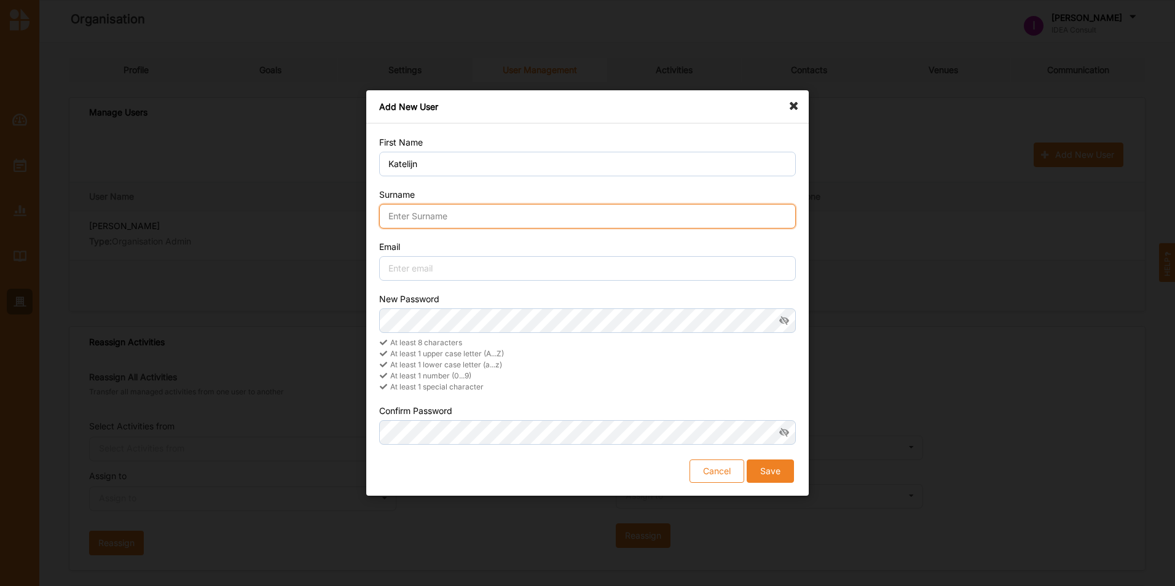
click at [471, 224] on input "Surname" at bounding box center [587, 216] width 416 height 25
type input "[PERSON_NAME]"
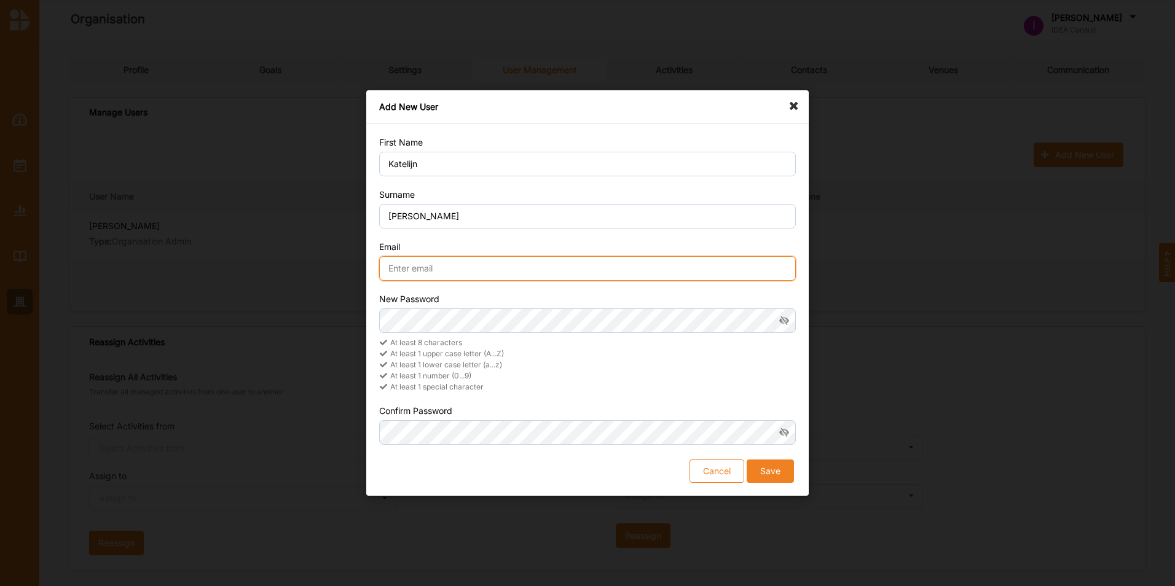
click at [447, 268] on input "Email" at bounding box center [587, 268] width 416 height 25
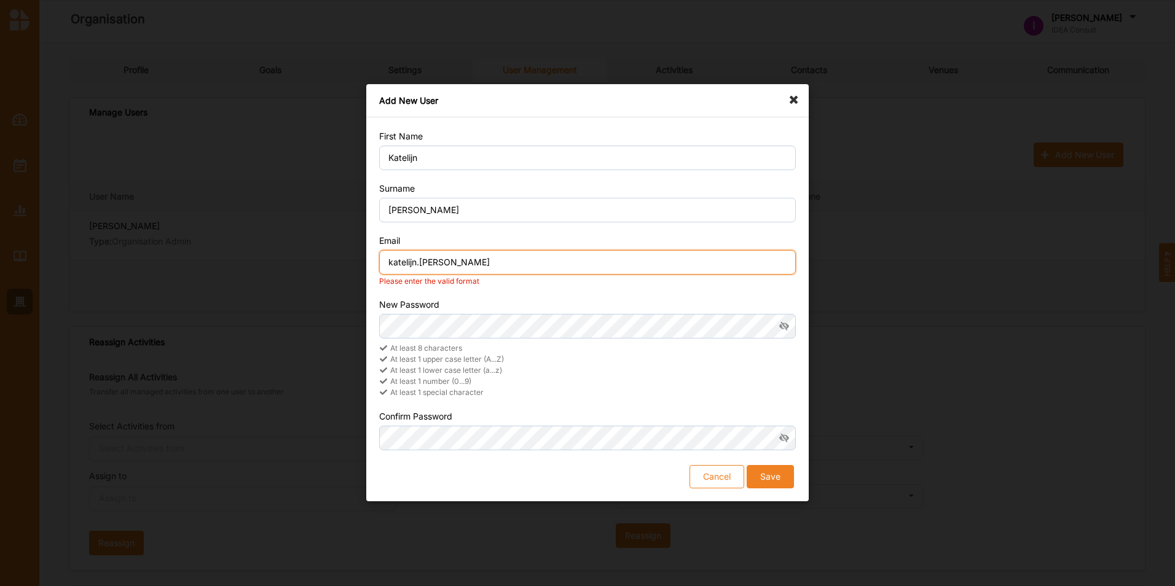
click at [482, 266] on input "katelijn.[PERSON_NAME]" at bounding box center [587, 262] width 416 height 25
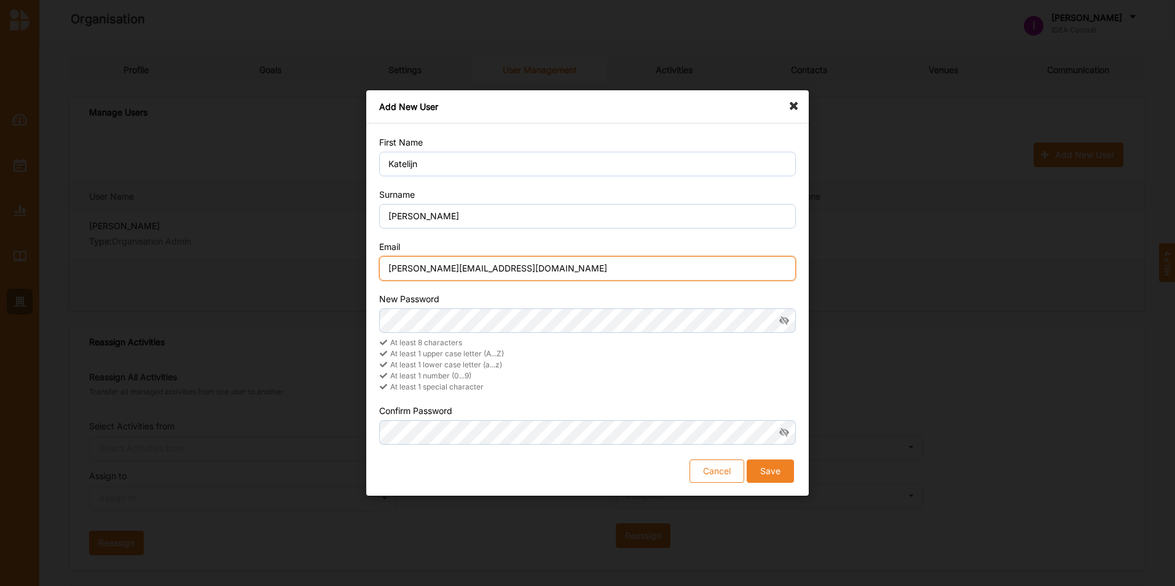
type input "[PERSON_NAME][EMAIL_ADDRESS][DOMAIN_NAME]"
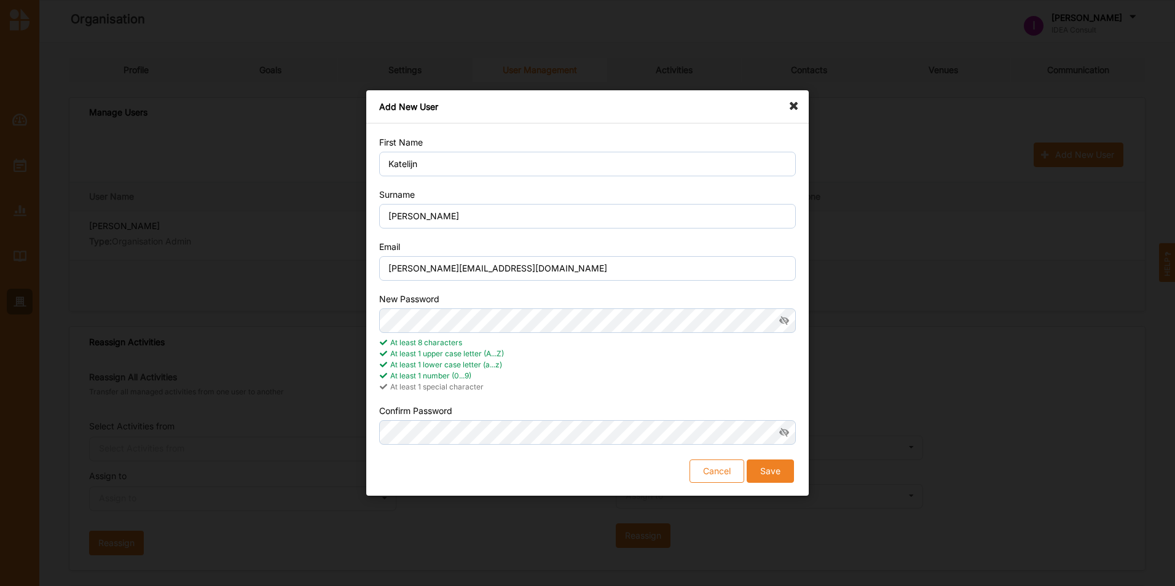
click at [709, 362] on div "At least 1 lower case letter (a...z)" at bounding box center [587, 364] width 416 height 11
click at [660, 348] on div "At least 1 upper case letter (A...Z)" at bounding box center [587, 353] width 416 height 11
click at [769, 469] on button "Save" at bounding box center [769, 470] width 47 height 23
click at [765, 469] on button "Save" at bounding box center [769, 470] width 47 height 23
click at [794, 105] on icon at bounding box center [797, 100] width 20 height 20
